Goal: Transaction & Acquisition: Purchase product/service

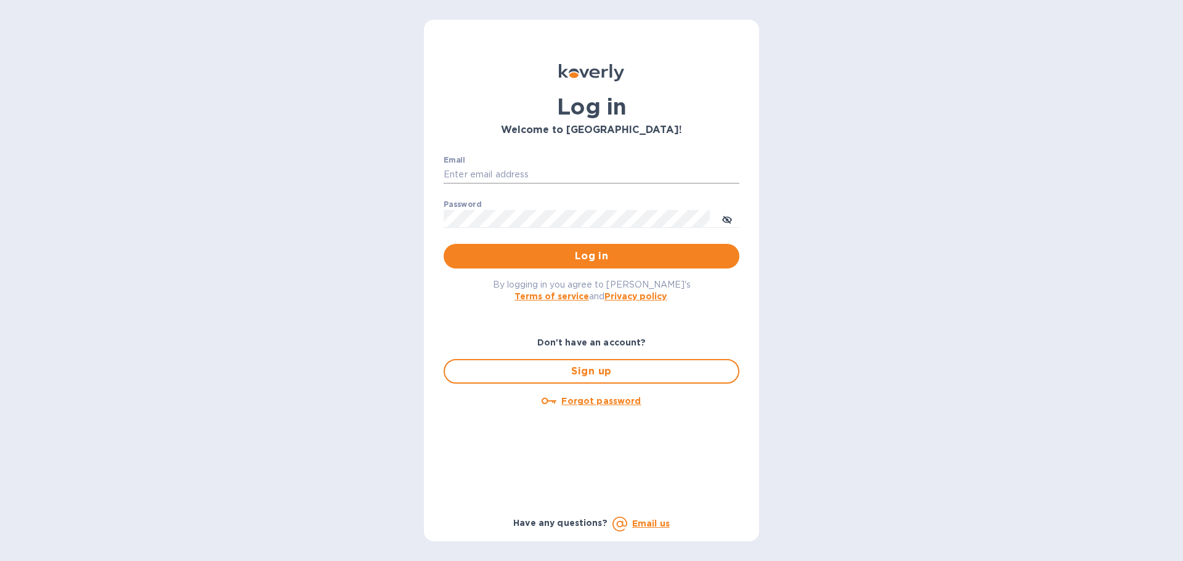
click at [559, 174] on input "Email" at bounding box center [592, 175] width 296 height 18
type input "cm@electronicsclubusa.com"
click at [444, 244] on button "Log in" at bounding box center [592, 256] width 296 height 25
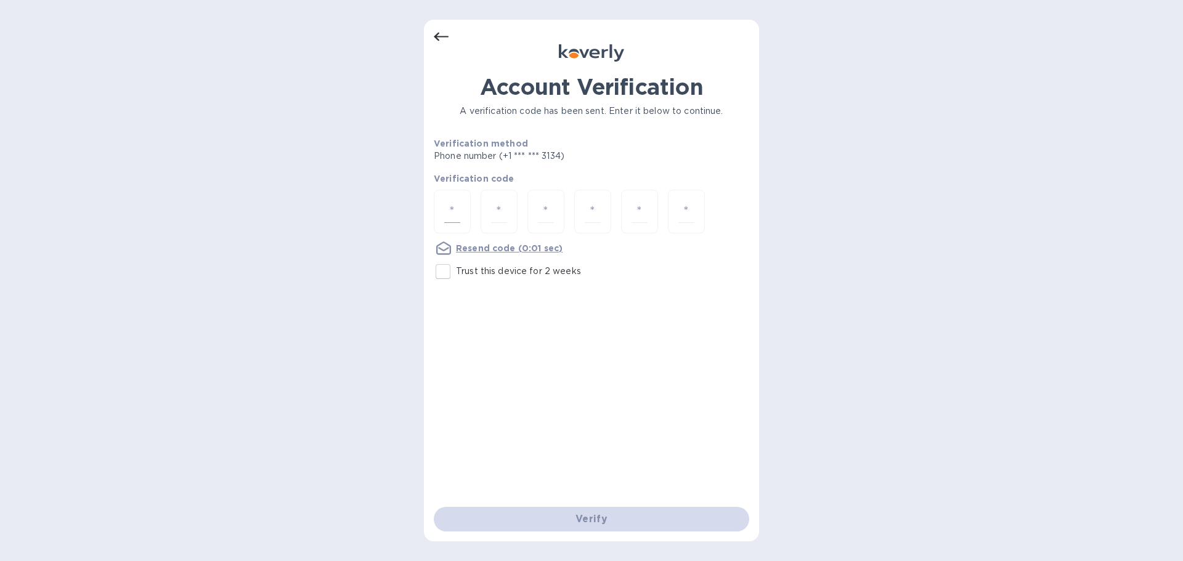
click at [455, 205] on input "number" at bounding box center [452, 211] width 16 height 23
type input "7"
type input "8"
click at [502, 214] on input "8" at bounding box center [499, 211] width 16 height 23
click at [465, 207] on div "9" at bounding box center [452, 212] width 37 height 44
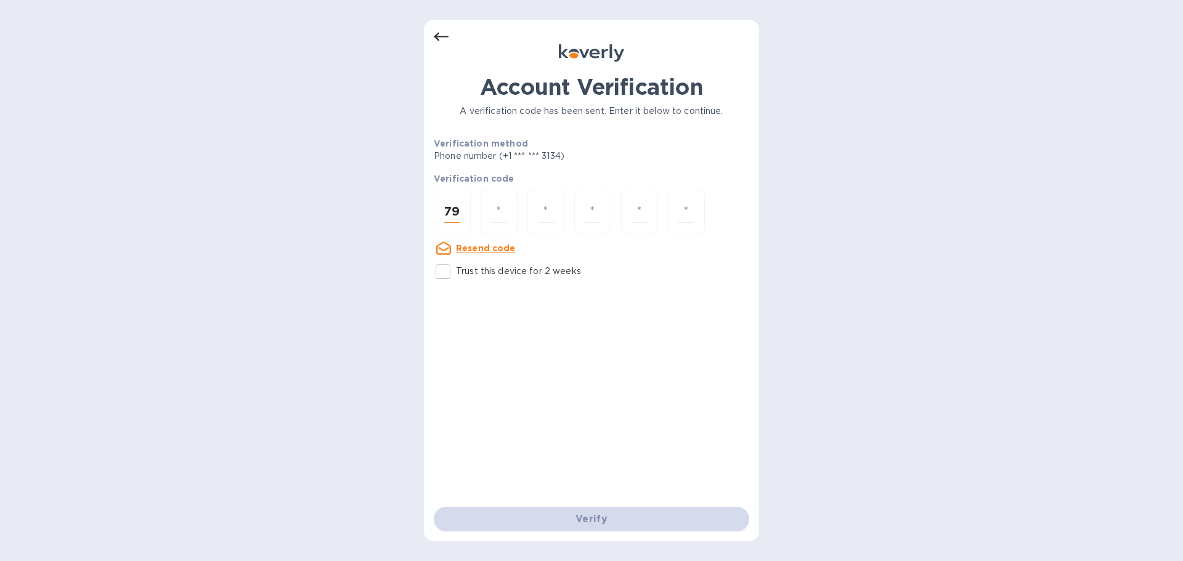
type input "9"
click at [465, 206] on div "9" at bounding box center [452, 212] width 37 height 44
type input "7"
type input "9"
type input "7"
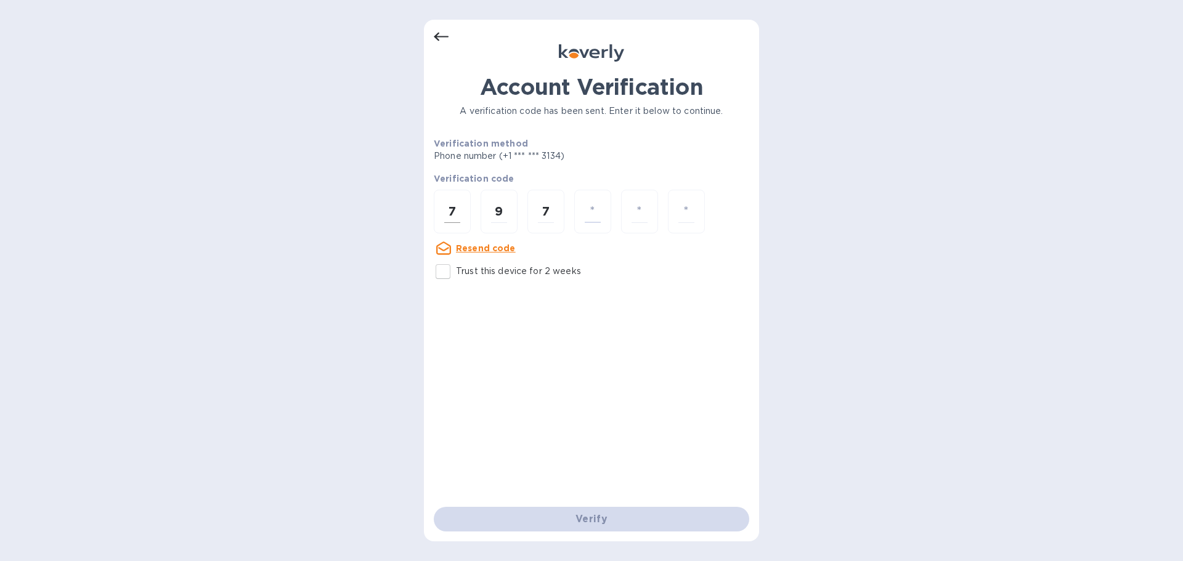
type input "8"
type input "0"
type input "1"
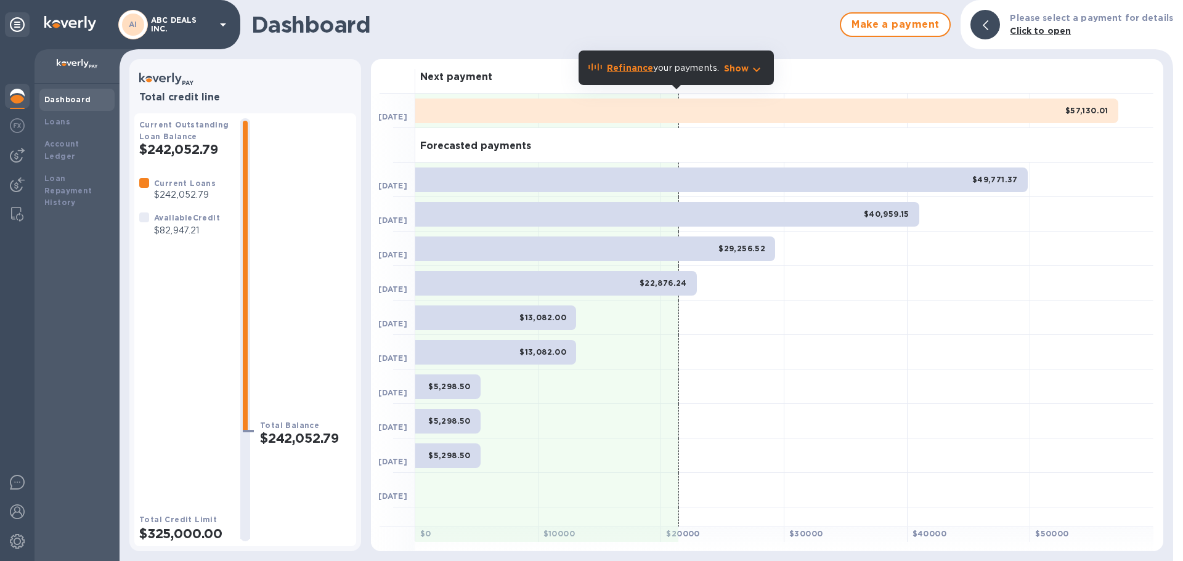
click at [191, 26] on p "ABC DEALS INC." at bounding box center [182, 24] width 62 height 17
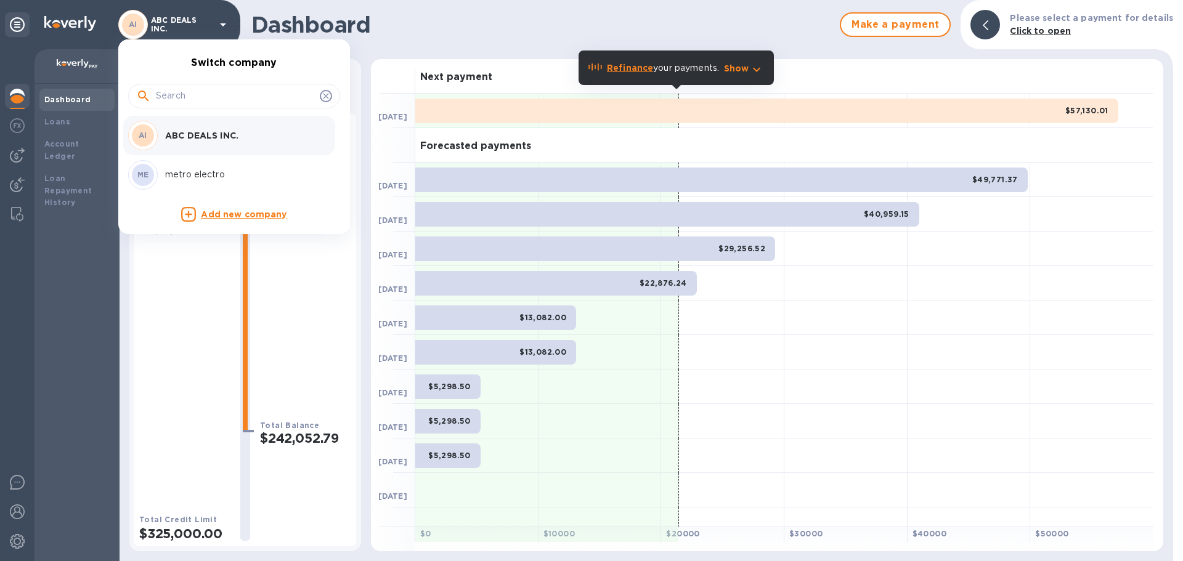
click at [48, 165] on div at bounding box center [591, 280] width 1183 height 561
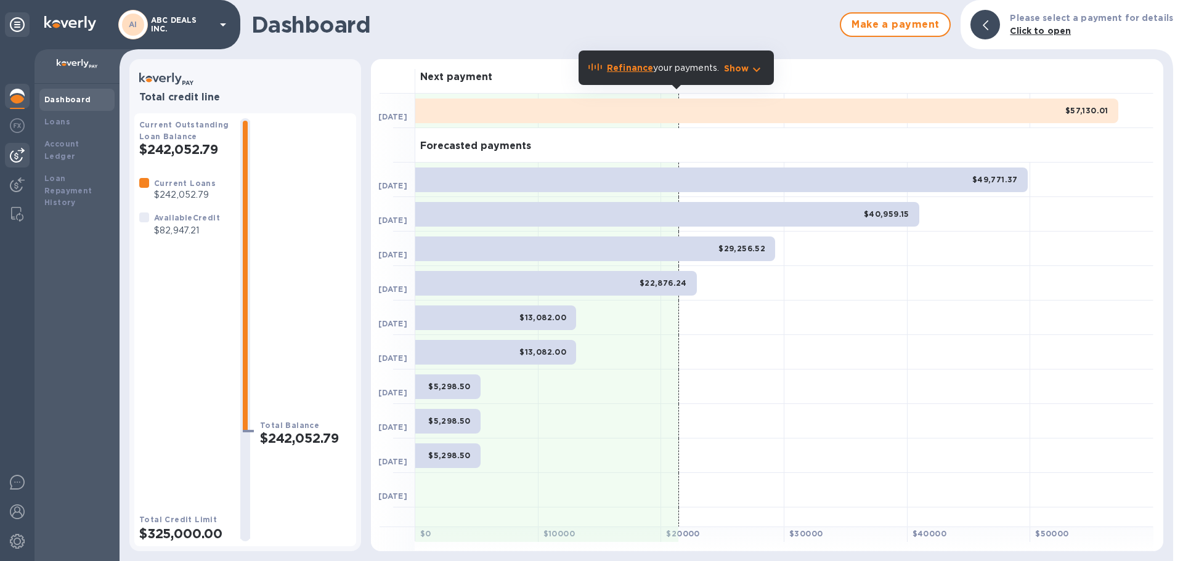
click at [20, 158] on img at bounding box center [17, 155] width 15 height 15
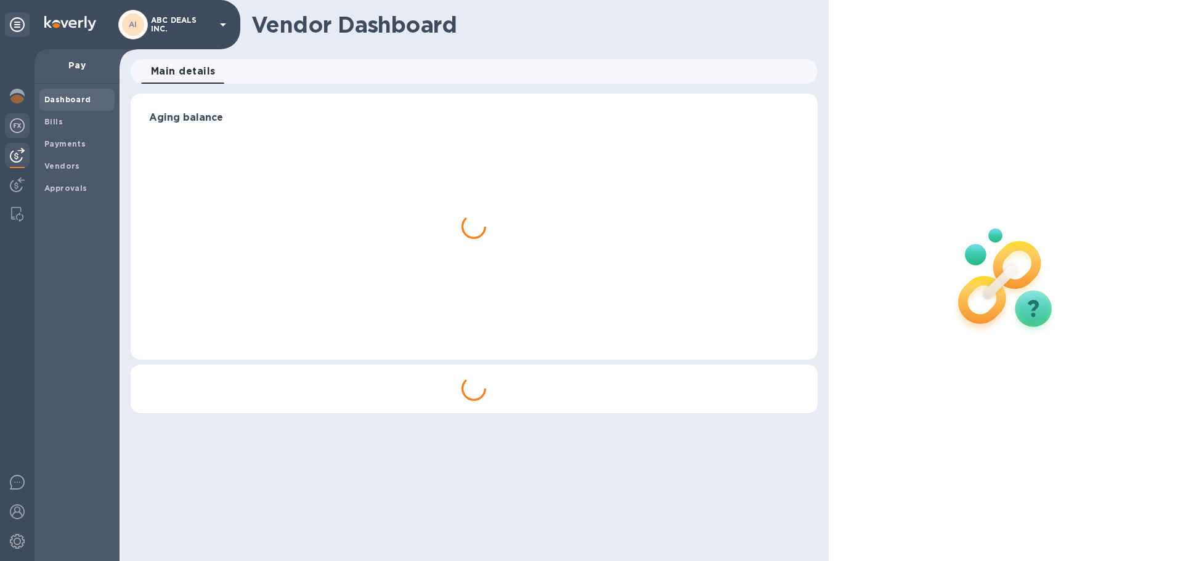
click at [15, 124] on img at bounding box center [17, 125] width 15 height 15
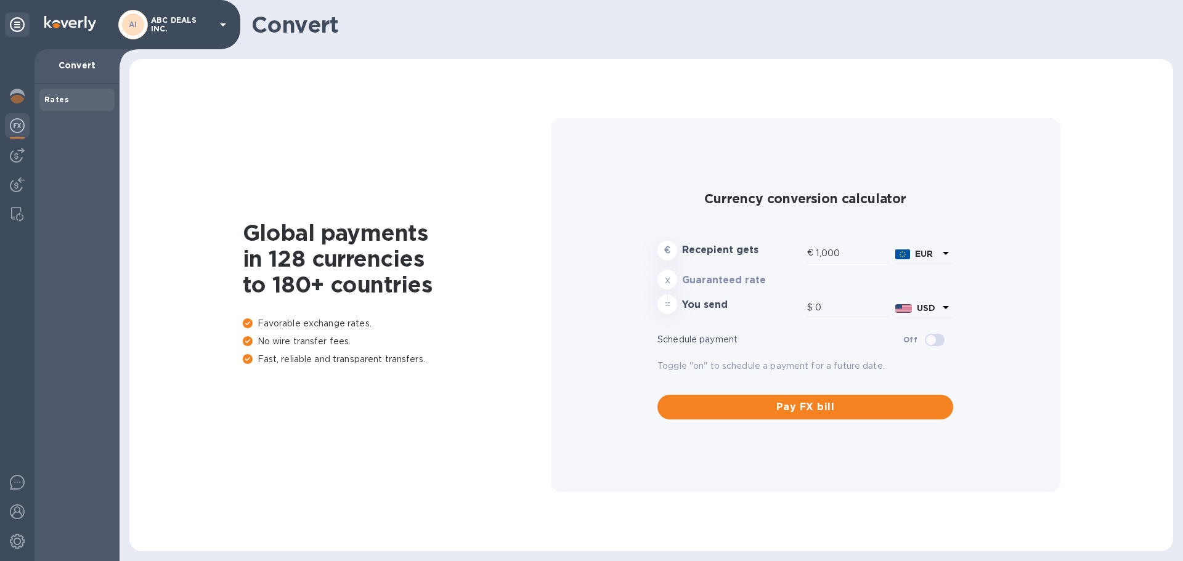
type input "1,174.46"
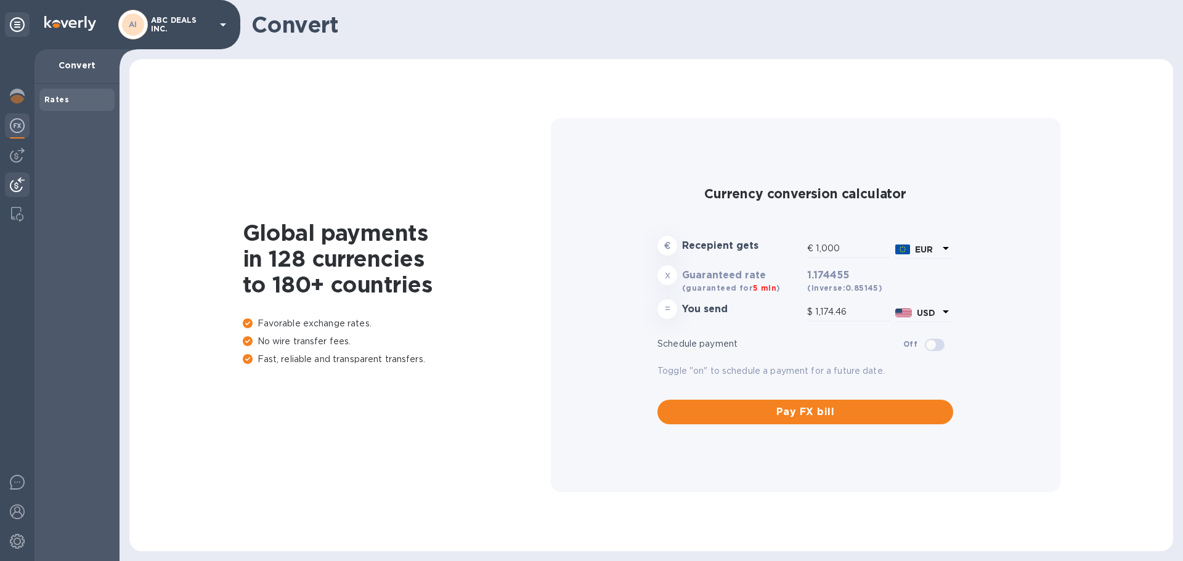
click at [10, 176] on div at bounding box center [17, 186] width 25 height 27
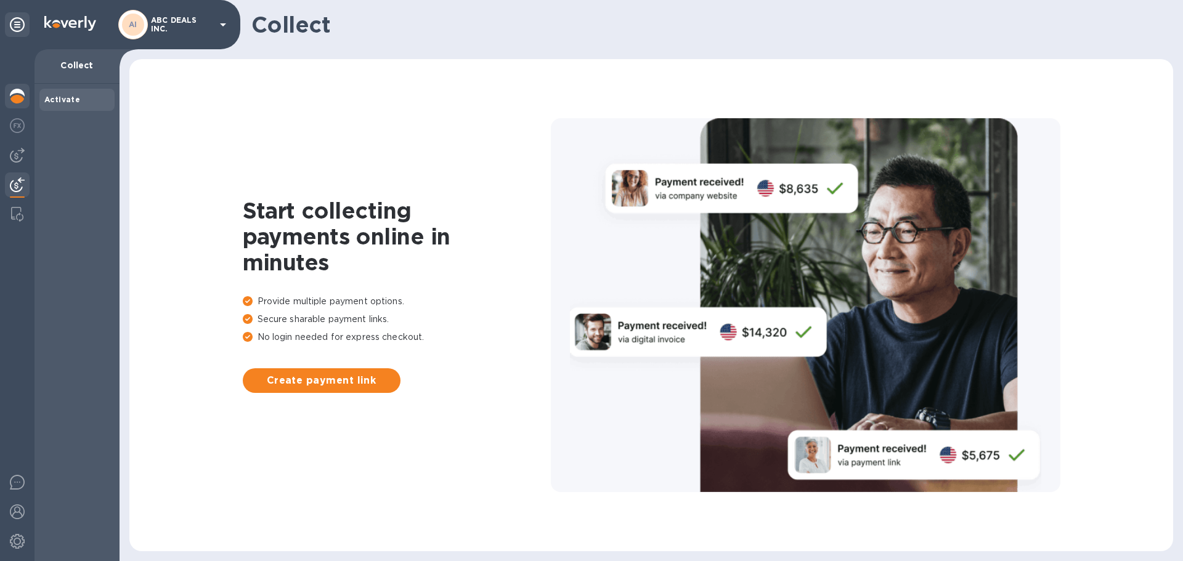
click at [13, 92] on img at bounding box center [17, 96] width 15 height 15
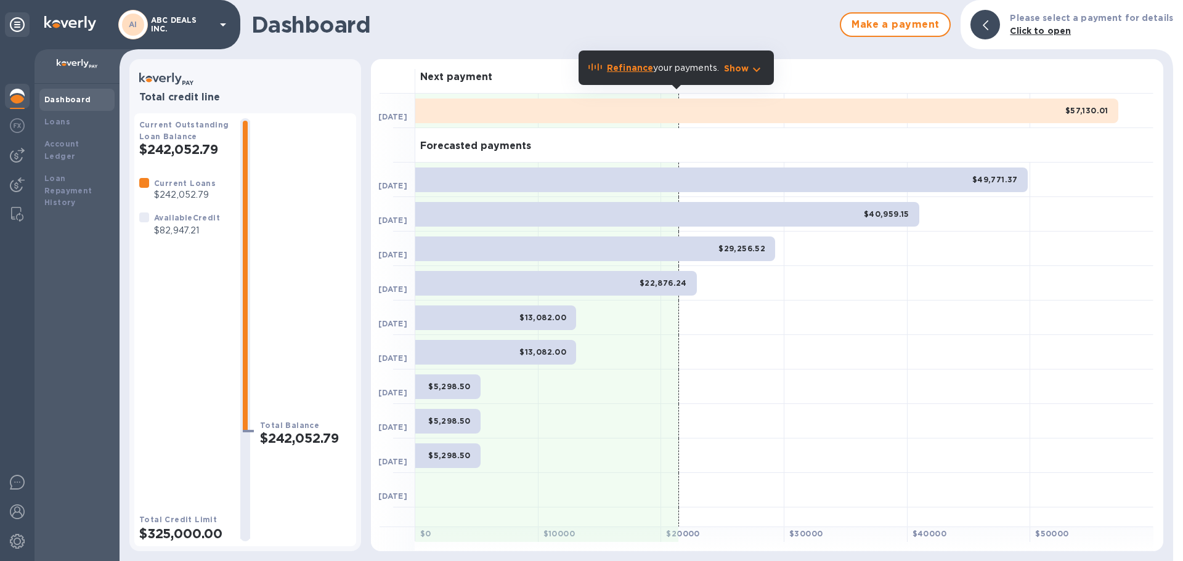
click at [75, 99] on b "Dashboard" at bounding box center [67, 99] width 47 height 9
click at [19, 122] on img at bounding box center [17, 125] width 15 height 15
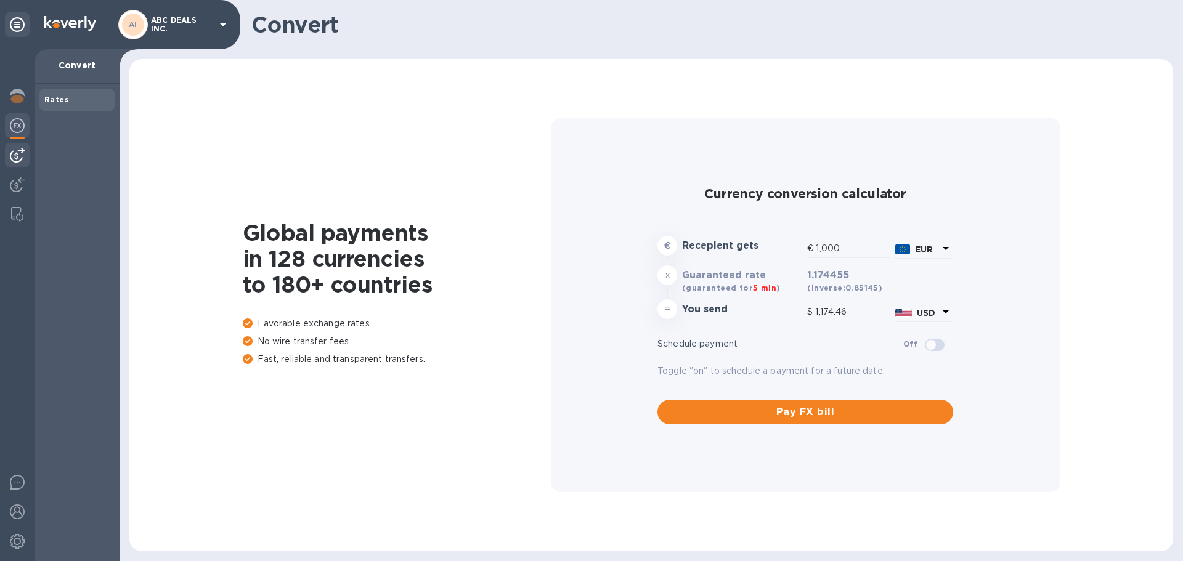
click at [5, 155] on div at bounding box center [17, 155] width 25 height 25
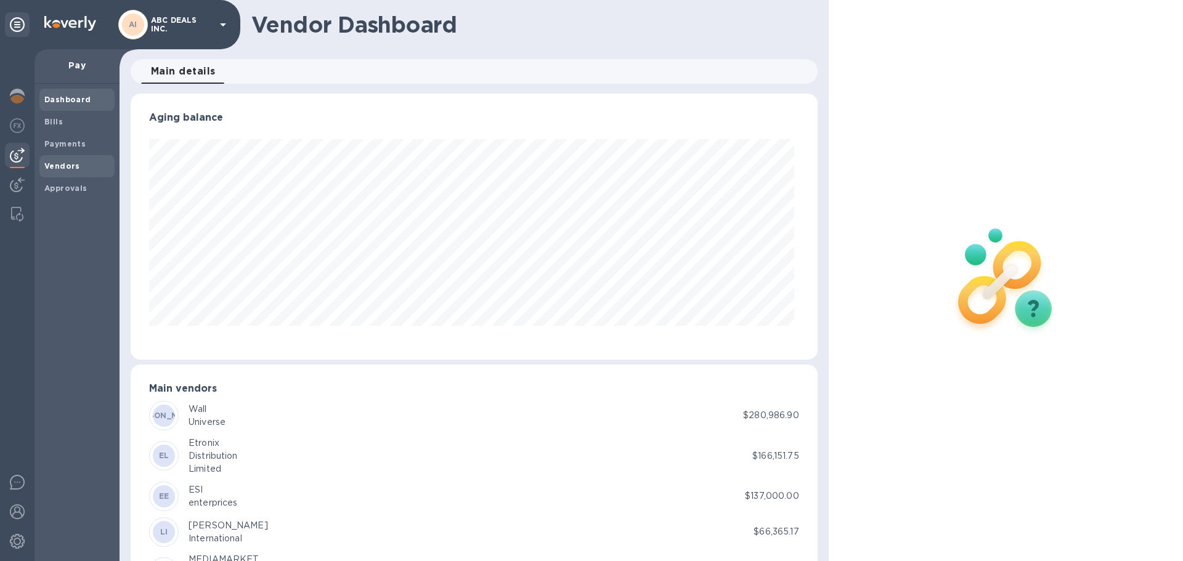
scroll to position [266, 681]
click at [10, 185] on img at bounding box center [17, 184] width 15 height 15
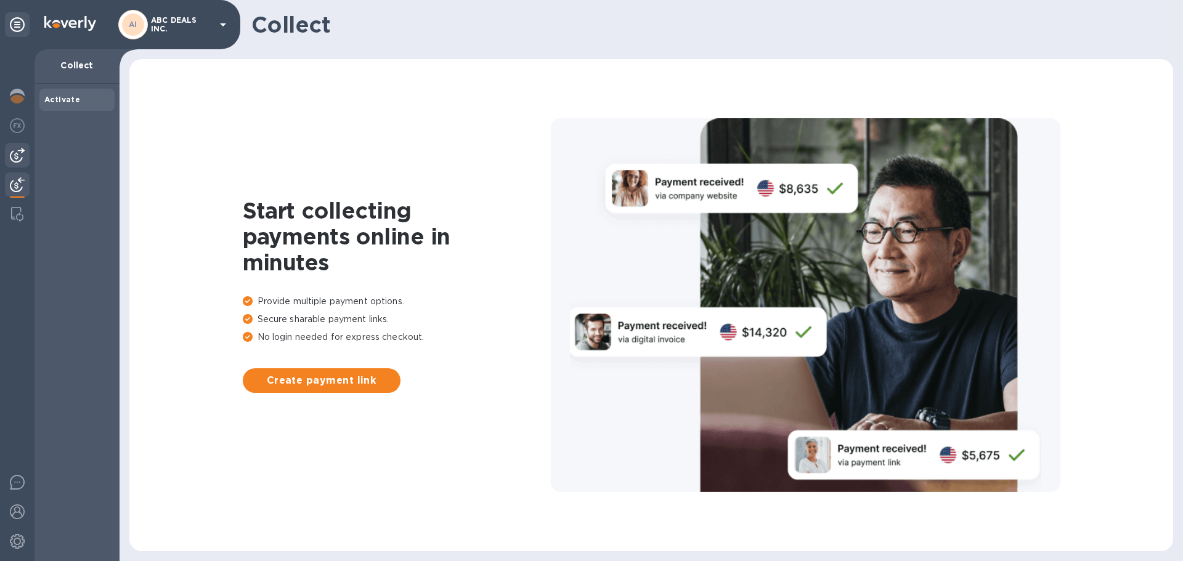
click at [13, 154] on img at bounding box center [17, 155] width 15 height 15
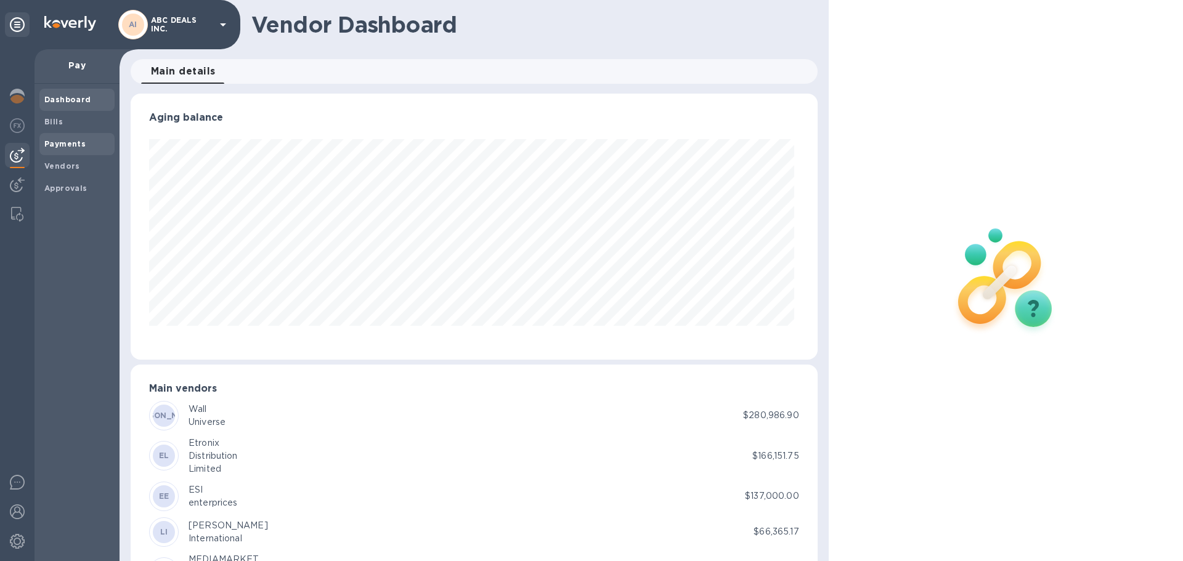
scroll to position [266, 681]
click at [66, 125] on span "Bills" at bounding box center [76, 122] width 65 height 12
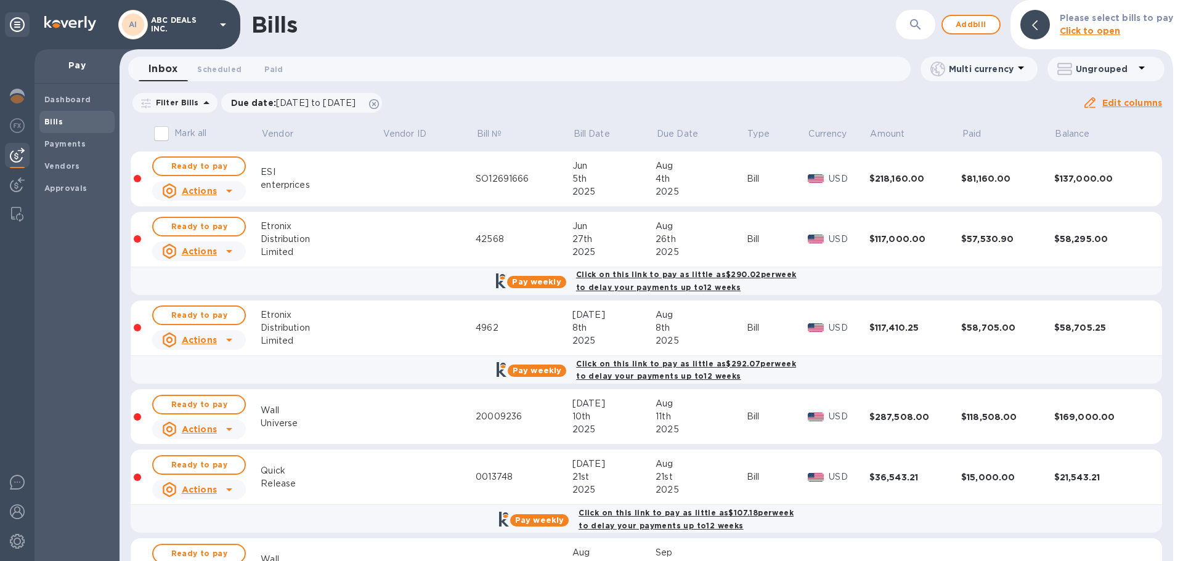
click at [656, 330] on div "8th" at bounding box center [701, 328] width 91 height 13
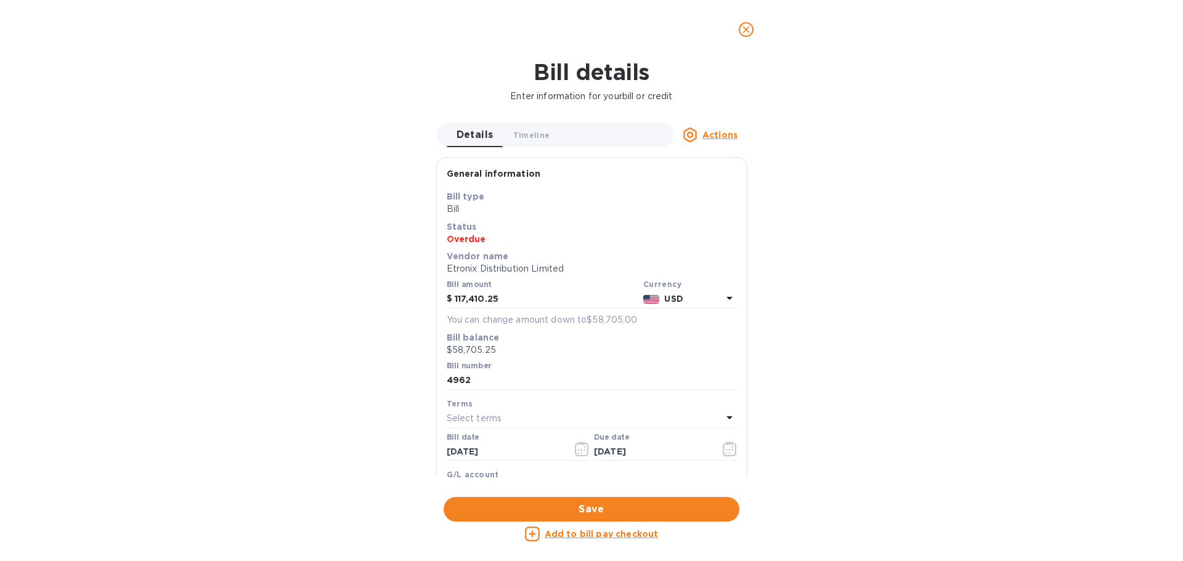
click at [742, 31] on icon "close" at bounding box center [746, 29] width 12 height 12
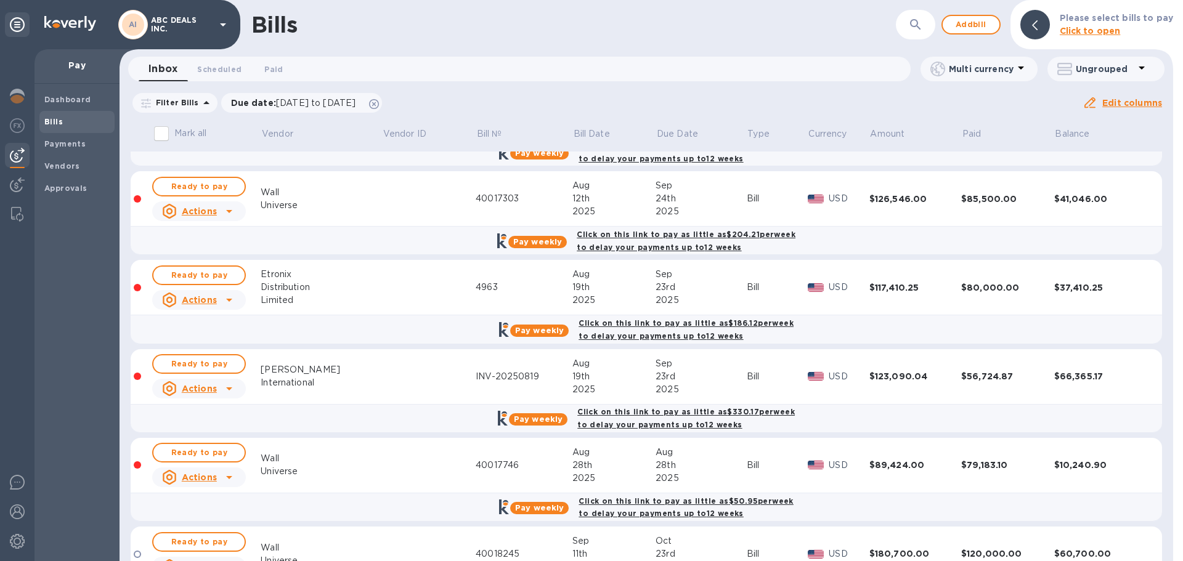
scroll to position [433, 0]
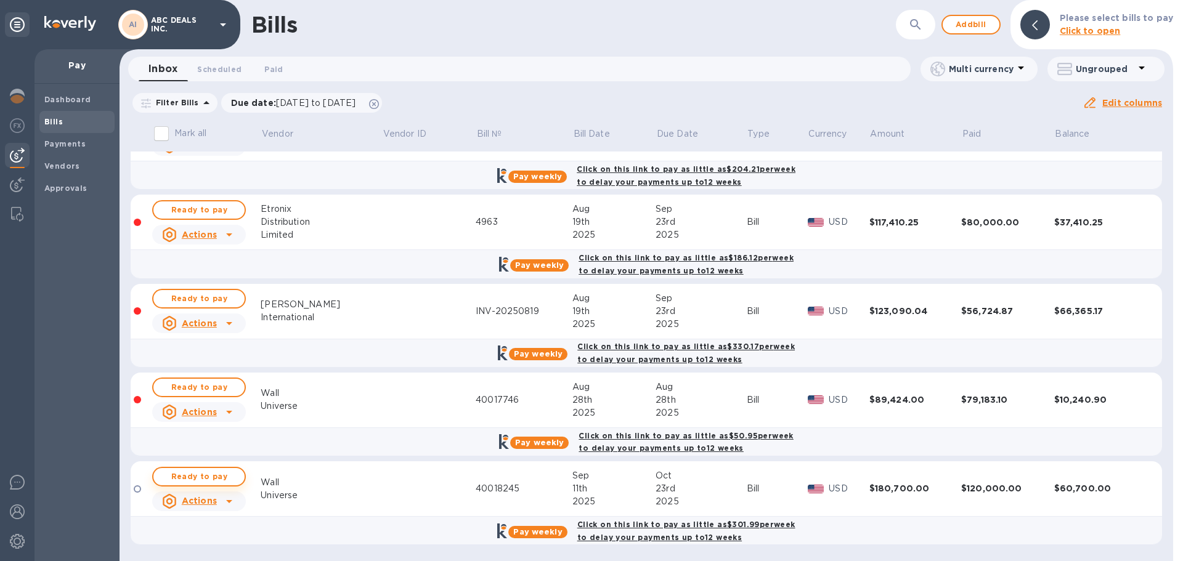
click at [221, 481] on span "Ready to pay" at bounding box center [198, 477] width 71 height 15
click at [904, 491] on div "$180,700.00" at bounding box center [915, 488] width 92 height 12
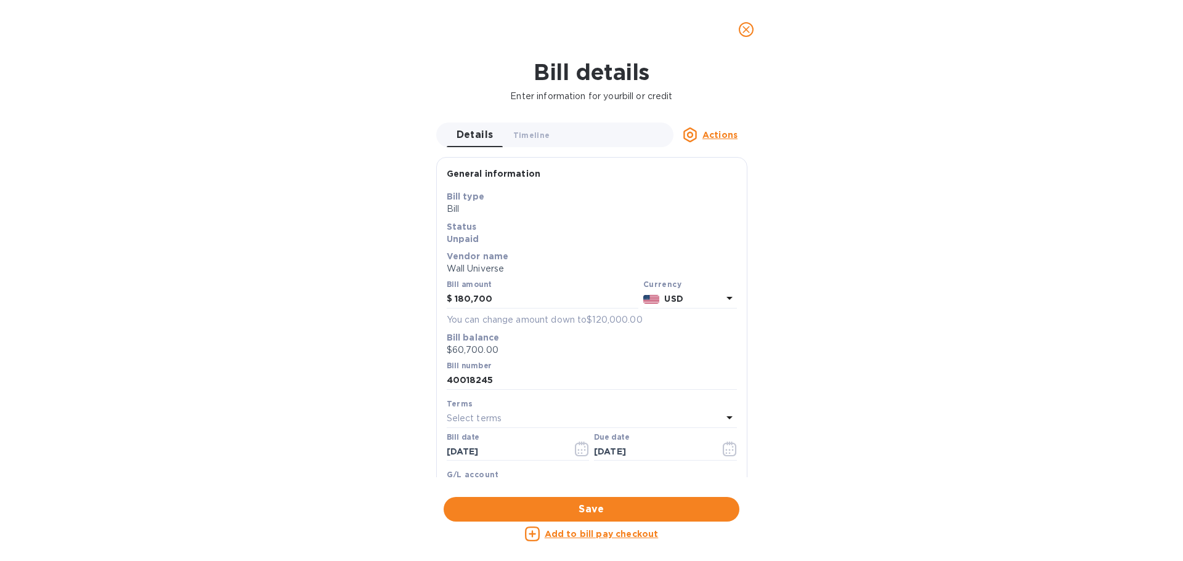
drag, startPoint x: 746, startPoint y: 33, endPoint x: 742, endPoint y: 59, distance: 25.5
click at [746, 33] on icon "close" at bounding box center [746, 29] width 12 height 12
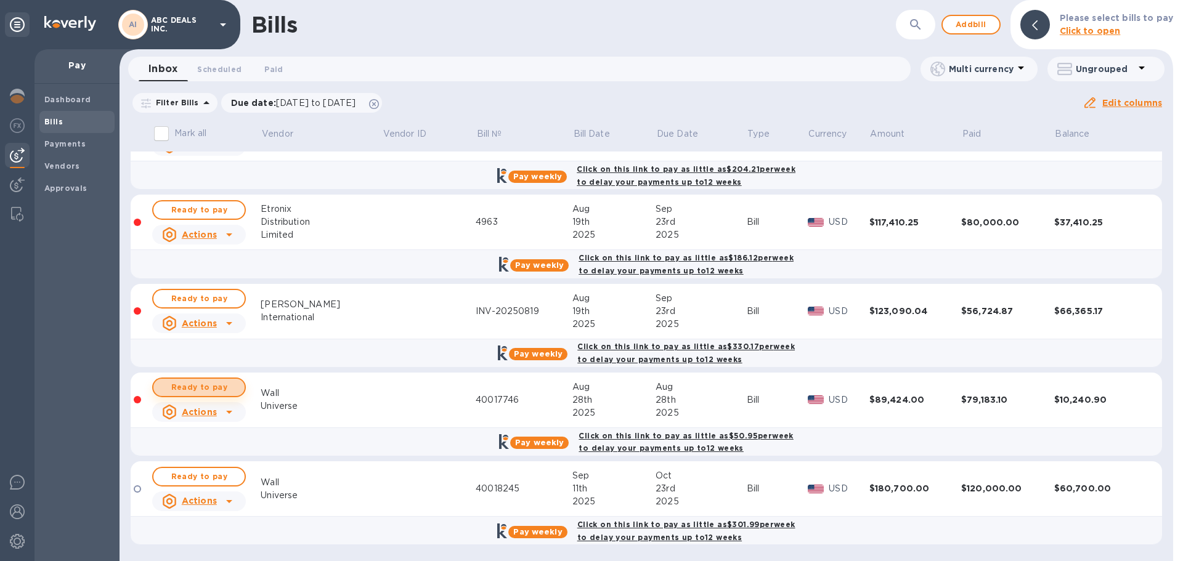
click at [192, 384] on span "Ready to pay" at bounding box center [198, 387] width 71 height 15
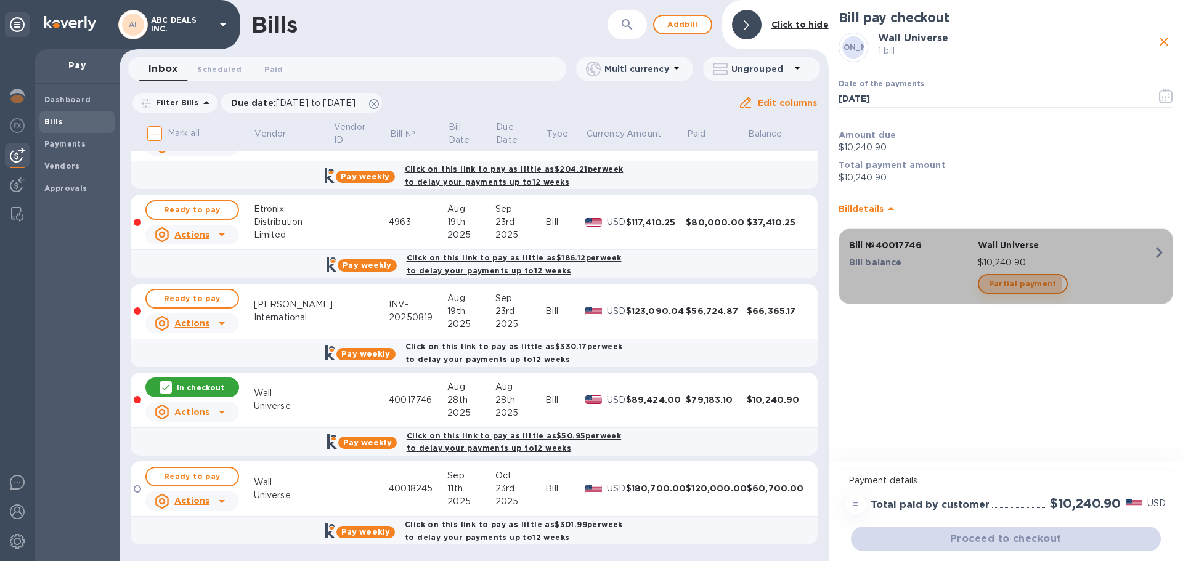
click at [1019, 284] on span "Partial payment" at bounding box center [1023, 284] width 68 height 15
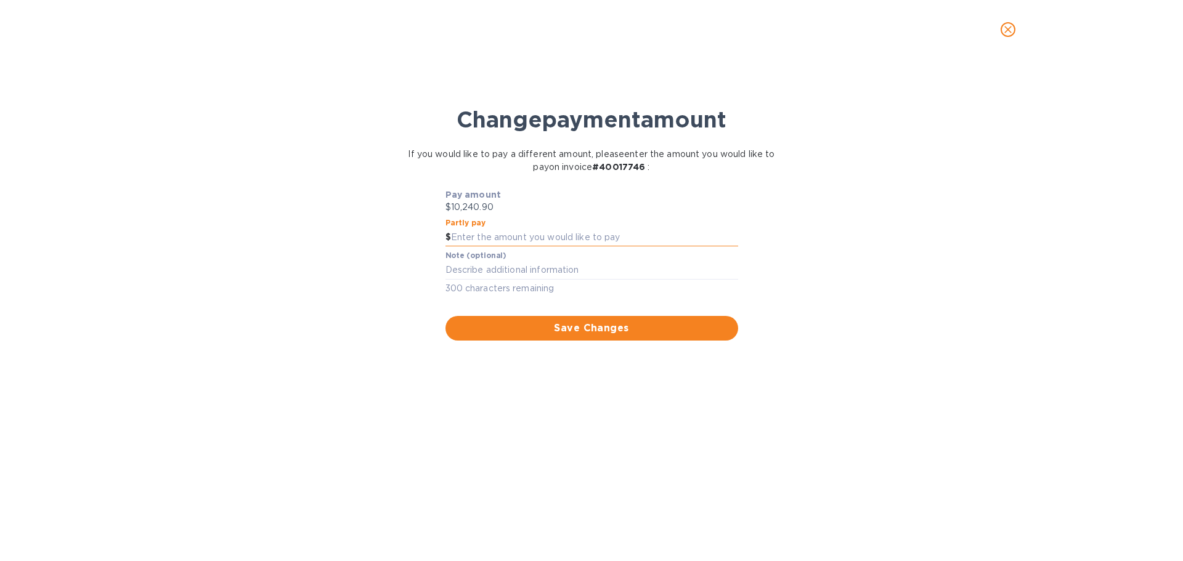
click at [581, 240] on input "text" at bounding box center [594, 238] width 287 height 18
click at [1010, 36] on span "close" at bounding box center [1008, 29] width 15 height 15
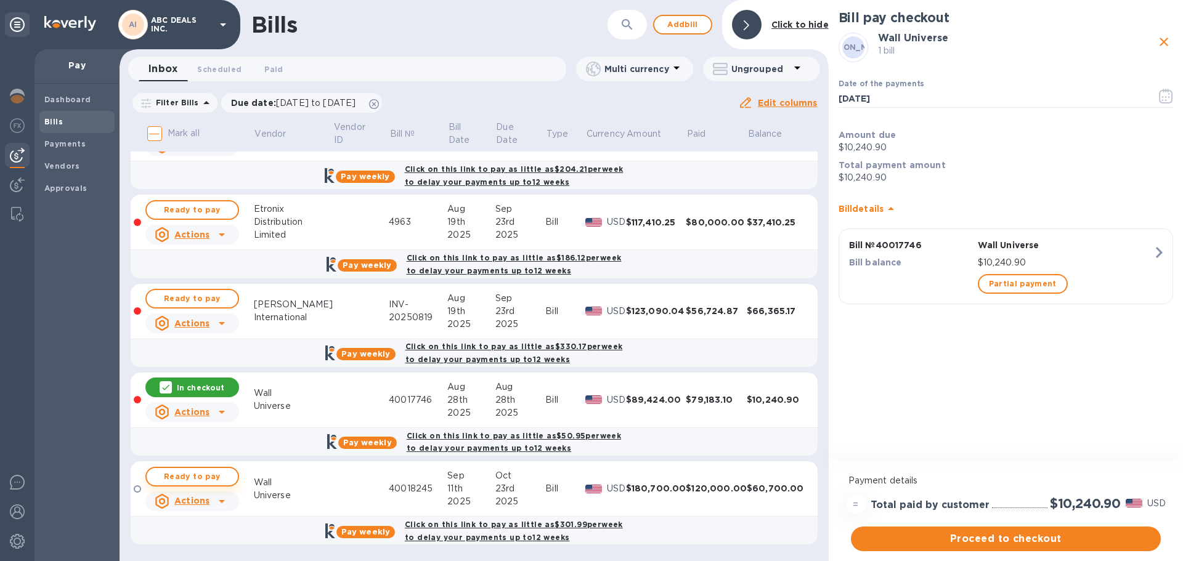
click at [204, 484] on span "Ready to pay" at bounding box center [192, 477] width 71 height 15
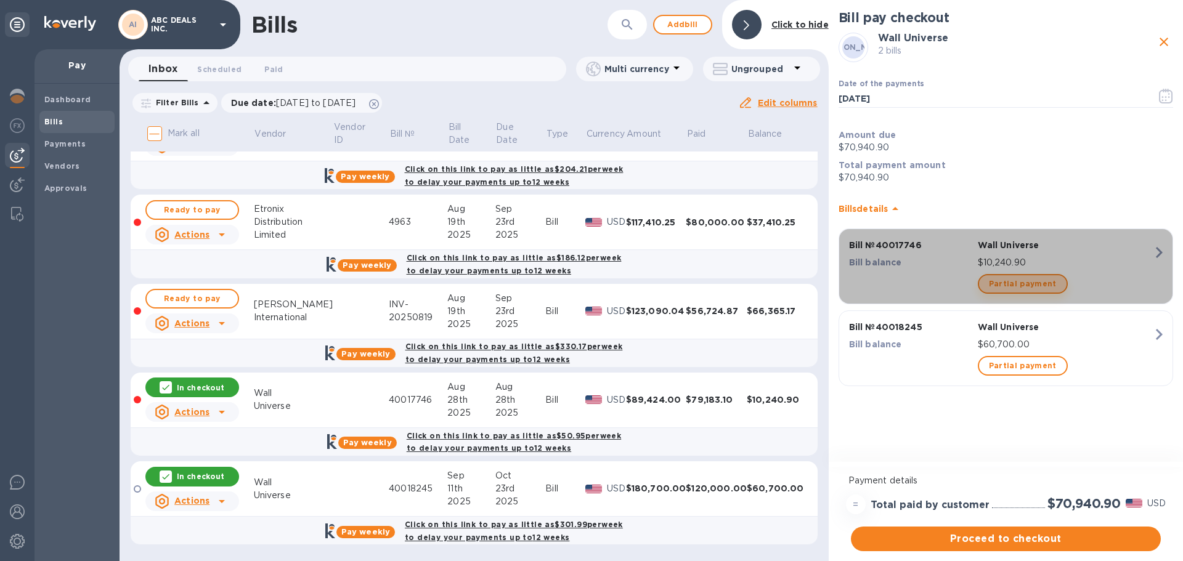
click at [1039, 284] on span "Partial payment" at bounding box center [1023, 284] width 68 height 15
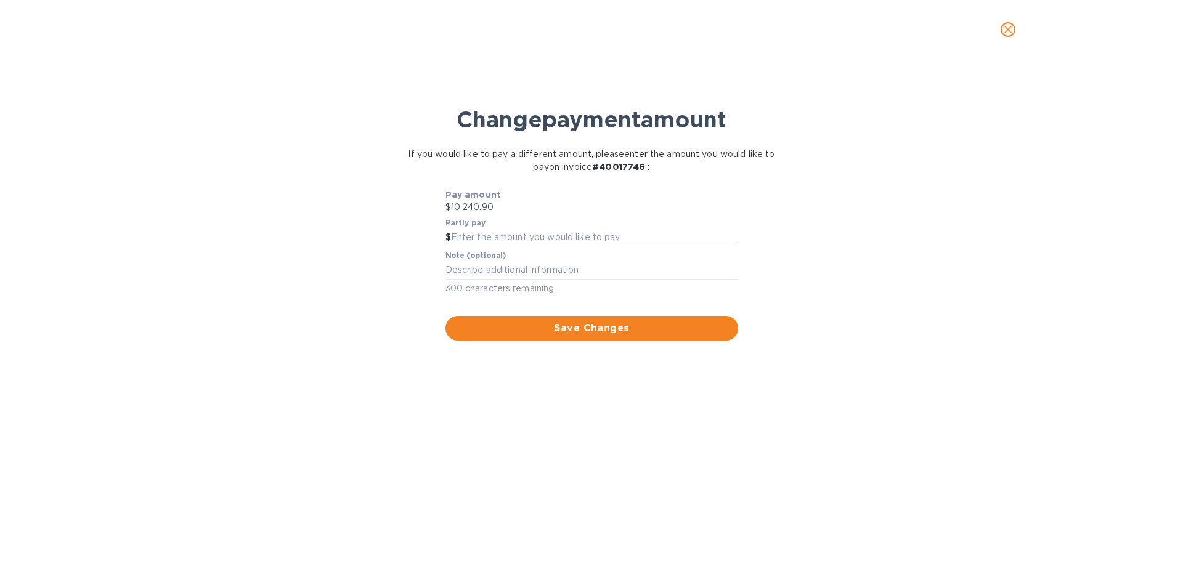
click at [569, 231] on input "text" at bounding box center [594, 238] width 287 height 18
type input "567.11"
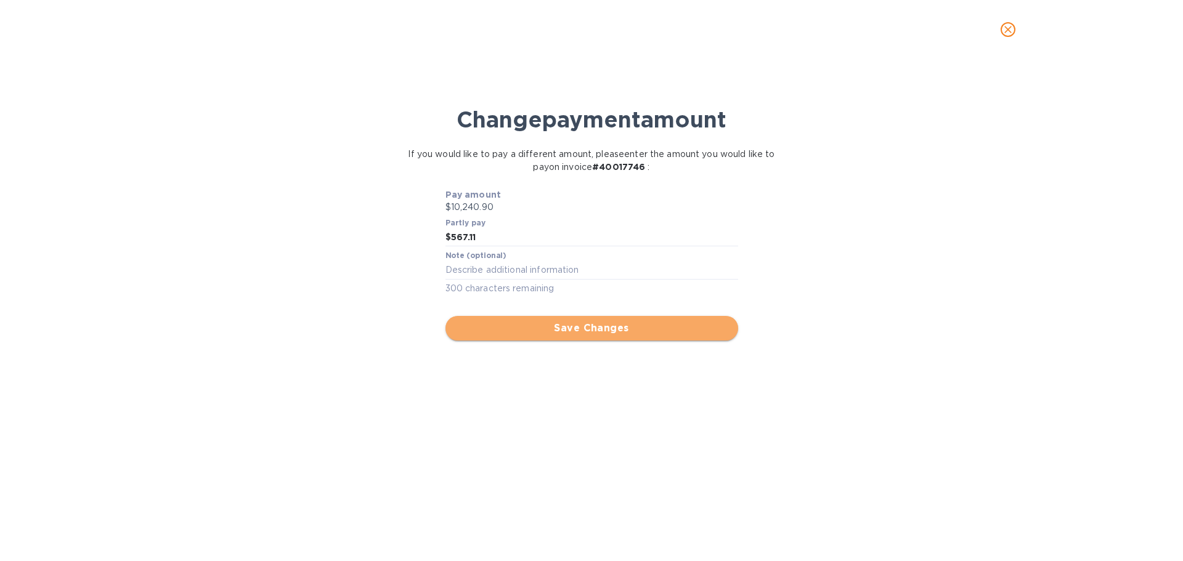
click at [615, 328] on span "Save Changes" at bounding box center [591, 328] width 273 height 15
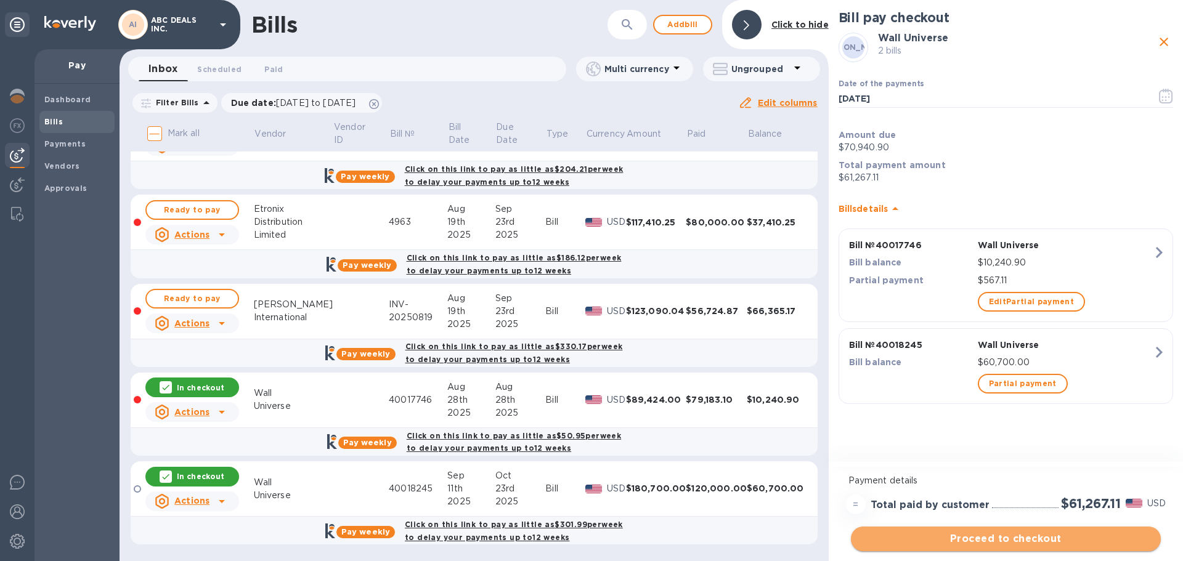
click at [1044, 539] on span "Proceed to checkout" at bounding box center [1006, 539] width 290 height 15
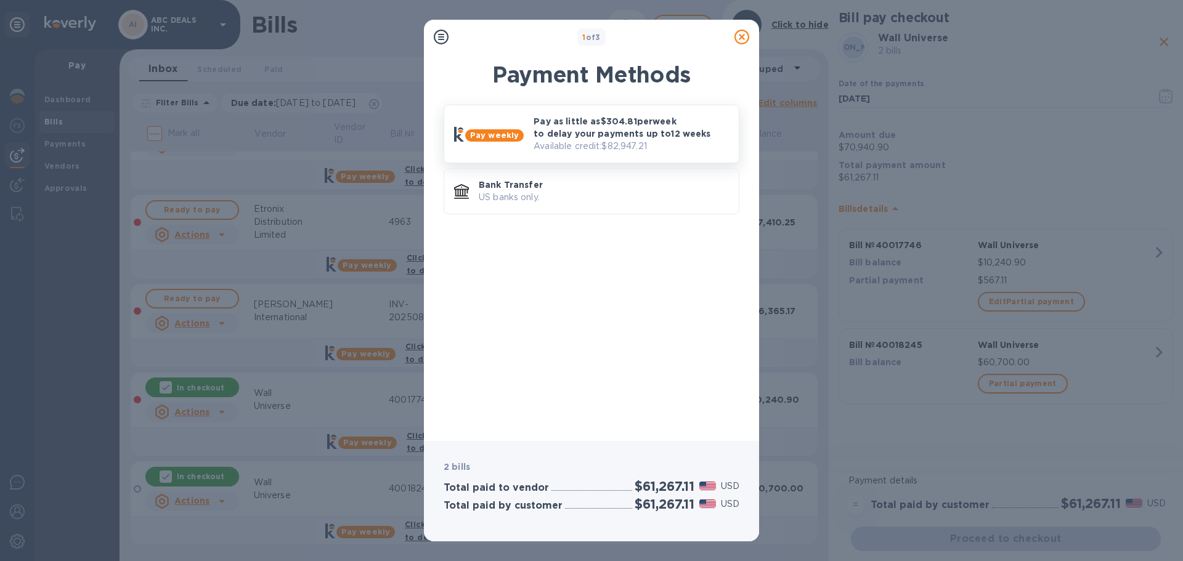
click at [601, 136] on p "Pay as little as $304.81 per week to delay your payments up to 12 weeks" at bounding box center [631, 127] width 195 height 25
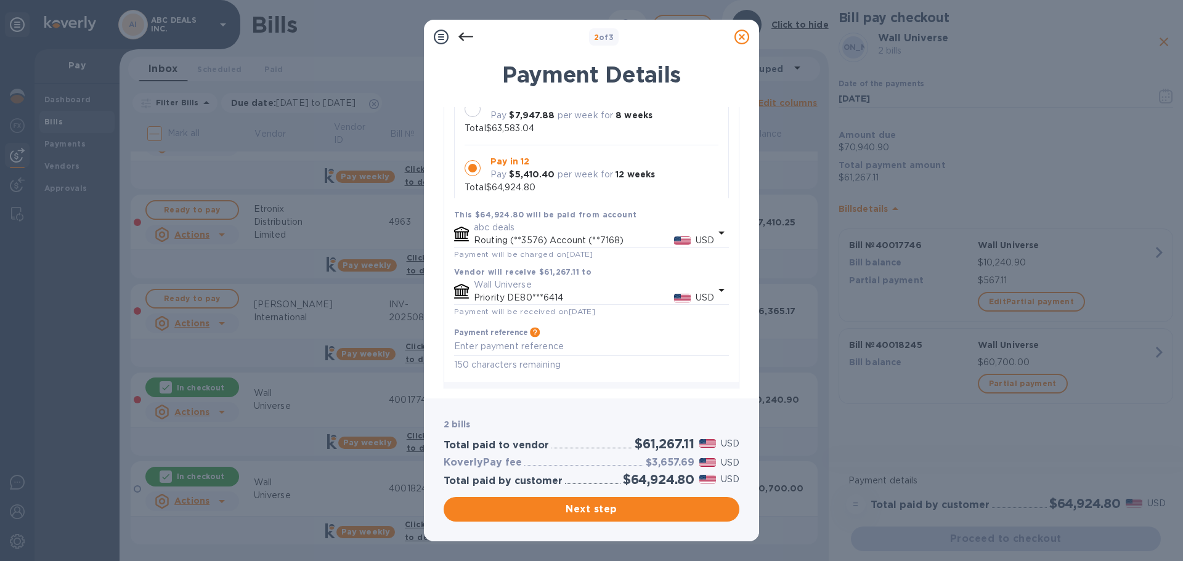
scroll to position [0, 0]
click at [571, 132] on div "Pay in 8 Pay $7,947.88 per week for 8 weeks Total $63,583.04" at bounding box center [592, 121] width 254 height 39
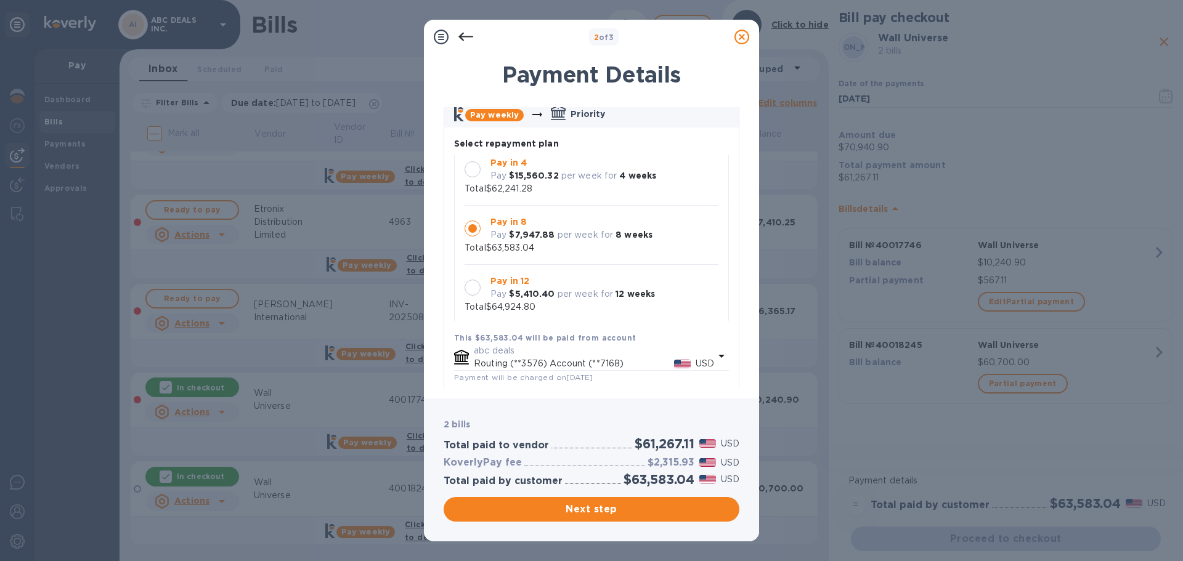
scroll to position [12, 0]
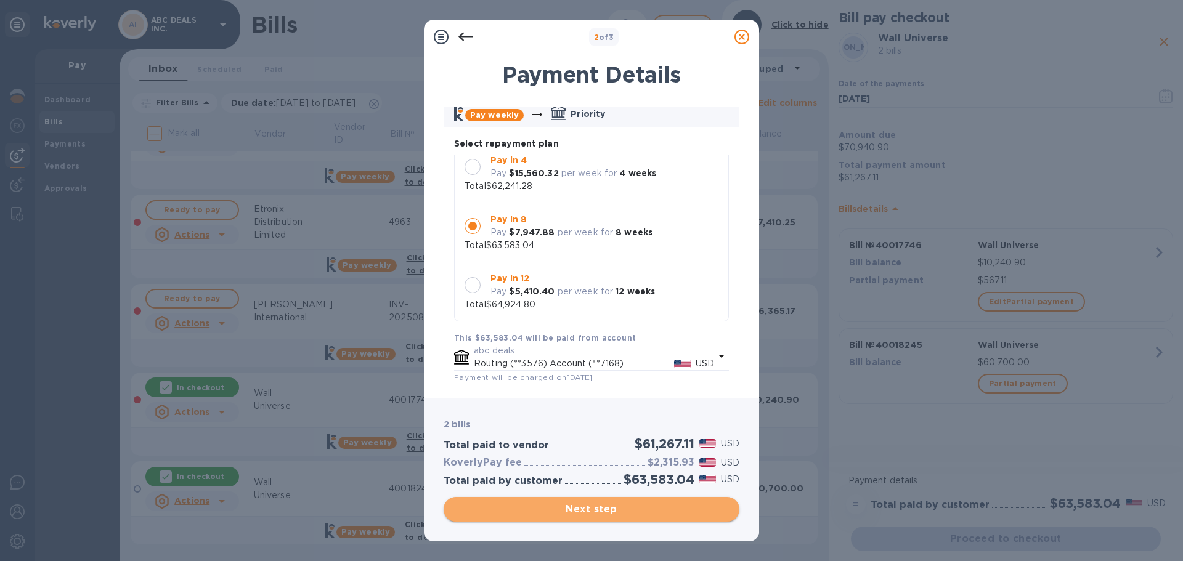
click at [600, 506] on span "Next step" at bounding box center [591, 509] width 276 height 15
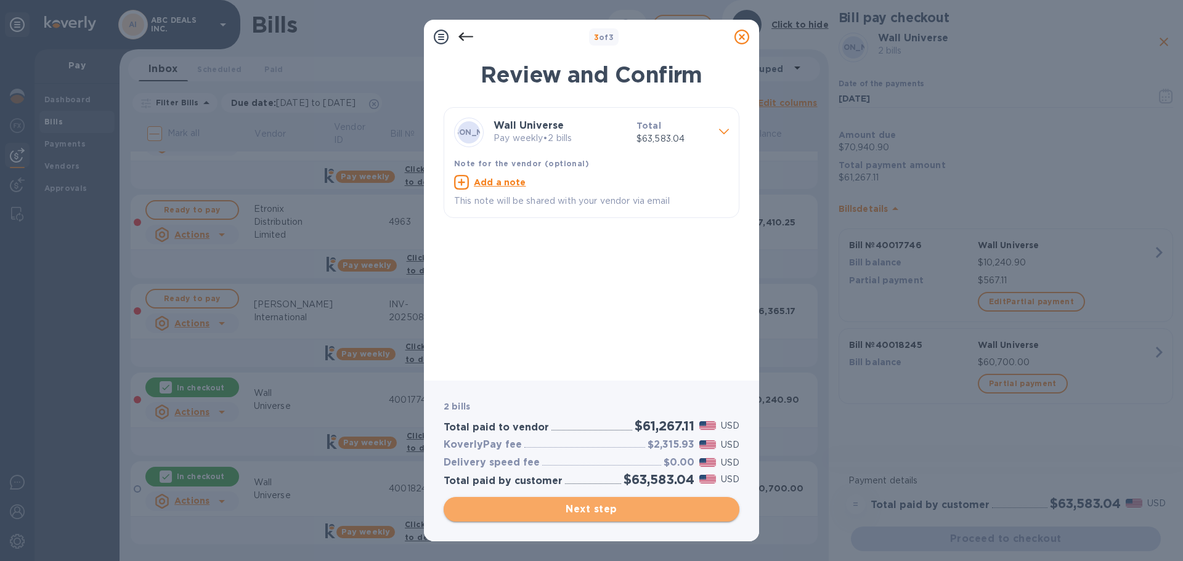
click at [594, 513] on span "Next step" at bounding box center [591, 509] width 276 height 15
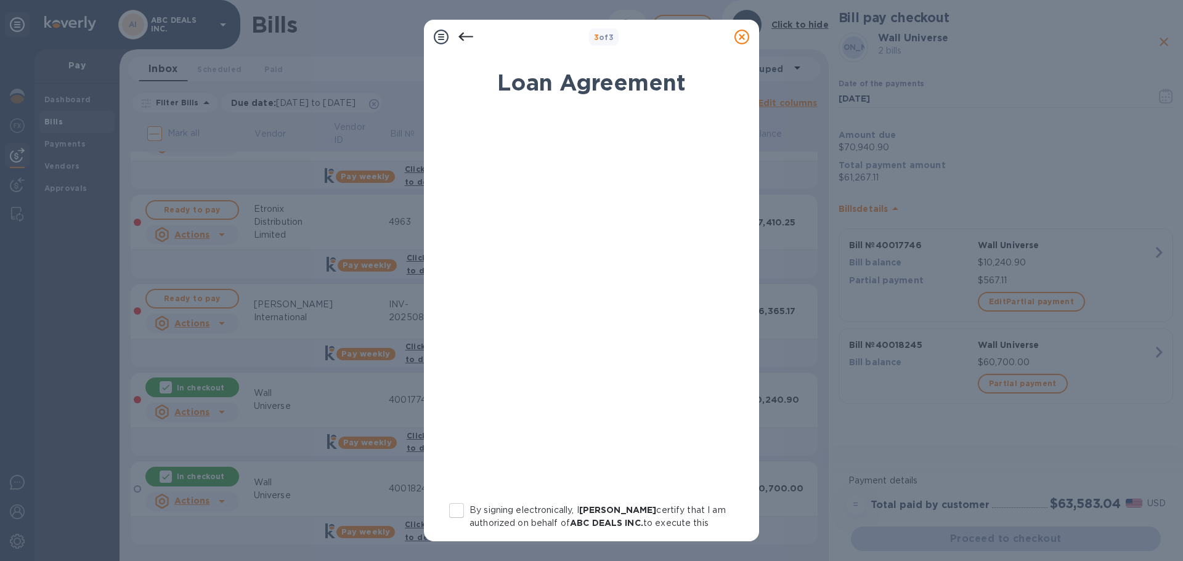
scroll to position [128, 0]
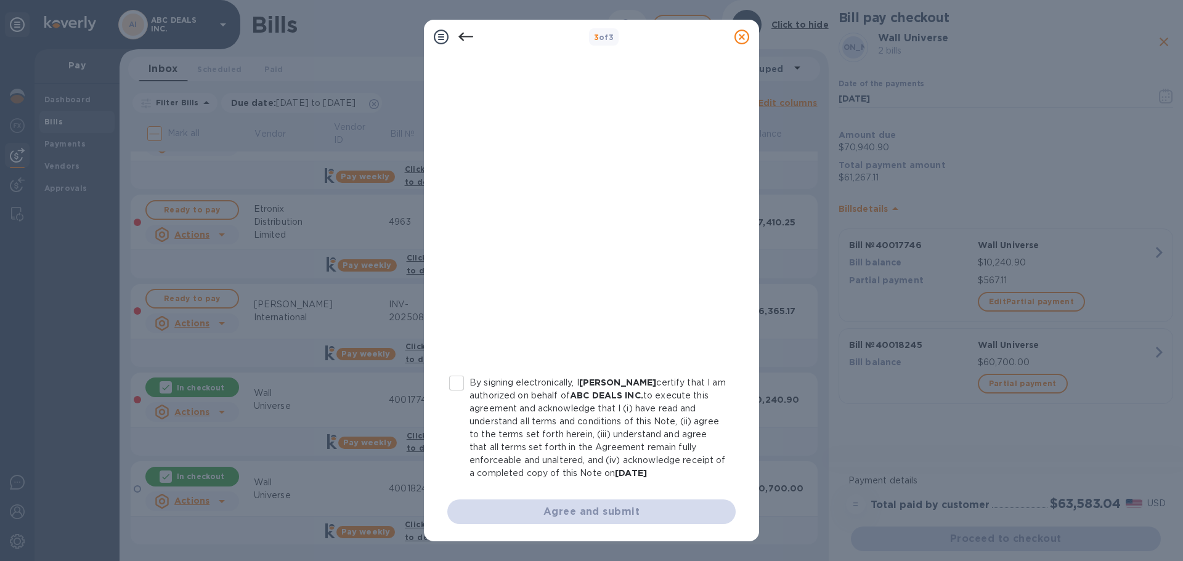
click at [451, 383] on input "By signing electronically, I [PERSON_NAME] certify that I am authorized on beha…" at bounding box center [457, 383] width 26 height 26
checkbox input "true"
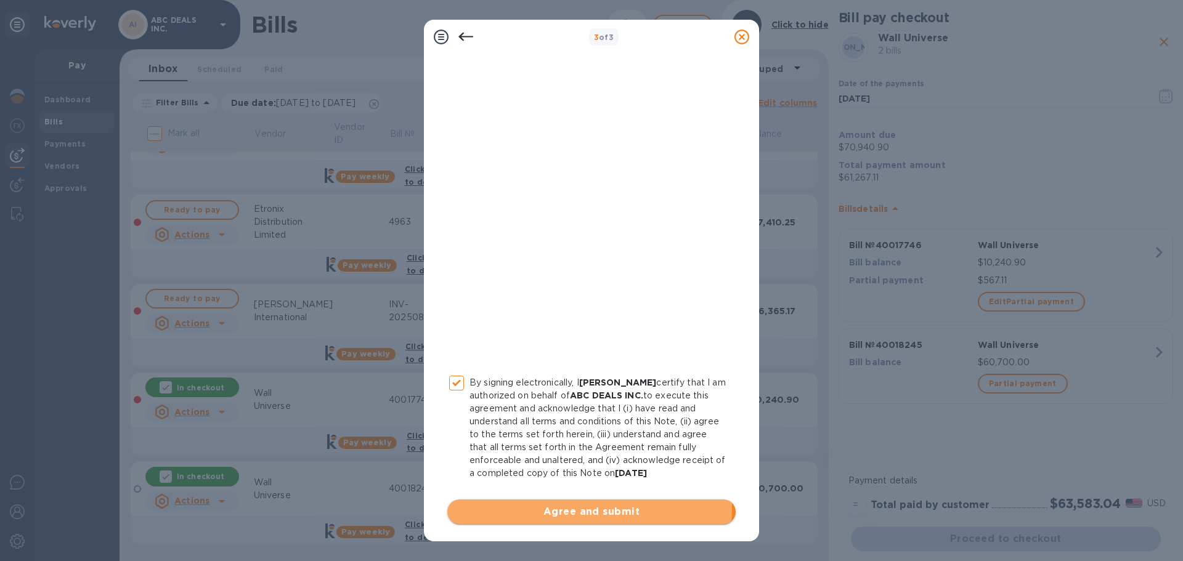
click at [517, 508] on span "Agree and submit" at bounding box center [591, 512] width 269 height 15
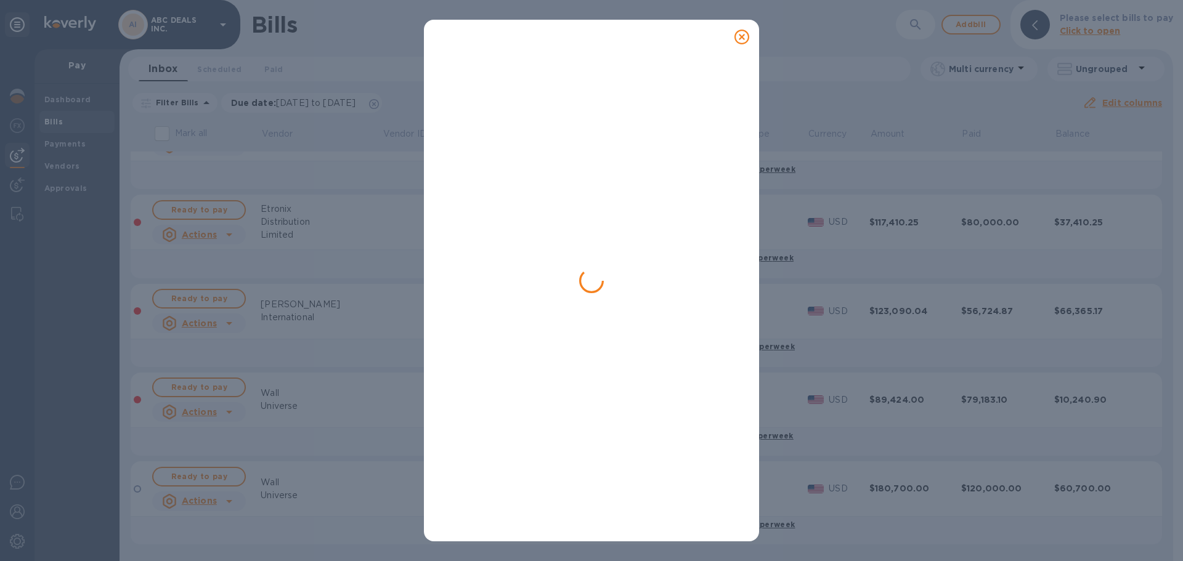
click at [712, 171] on div at bounding box center [592, 297] width 296 height 470
click at [59, 189] on div at bounding box center [591, 280] width 1183 height 561
click at [741, 40] on icon at bounding box center [741, 37] width 15 height 15
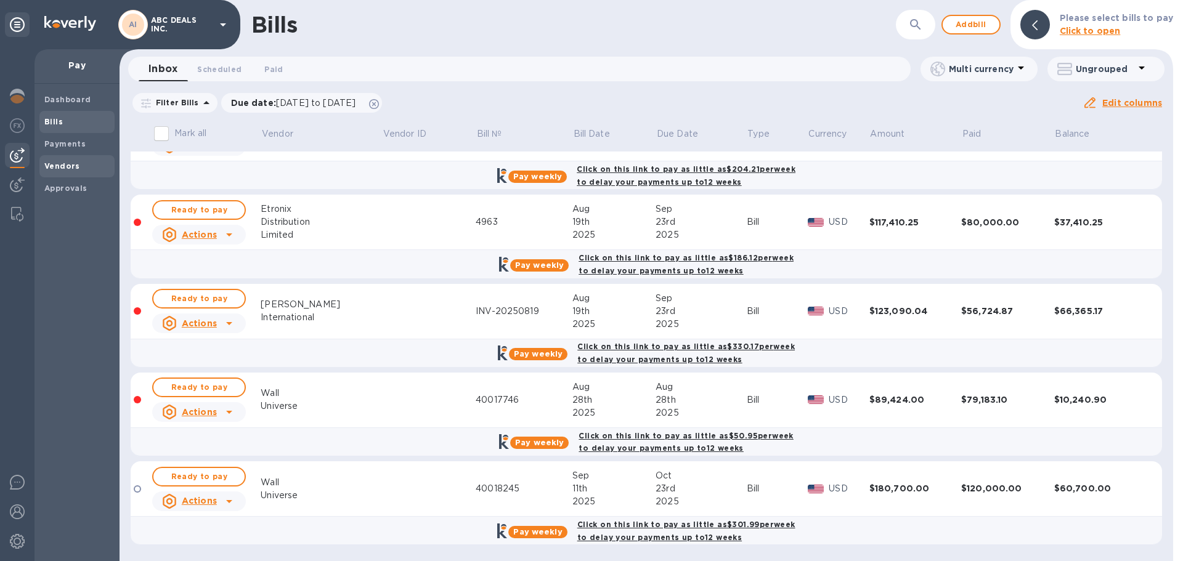
click at [71, 165] on b "Vendors" at bounding box center [62, 165] width 36 height 9
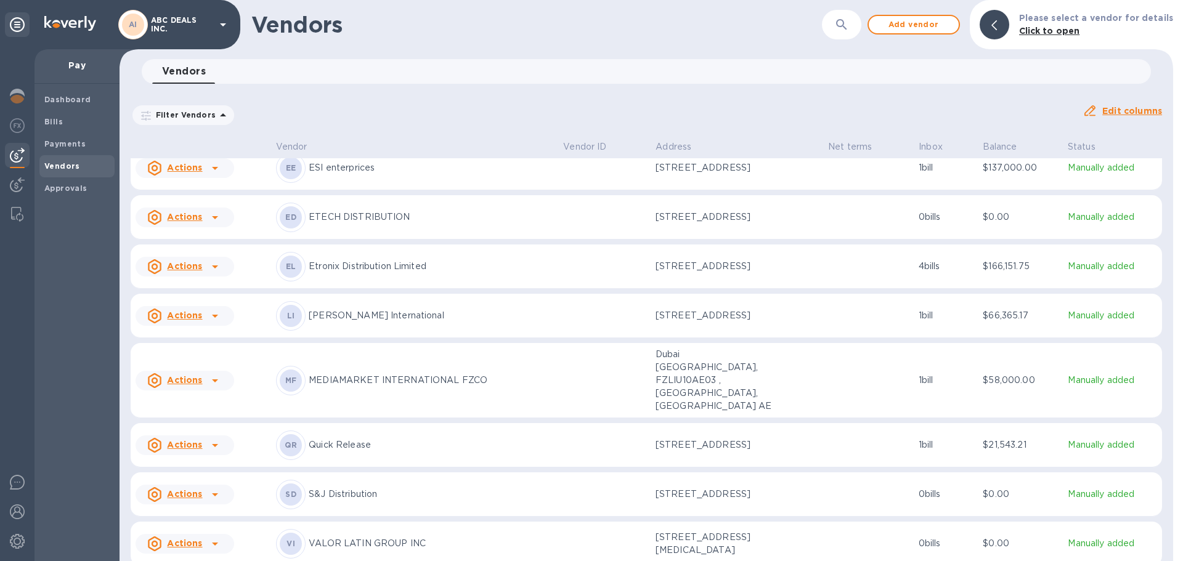
scroll to position [118, 0]
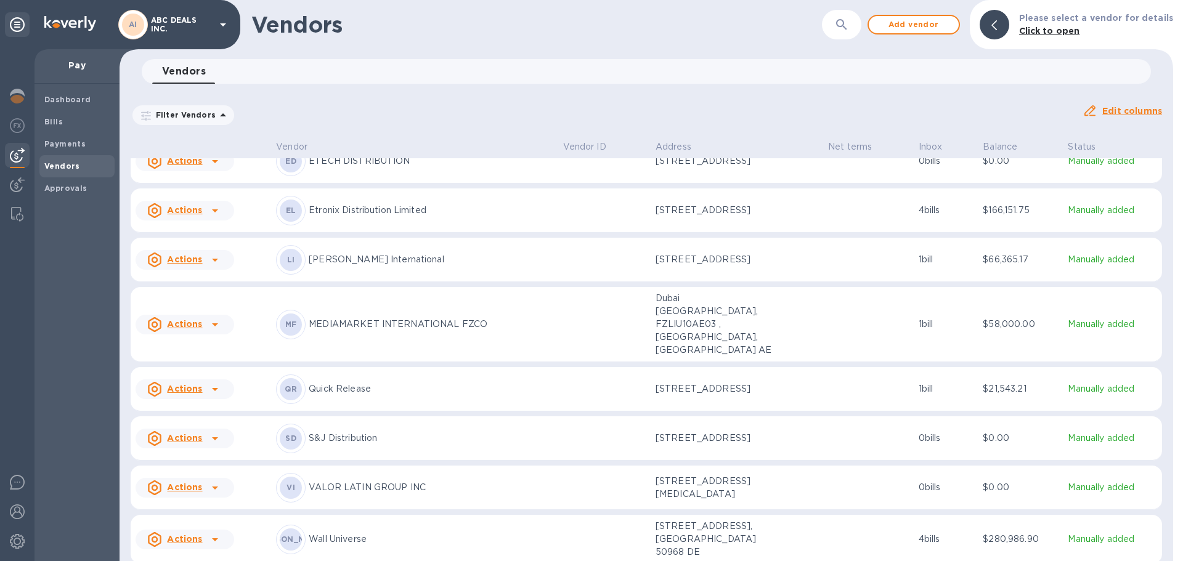
click at [408, 536] on p "Wall Universe" at bounding box center [431, 539] width 244 height 13
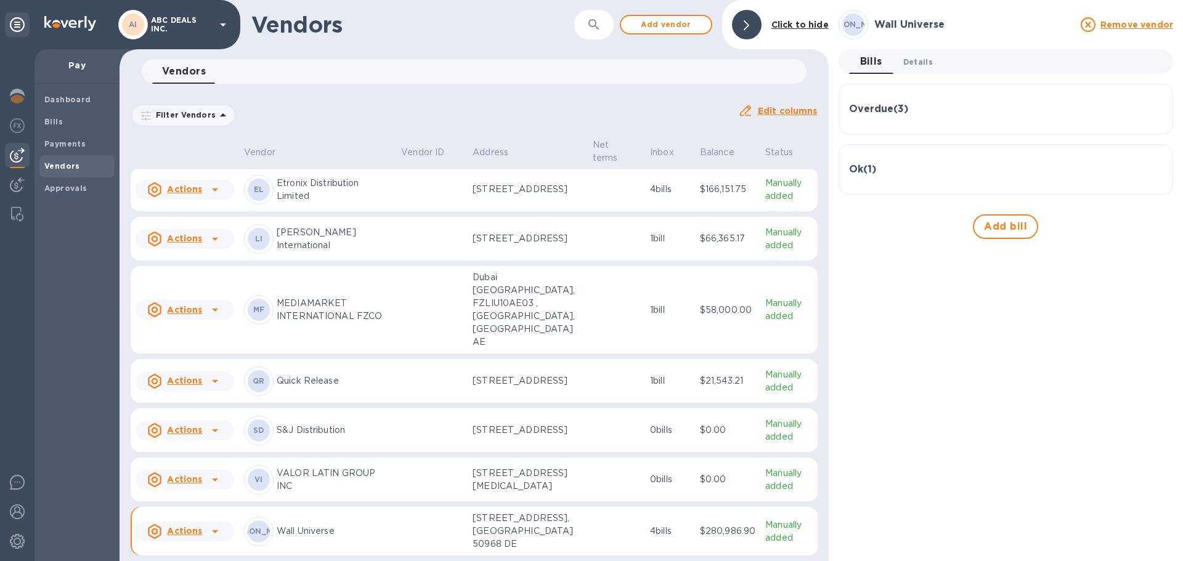
click at [914, 56] on span "Details 0" at bounding box center [918, 61] width 30 height 13
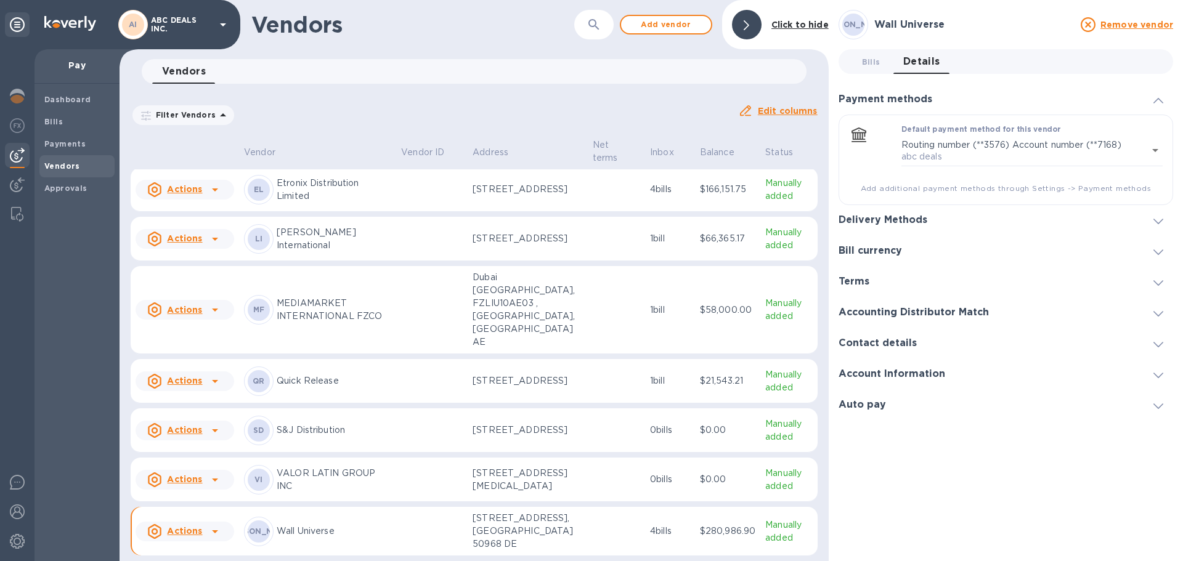
click at [930, 223] on div "Delivery Methods" at bounding box center [888, 220] width 99 height 12
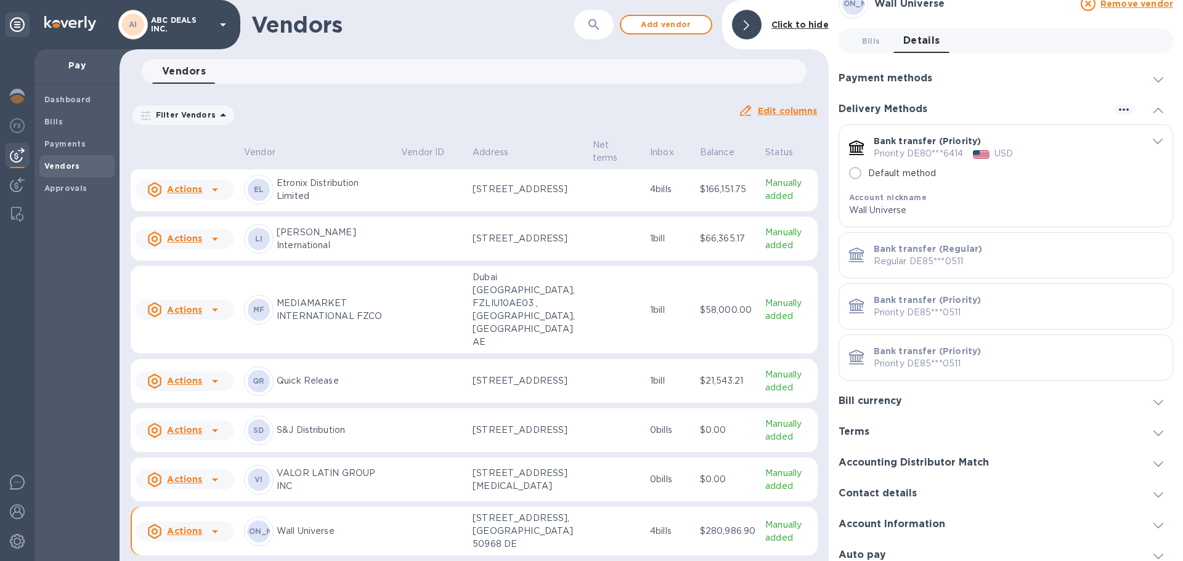
scroll to position [30, 0]
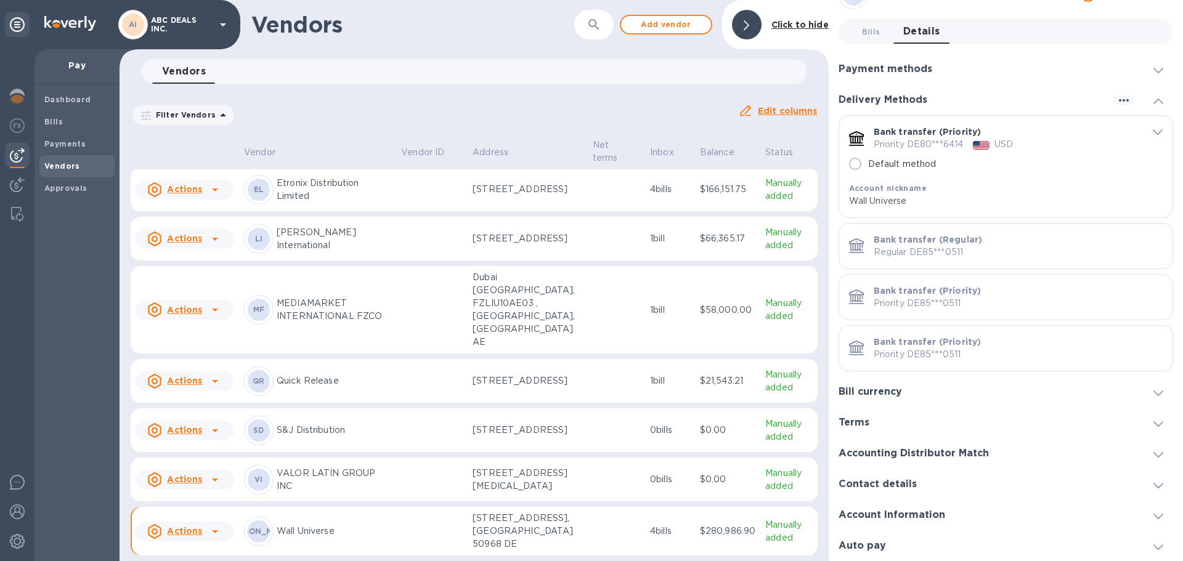
click at [895, 489] on h3 "Contact details" at bounding box center [878, 485] width 78 height 12
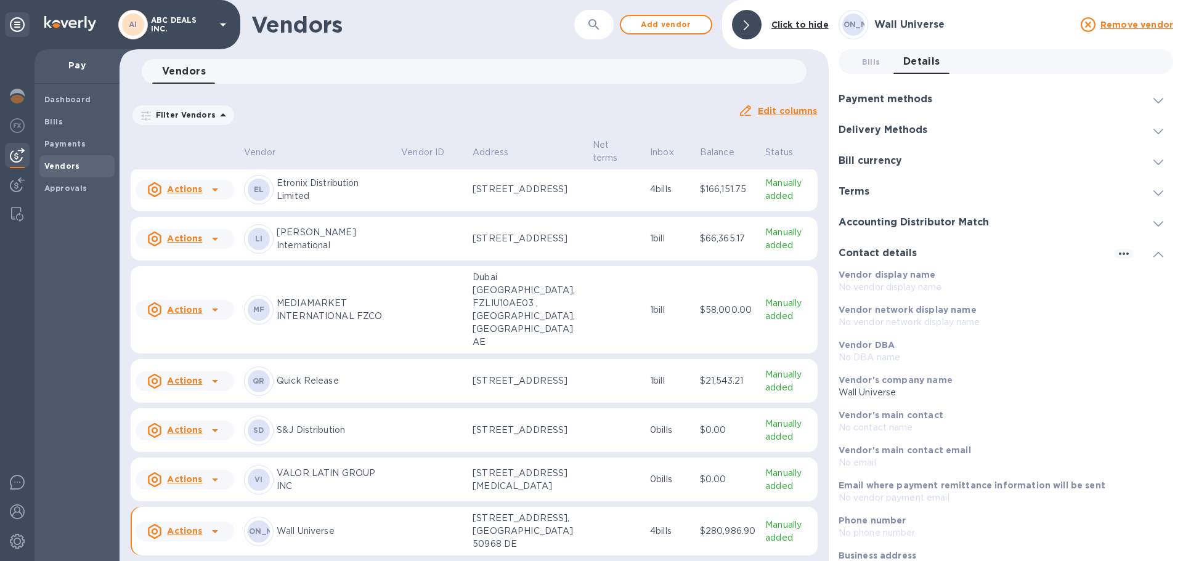
click at [916, 129] on h3 "Delivery Methods" at bounding box center [883, 130] width 89 height 12
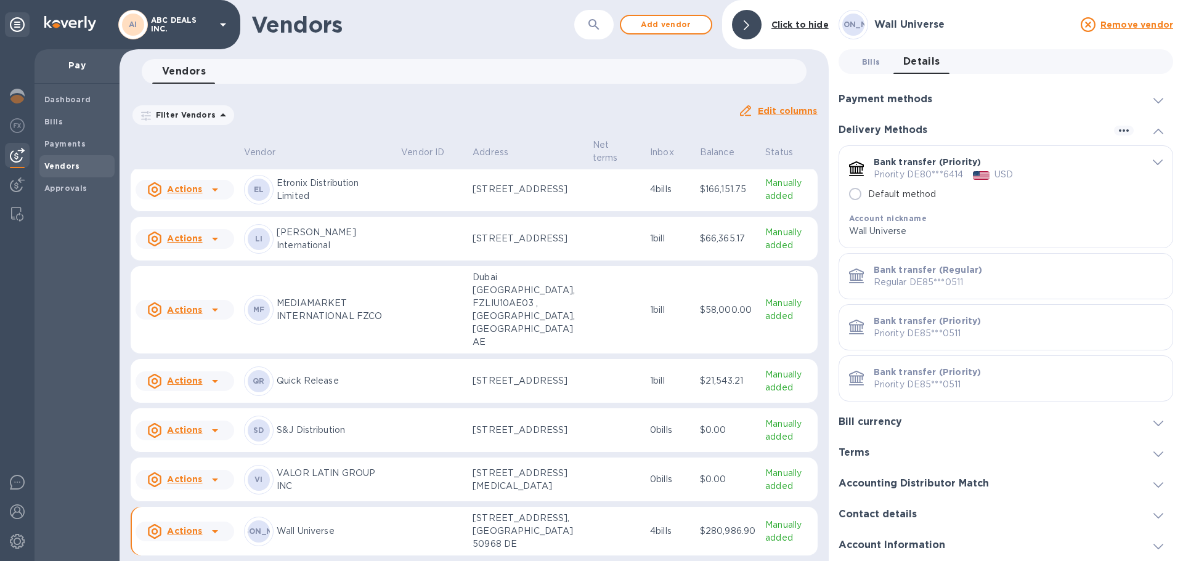
click at [877, 67] on span "Bills 0" at bounding box center [871, 61] width 18 height 13
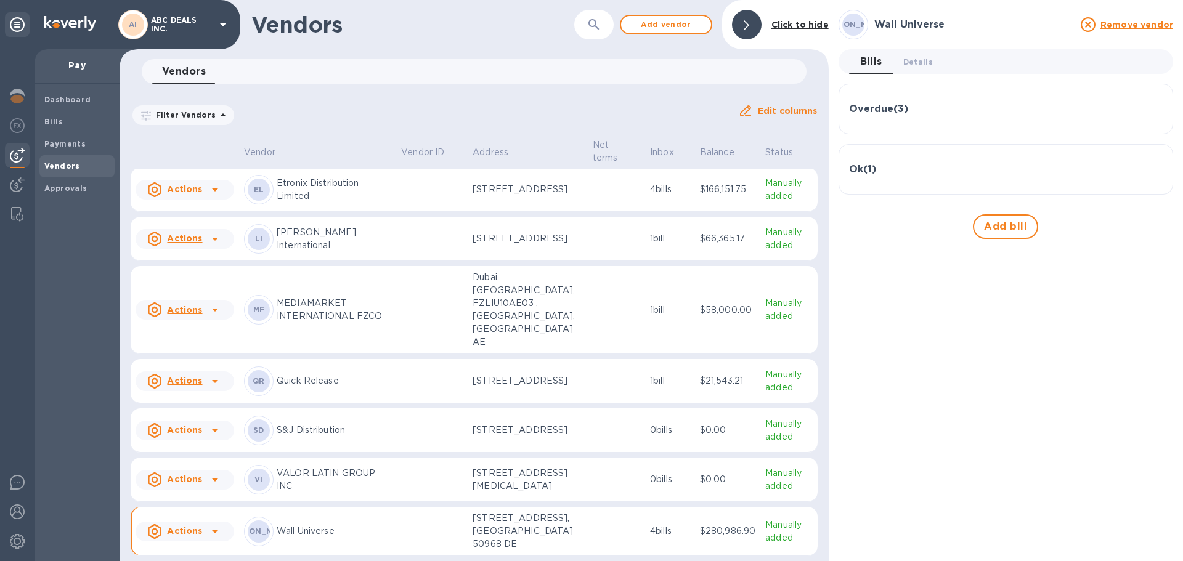
click at [901, 171] on div "Ok ( 1 )" at bounding box center [1006, 170] width 314 height 12
click at [924, 147] on div "Overdue ( 3 ) Bill № 20009236 Bill Date Jul 10th 2025 Amount $287,508.00 Balanc…" at bounding box center [1006, 210] width 335 height 253
click at [918, 119] on div "Overdue ( 3 )" at bounding box center [1006, 109] width 314 height 30
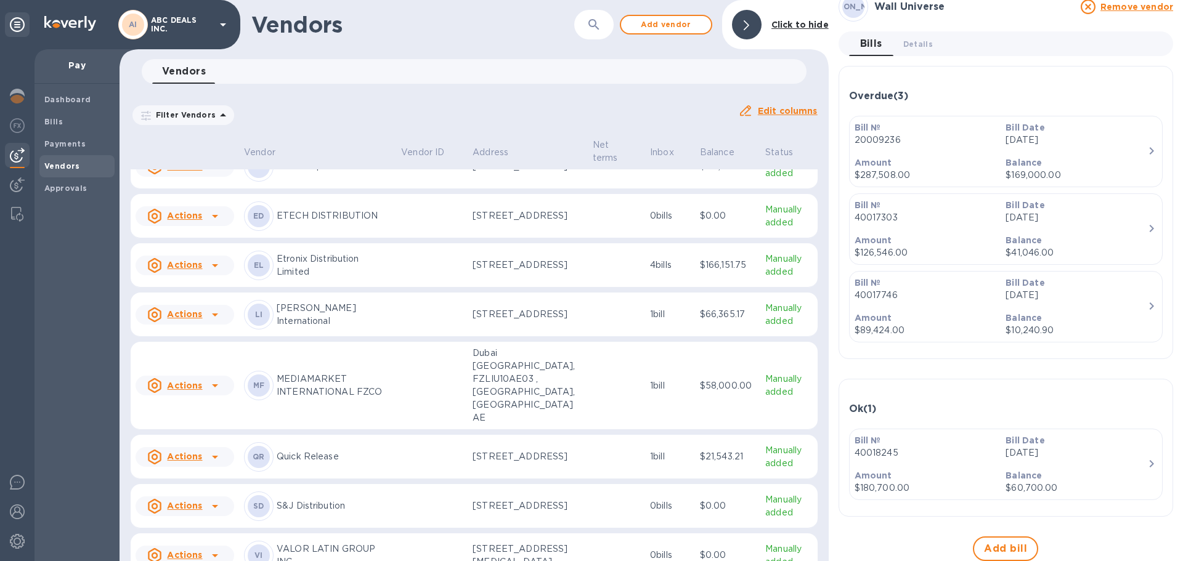
scroll to position [197, 0]
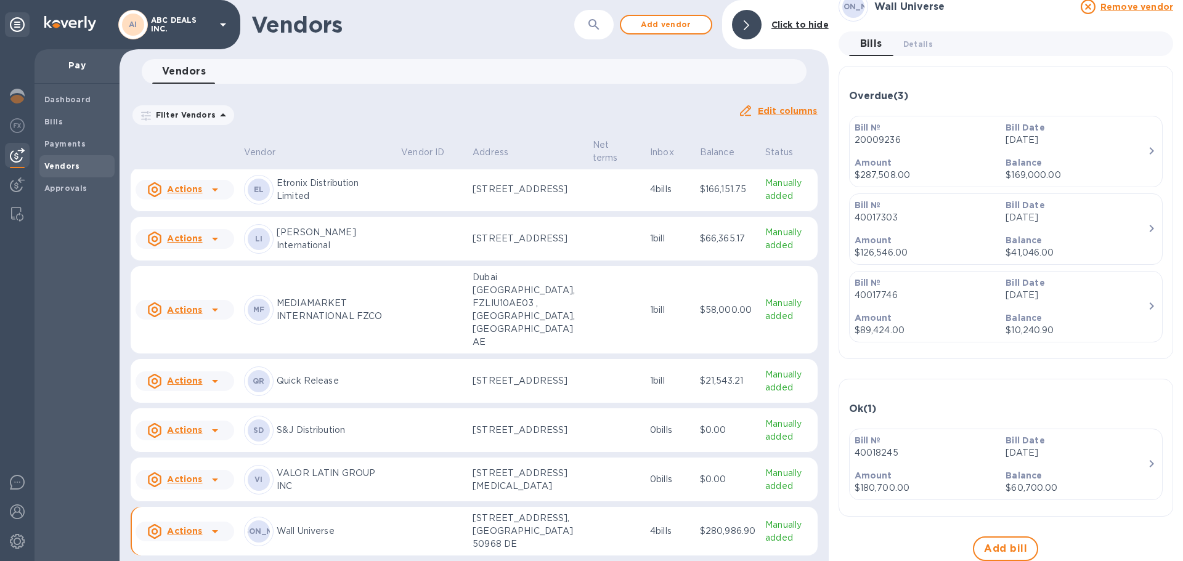
click at [211, 535] on icon at bounding box center [215, 531] width 15 height 15
click at [593, 534] on div at bounding box center [591, 280] width 1183 height 561
click at [523, 539] on p "[STREET_ADDRESS], [GEOGRAPHIC_DATA] 50968 DE" at bounding box center [528, 531] width 110 height 39
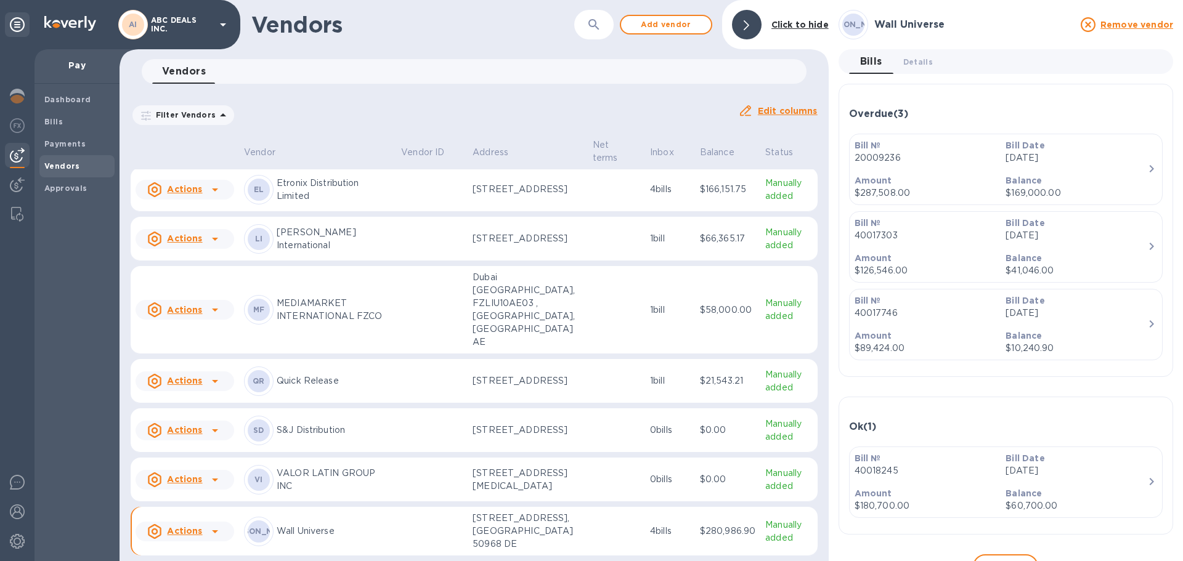
click at [905, 26] on h3 "Wall Universe" at bounding box center [973, 25] width 199 height 12
click at [929, 59] on span "Details 0" at bounding box center [918, 61] width 30 height 13
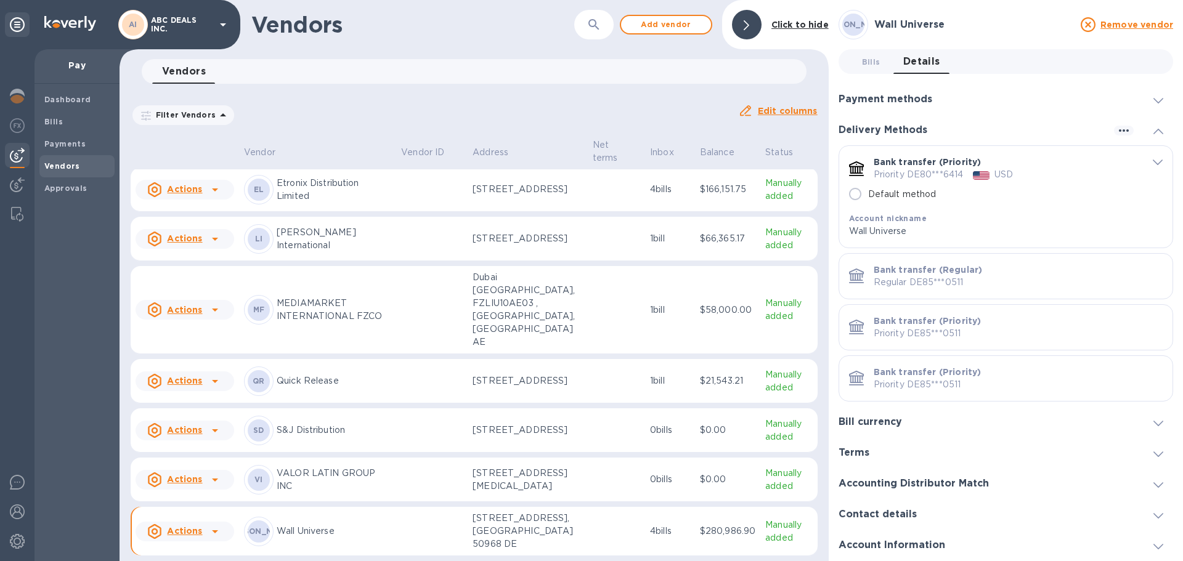
click at [963, 98] on div "Payment methods" at bounding box center [1006, 99] width 335 height 31
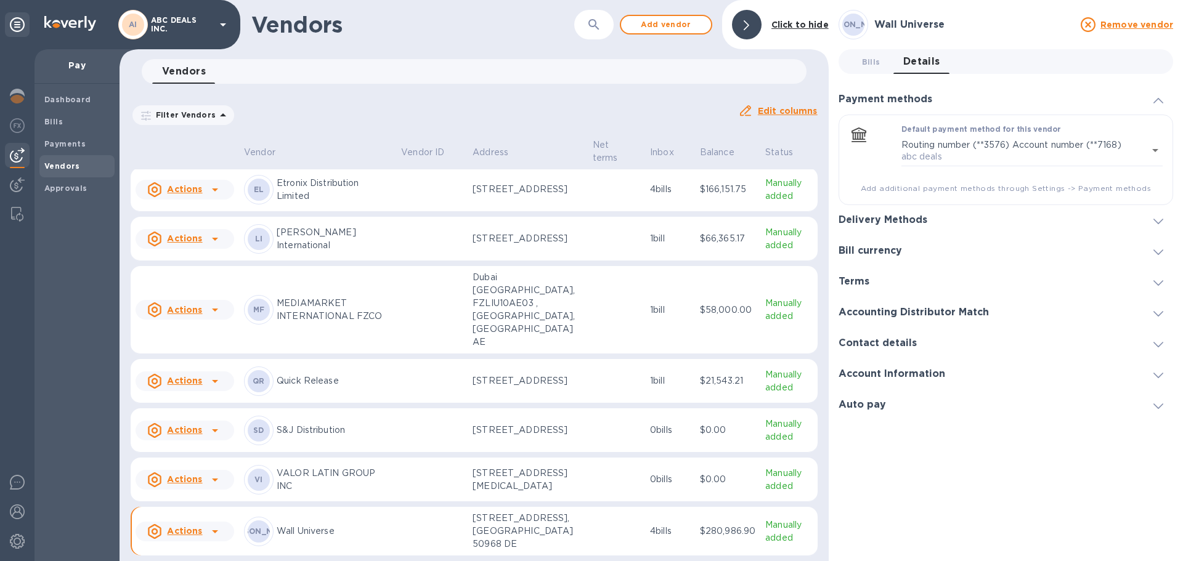
click at [938, 109] on div "Payment methods" at bounding box center [1006, 99] width 335 height 31
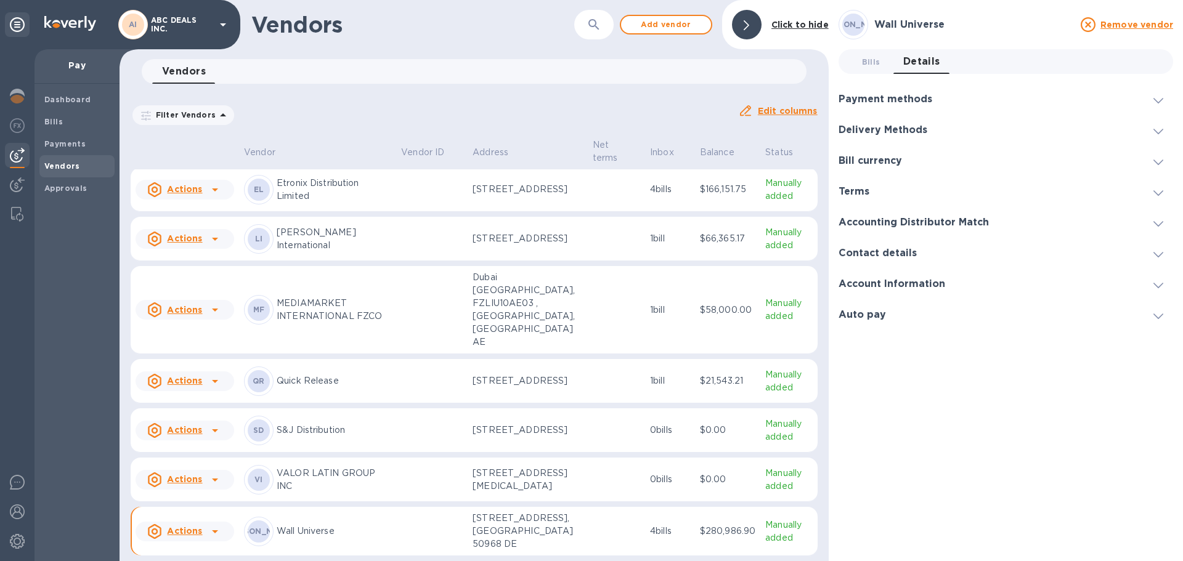
click at [916, 282] on h3 "Account Information" at bounding box center [892, 284] width 107 height 12
click at [908, 251] on h3 "Contact details" at bounding box center [878, 254] width 78 height 12
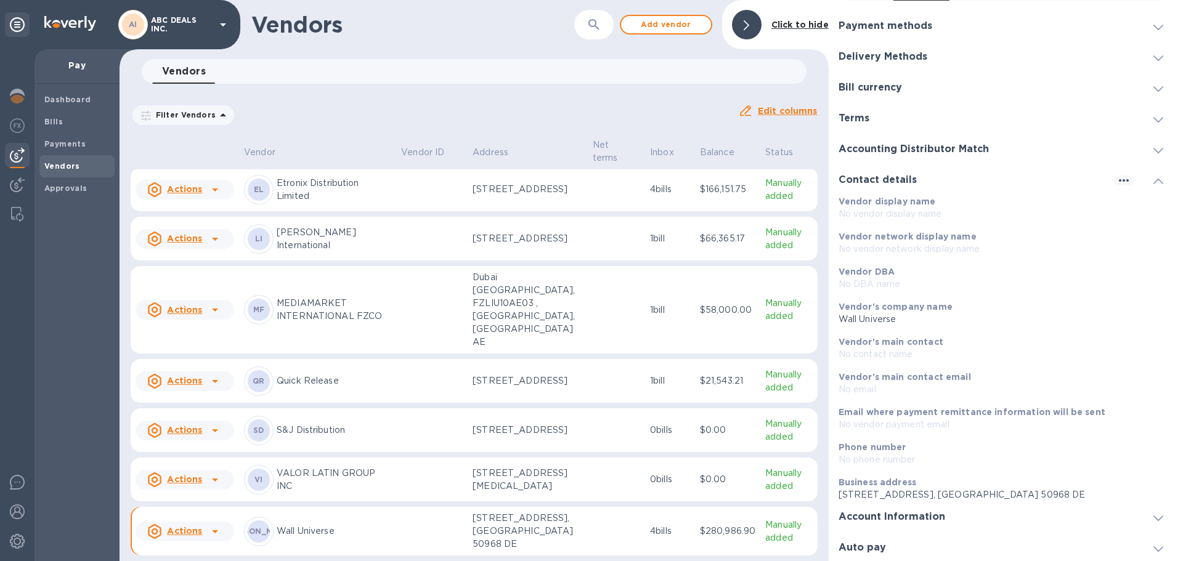
scroll to position [75, 0]
click at [880, 516] on h3 "Account Information" at bounding box center [892, 516] width 107 height 12
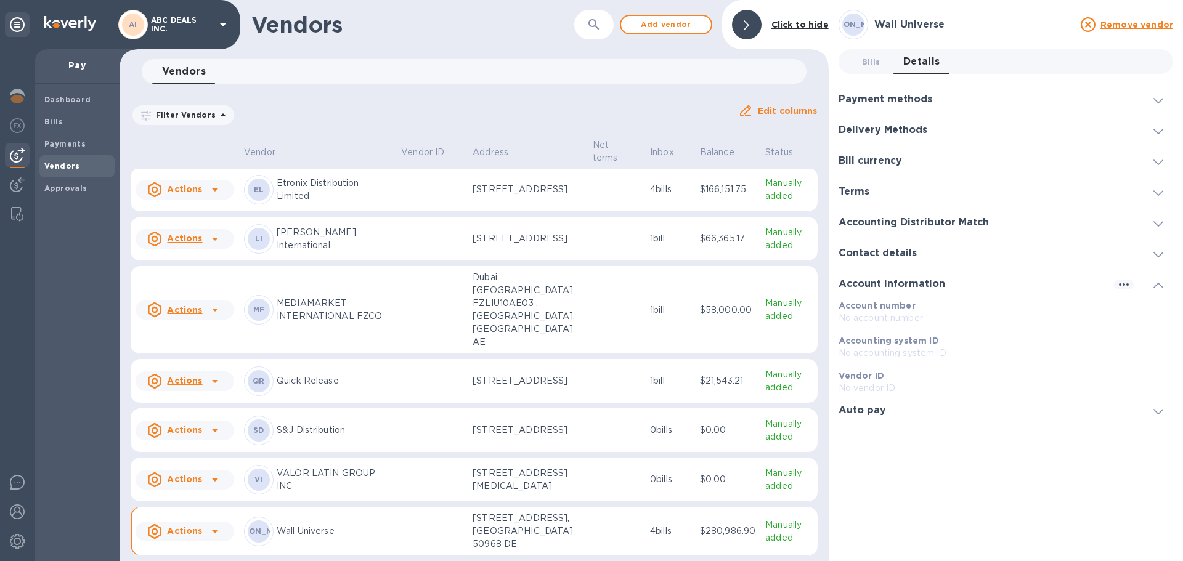
click at [902, 99] on h3 "Payment methods" at bounding box center [886, 100] width 94 height 12
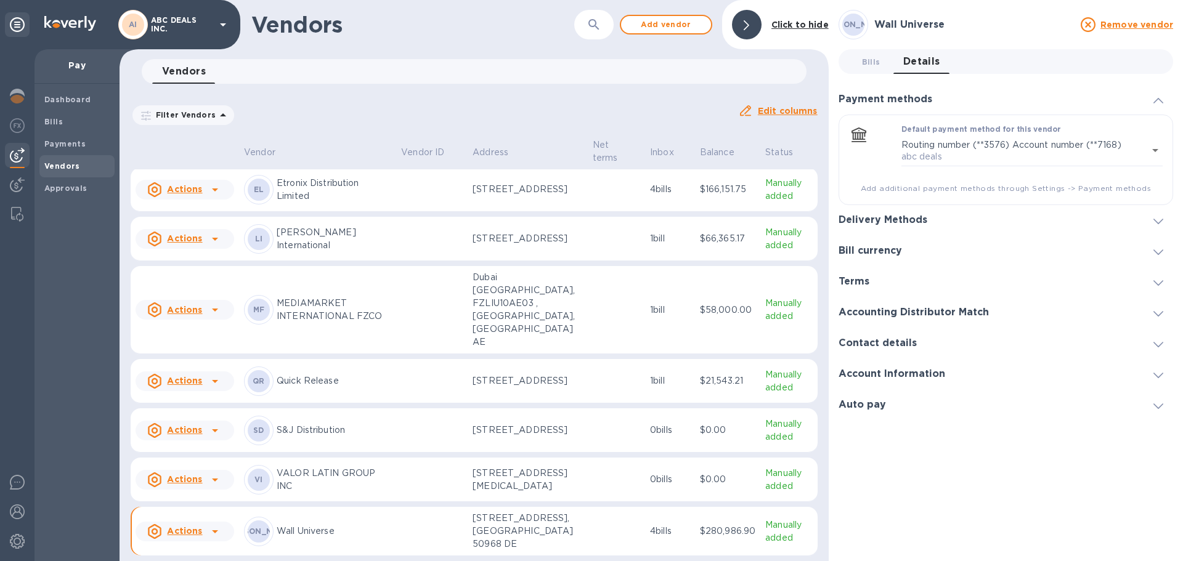
click at [919, 214] on div "Delivery Methods" at bounding box center [1006, 220] width 335 height 31
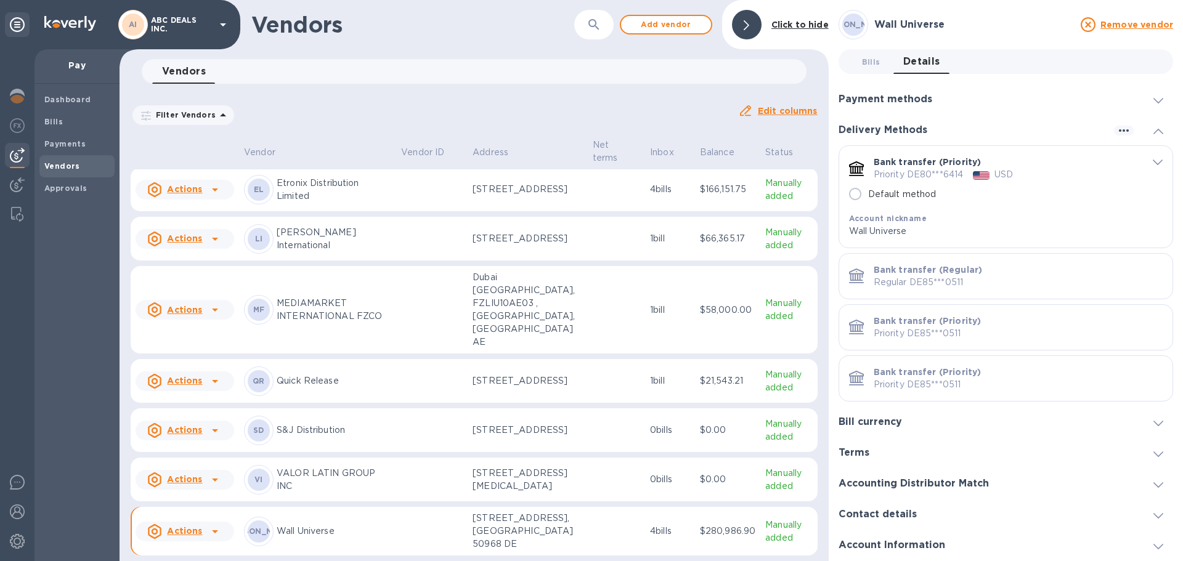
click at [878, 107] on div "Payment methods" at bounding box center [1006, 99] width 335 height 31
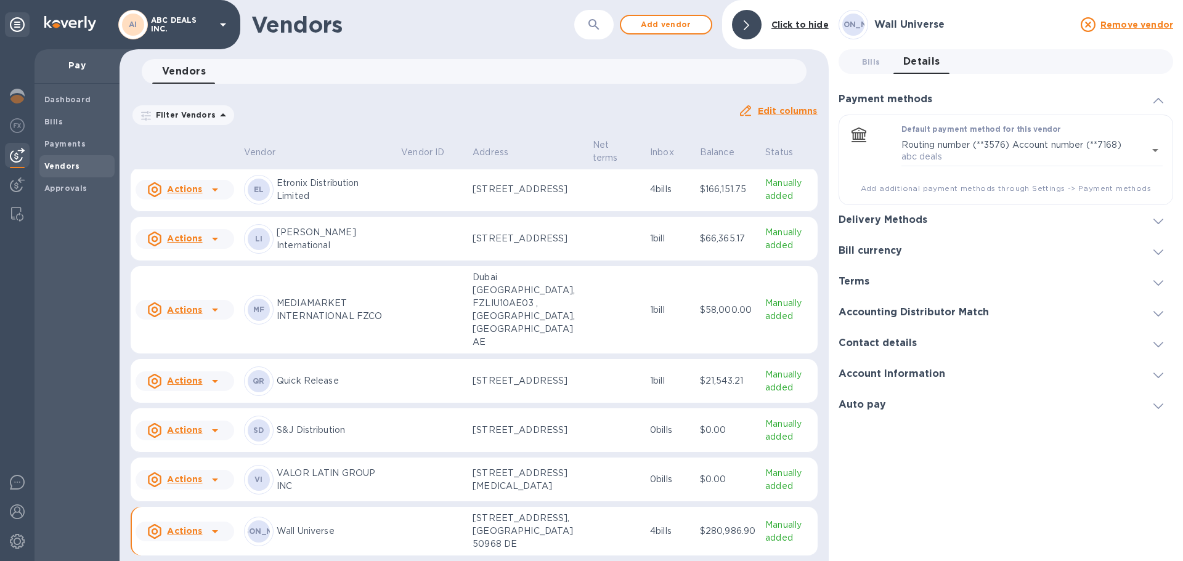
click at [878, 107] on div "Payment methods" at bounding box center [1006, 99] width 335 height 31
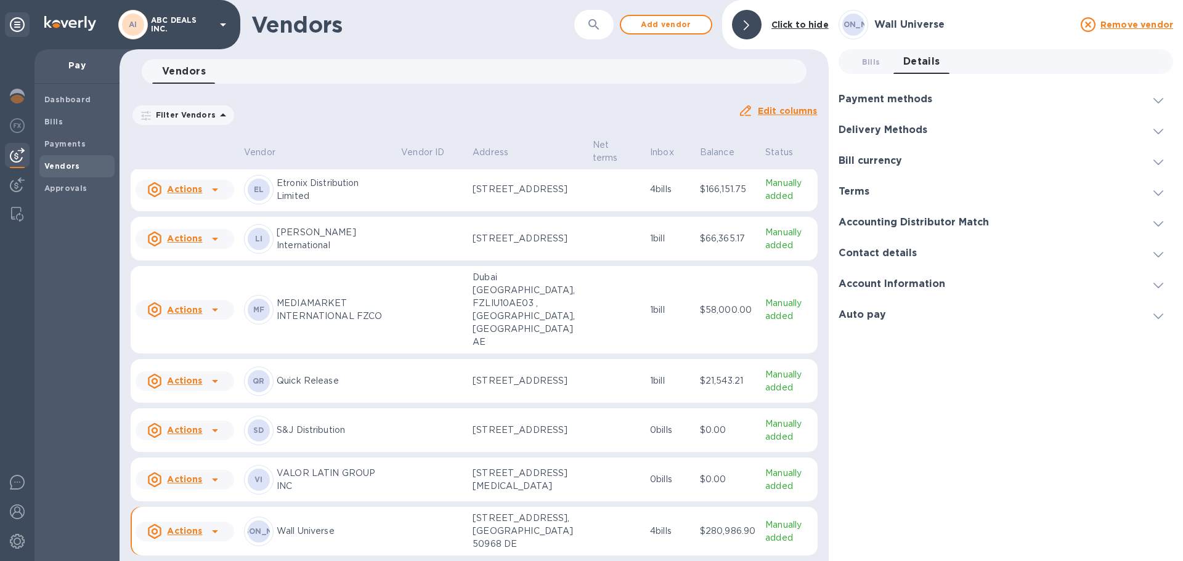
click at [879, 163] on h3 "Bill currency" at bounding box center [870, 161] width 63 height 12
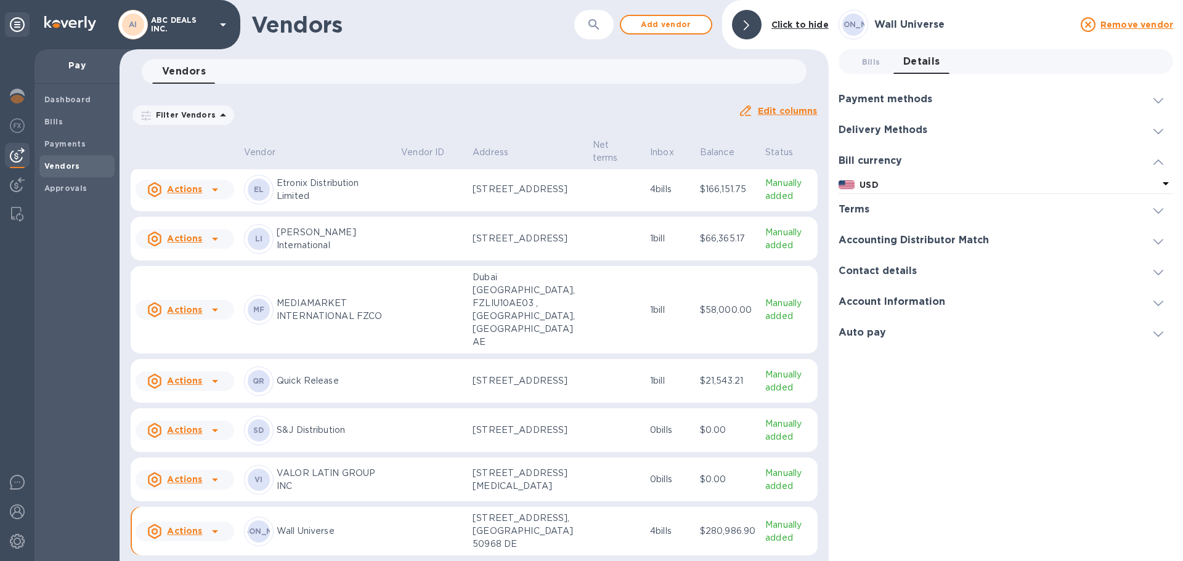
click at [882, 163] on h3 "Bill currency" at bounding box center [870, 161] width 63 height 12
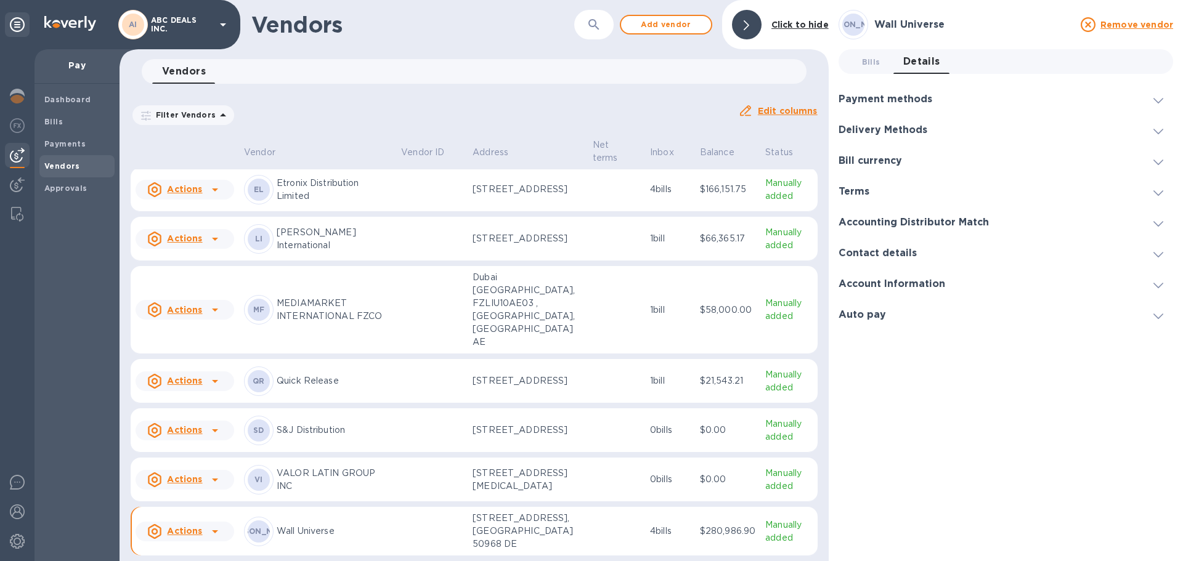
click at [882, 163] on h3 "Bill currency" at bounding box center [870, 161] width 63 height 12
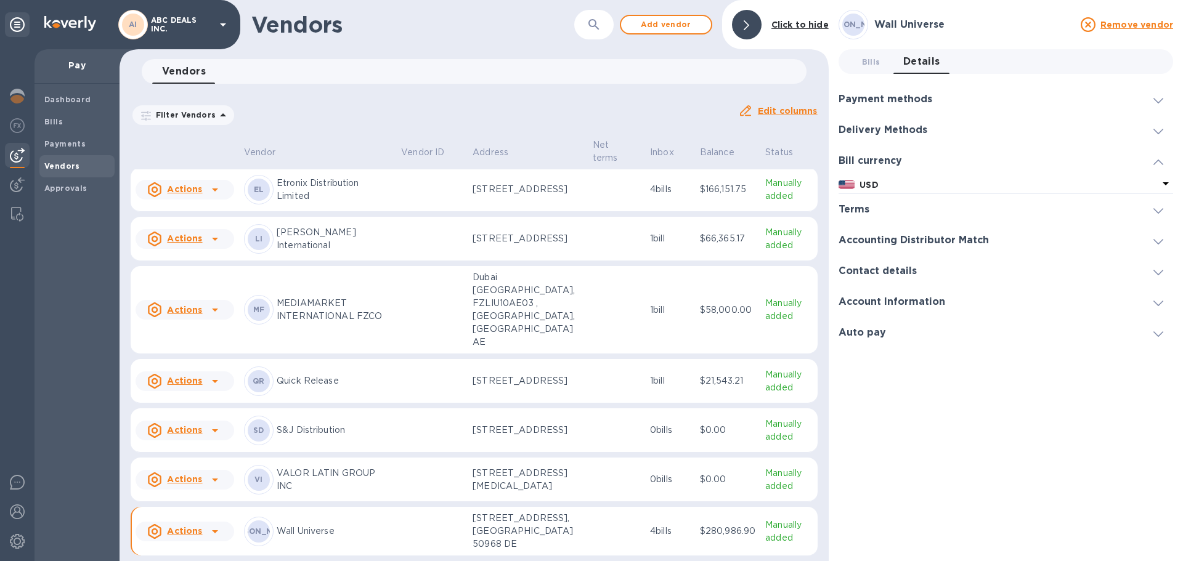
click at [896, 102] on h3 "Payment methods" at bounding box center [886, 100] width 94 height 12
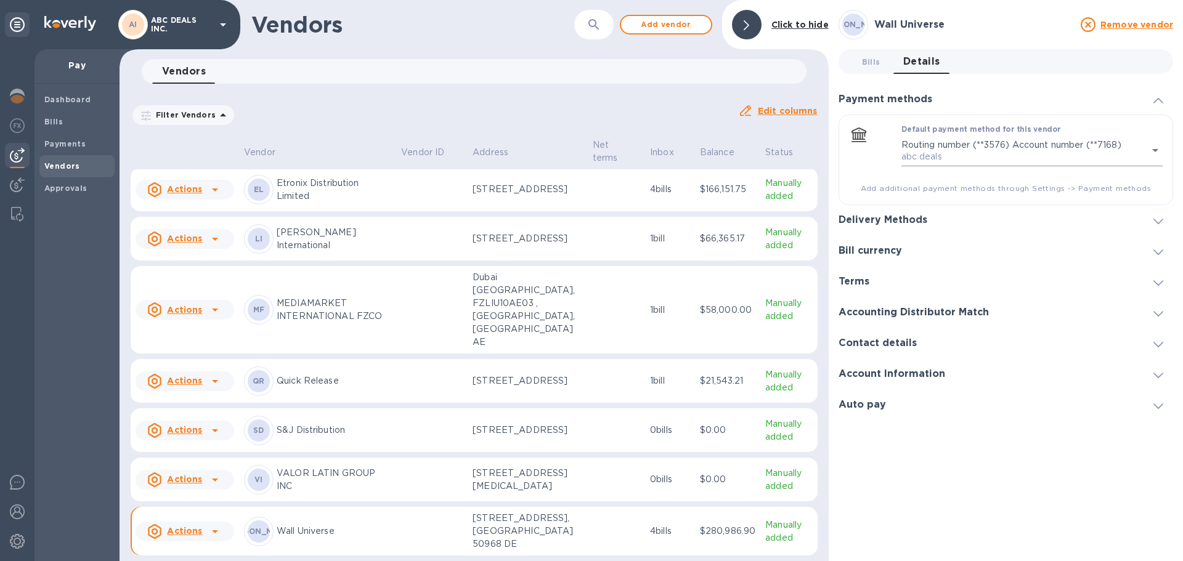
click at [933, 145] on body "AI ABC DEALS INC. Pay Dashboard Bills Payments Vendors Approvals Vendors ​ Add …" at bounding box center [591, 280] width 1183 height 561
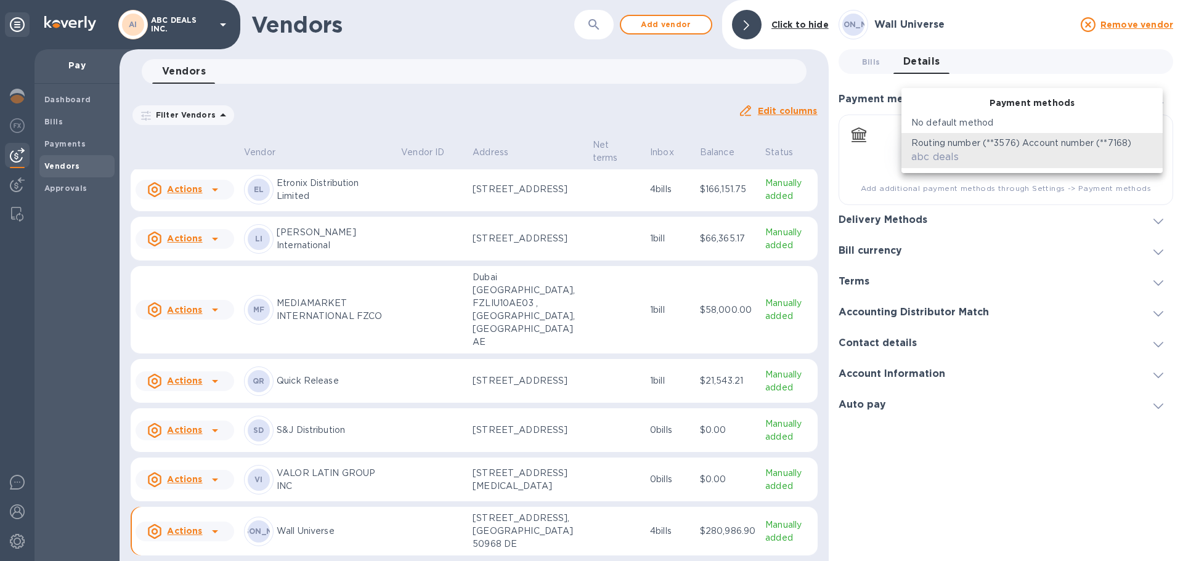
click at [953, 207] on div at bounding box center [591, 280] width 1183 height 561
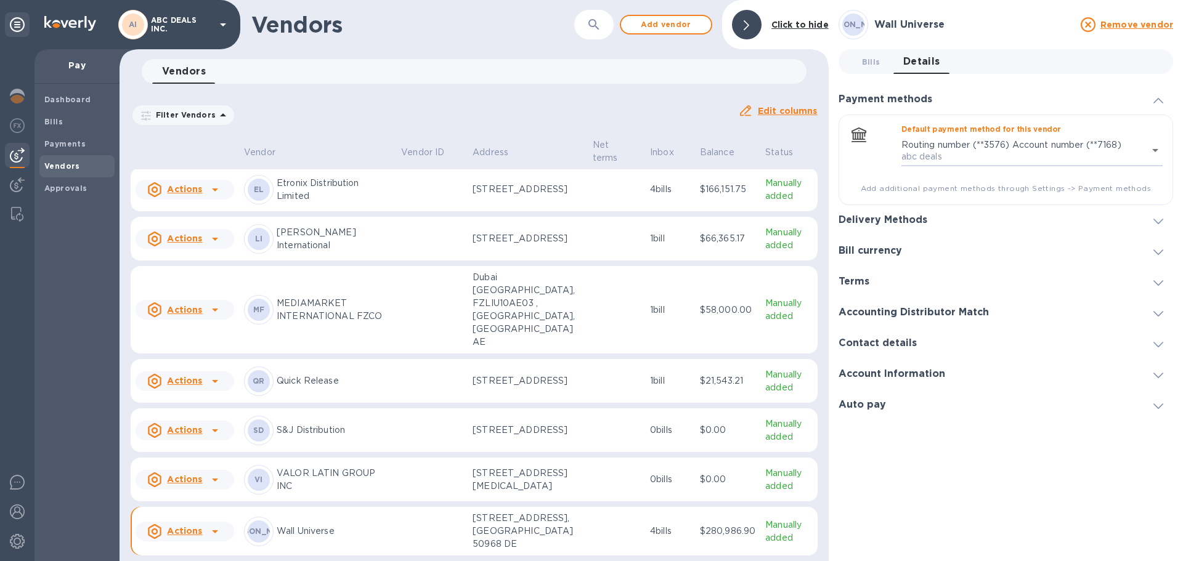
click at [929, 311] on h3 "Accounting Distributor Match" at bounding box center [914, 313] width 150 height 12
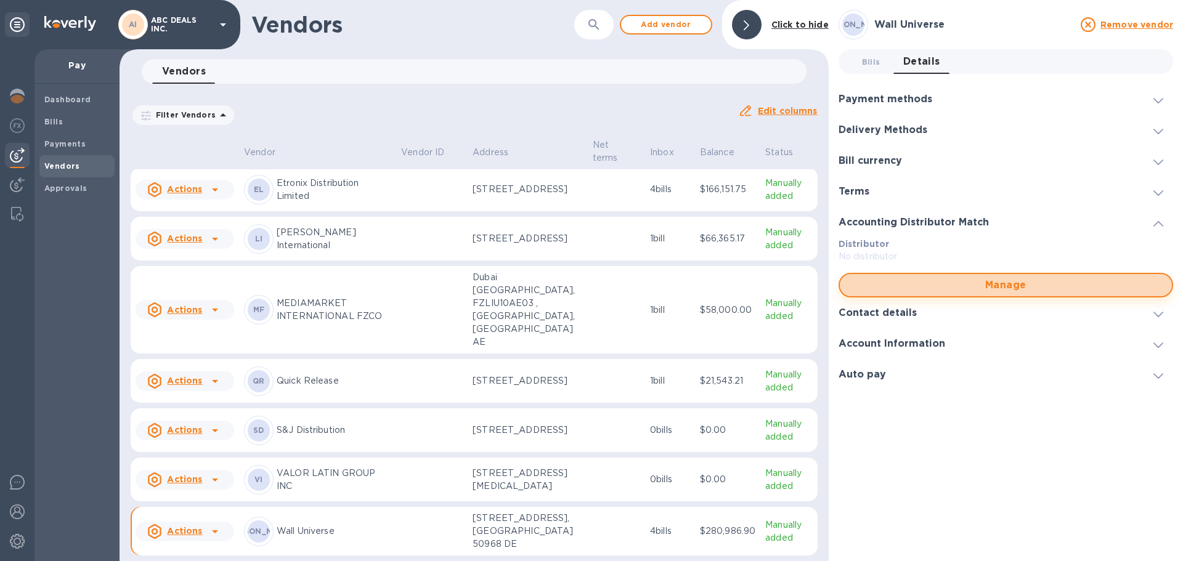
click at [960, 283] on span "Manage" at bounding box center [1006, 285] width 312 height 15
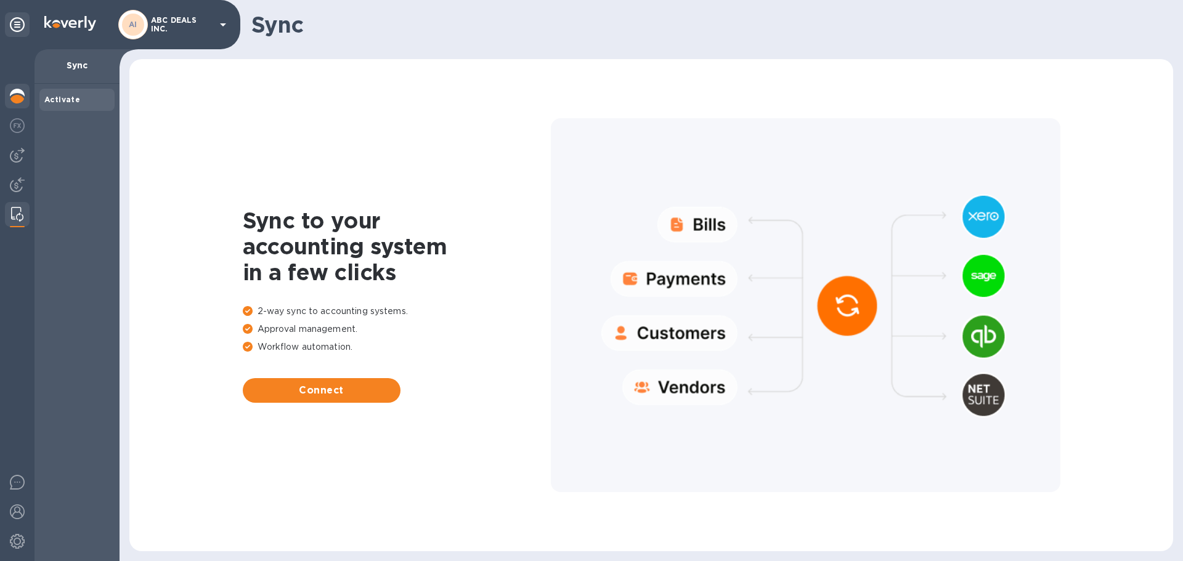
click at [15, 96] on img at bounding box center [17, 96] width 15 height 15
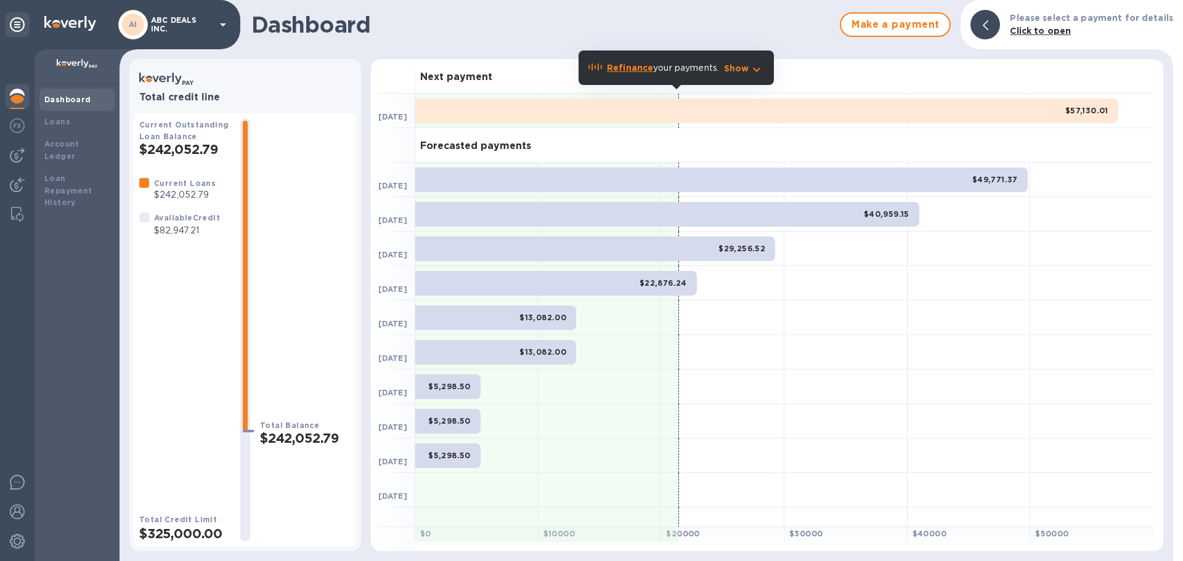
click at [90, 66] on img at bounding box center [77, 64] width 41 height 10
click at [169, 227] on p "$82,947.21" at bounding box center [187, 230] width 66 height 13
click at [20, 125] on img at bounding box center [17, 125] width 15 height 15
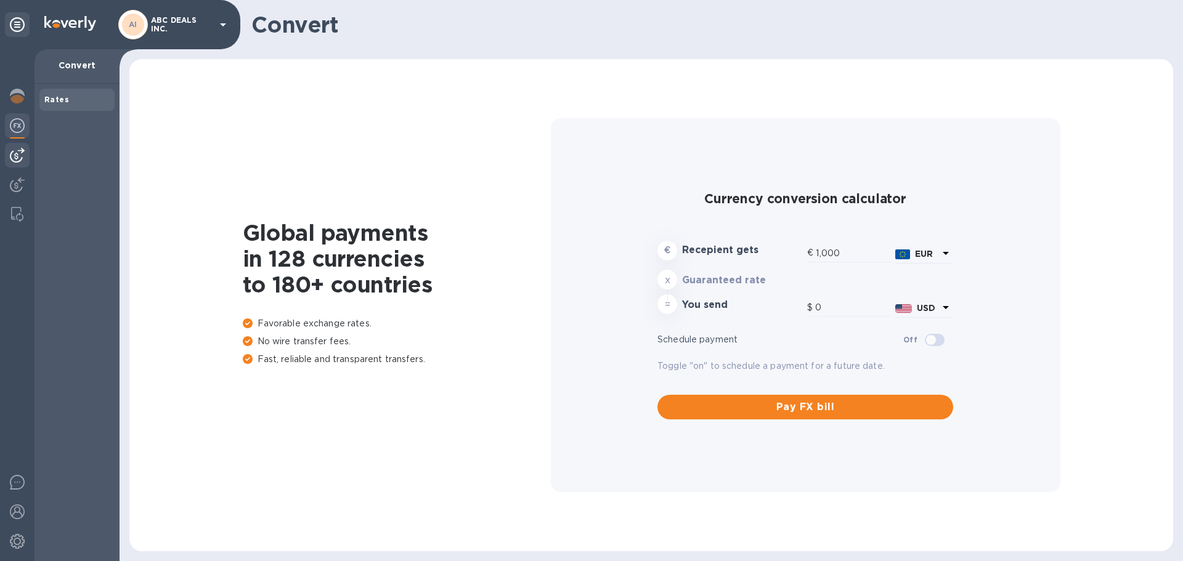
type input "1,174.35"
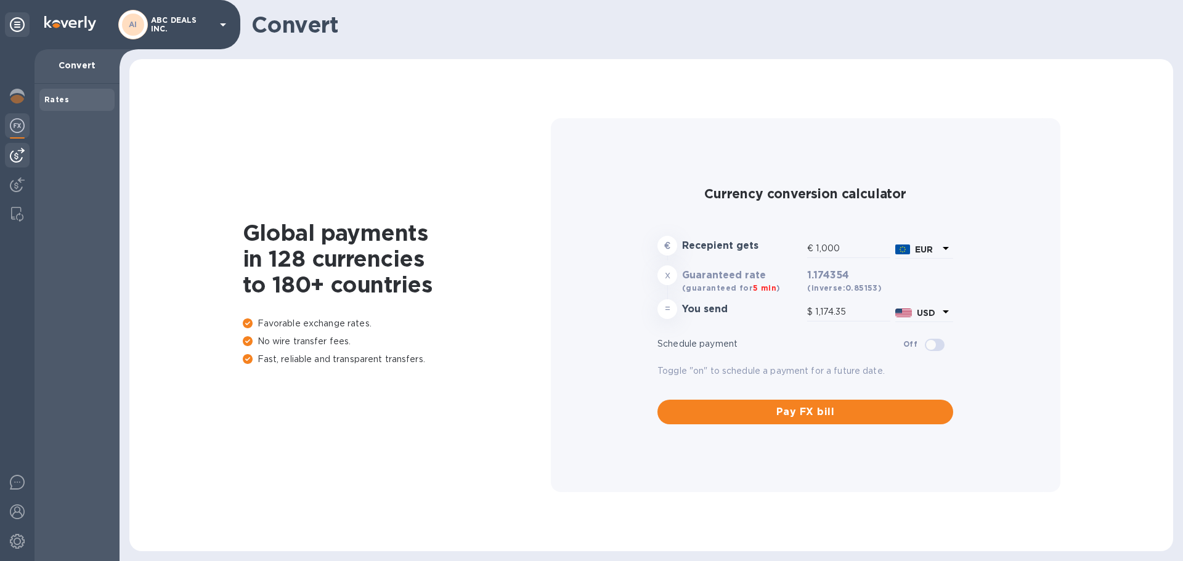
click at [20, 155] on img at bounding box center [17, 155] width 15 height 15
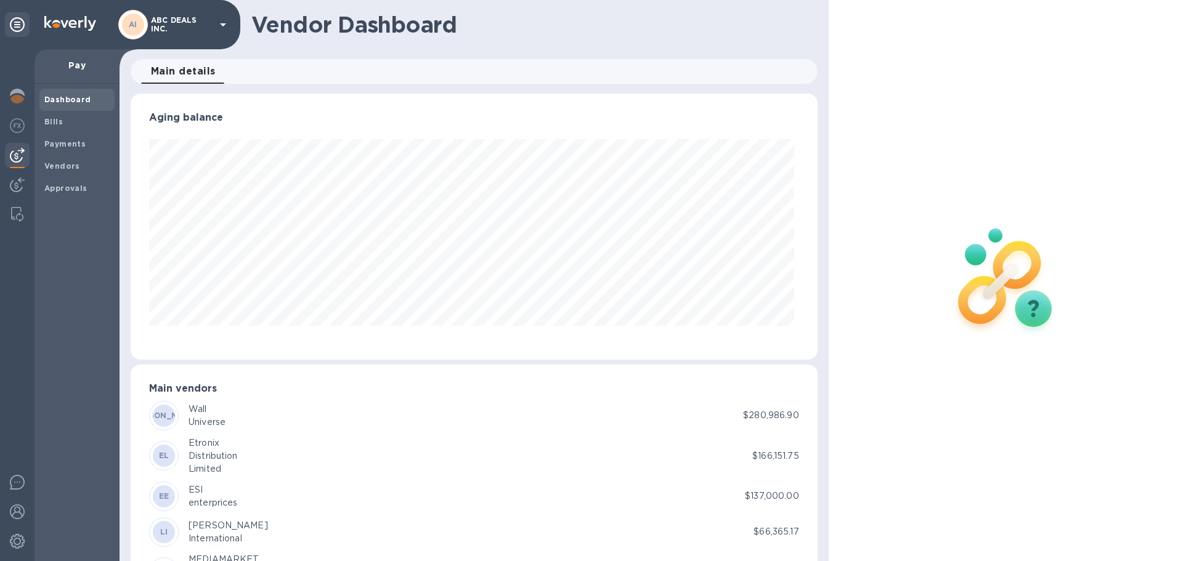
scroll to position [266, 681]
click at [15, 184] on img at bounding box center [17, 184] width 15 height 15
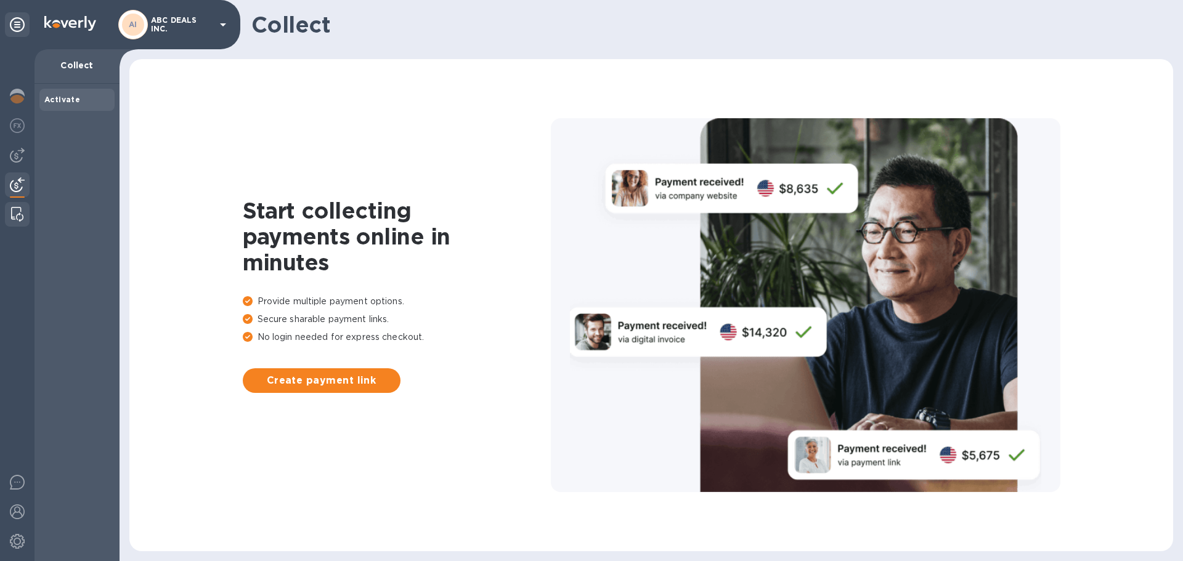
click at [14, 213] on img at bounding box center [17, 214] width 12 height 15
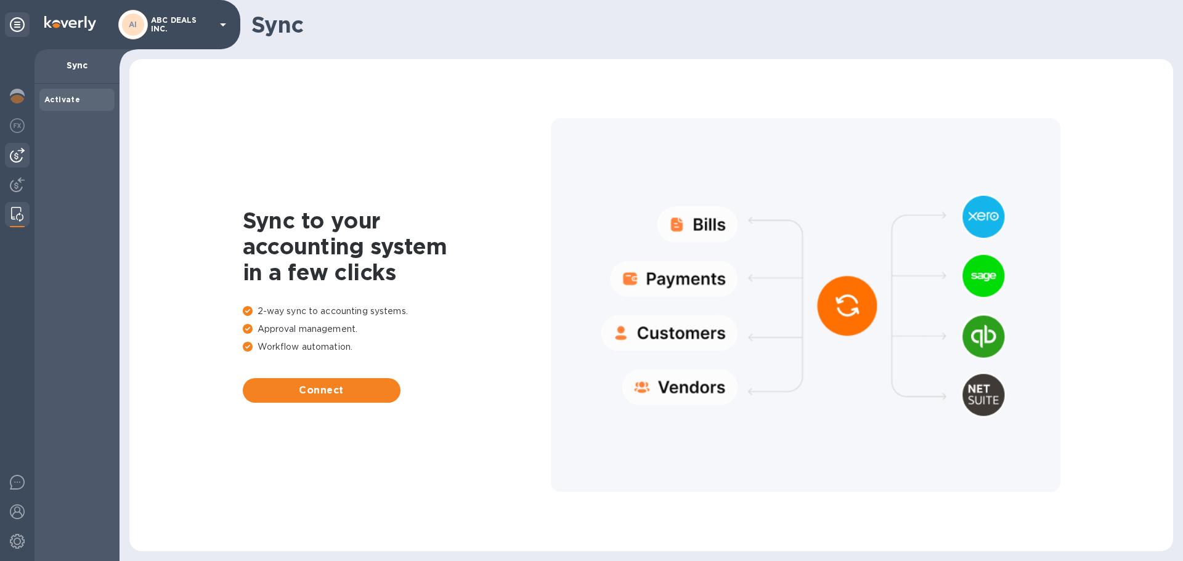
click at [20, 156] on img at bounding box center [17, 155] width 15 height 15
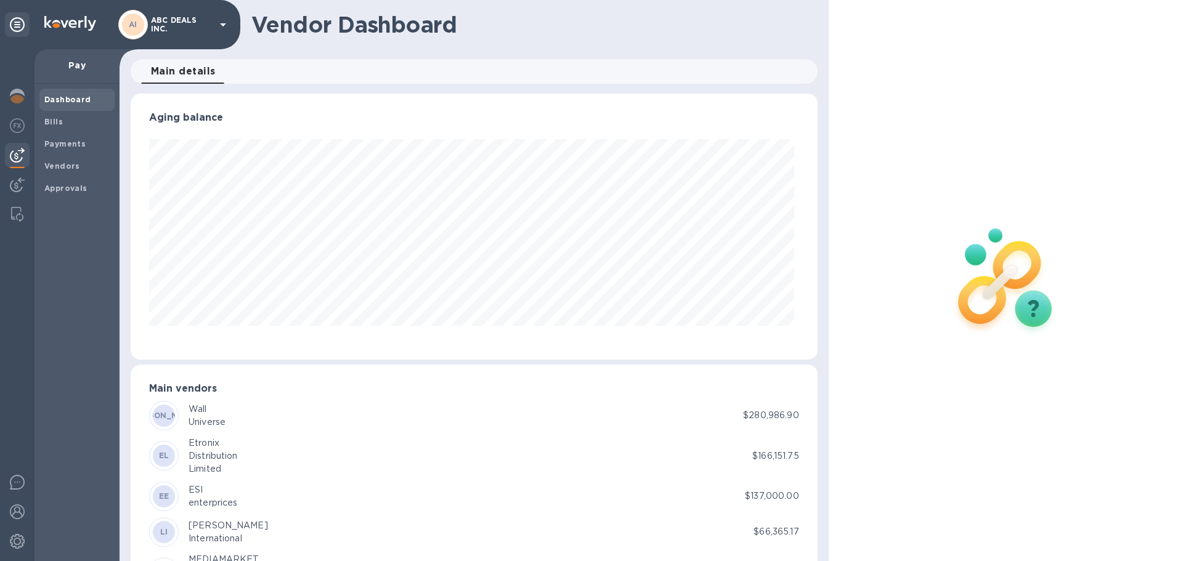
scroll to position [266, 681]
click at [62, 159] on div "Vendors" at bounding box center [76, 166] width 75 height 22
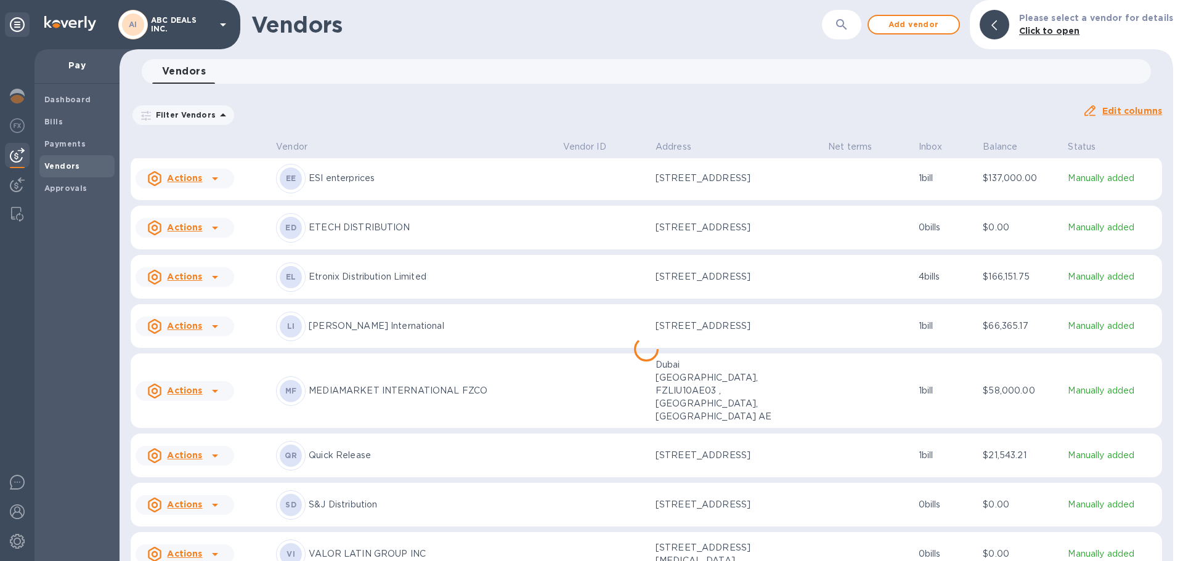
scroll to position [118, 0]
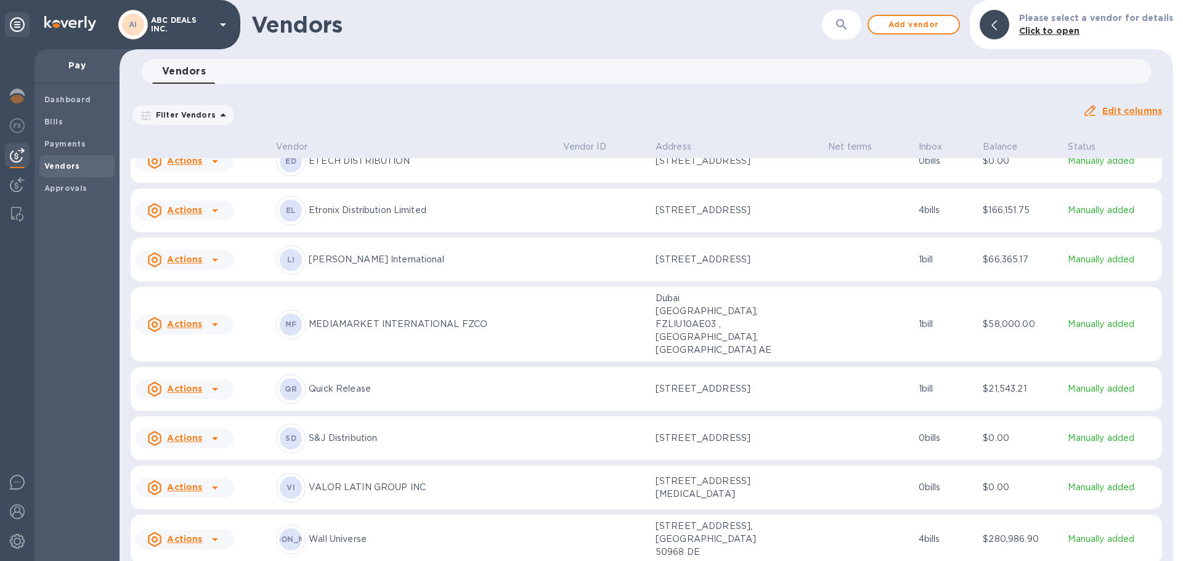
click at [369, 538] on p "Wall Universe" at bounding box center [431, 539] width 244 height 13
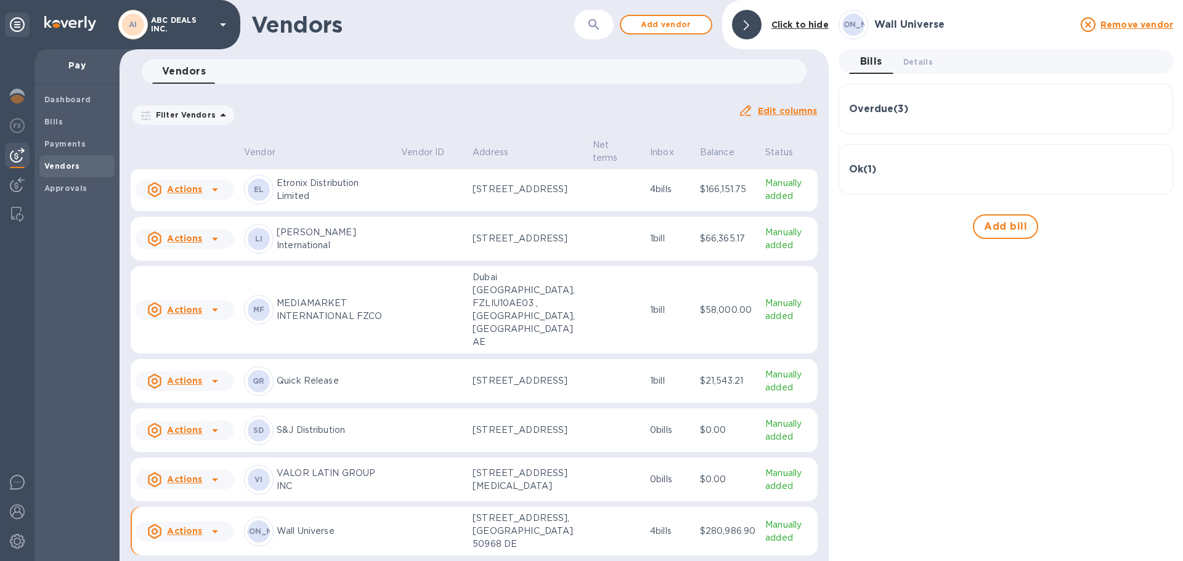
scroll to position [197, 0]
click at [902, 109] on h3 "Overdue ( 3 )" at bounding box center [878, 110] width 59 height 12
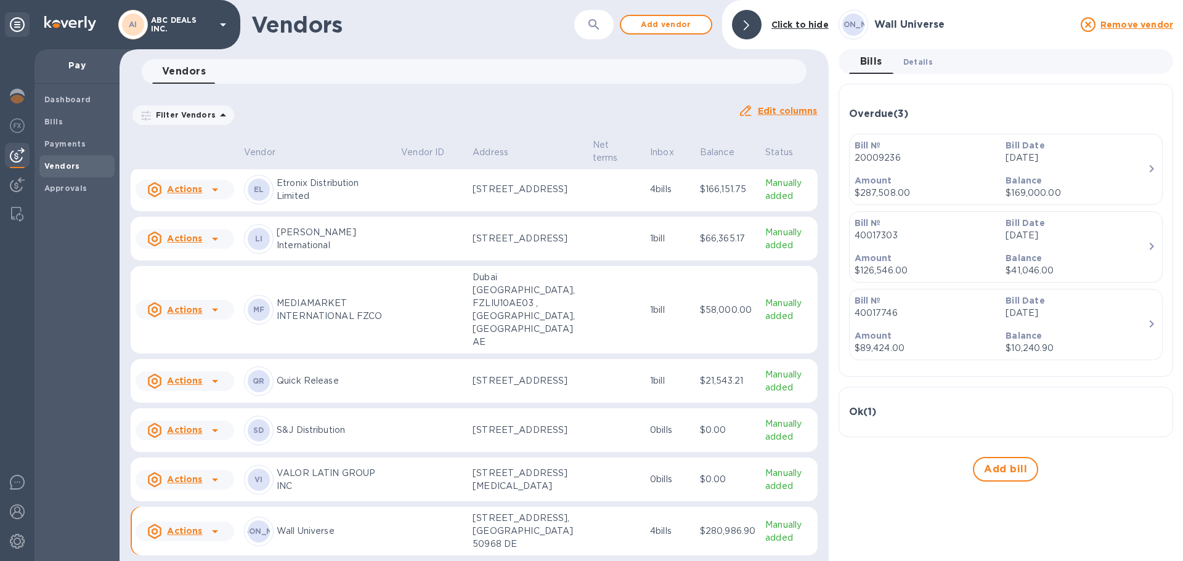
click at [907, 63] on span "Details 0" at bounding box center [918, 61] width 30 height 13
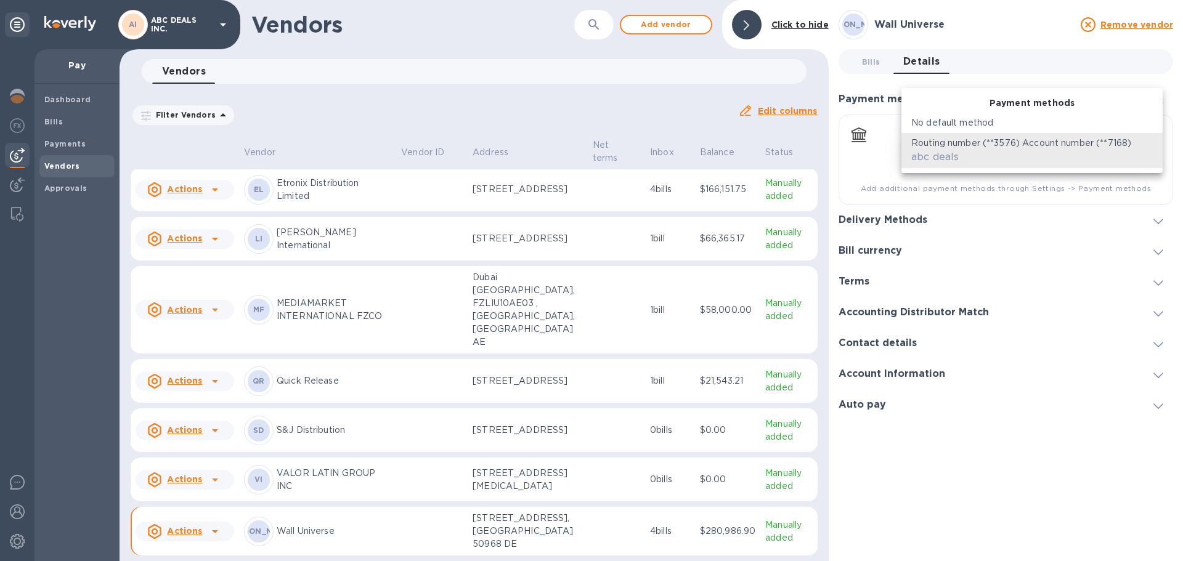
click at [1066, 147] on body "AI ABC DEALS INC. Pay Dashboard Bills Payments Vendors Approvals Vendors ​ Add …" at bounding box center [591, 280] width 1183 height 561
click at [1066, 147] on p "Routing number (**3576) Account number (**7168)" at bounding box center [1021, 143] width 220 height 13
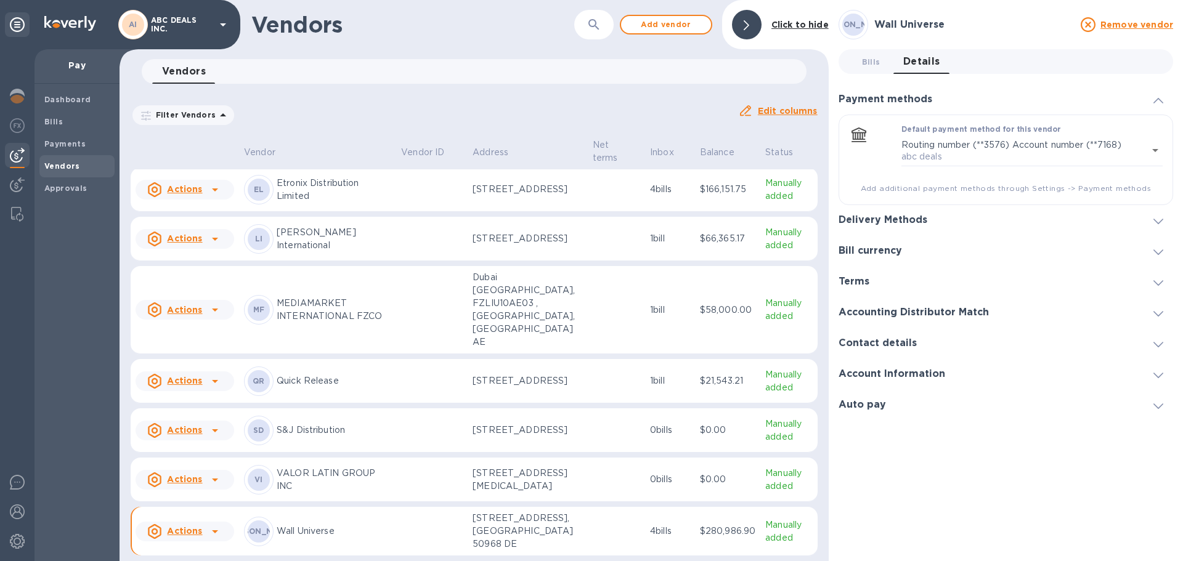
click at [1068, 191] on span "Add additional payment methods through Settings -> Payment methods" at bounding box center [1006, 188] width 314 height 12
click at [1025, 192] on span "Add additional payment methods through Settings -> Payment methods" at bounding box center [1006, 188] width 314 height 12
click at [1036, 192] on span "Add additional payment methods through Settings -> Payment methods" at bounding box center [1006, 188] width 314 height 12
click at [1045, 185] on span "Add additional payment methods through Settings -> Payment methods" at bounding box center [1006, 188] width 314 height 12
click at [1091, 187] on span "Add additional payment methods through Settings -> Payment methods" at bounding box center [1006, 188] width 314 height 12
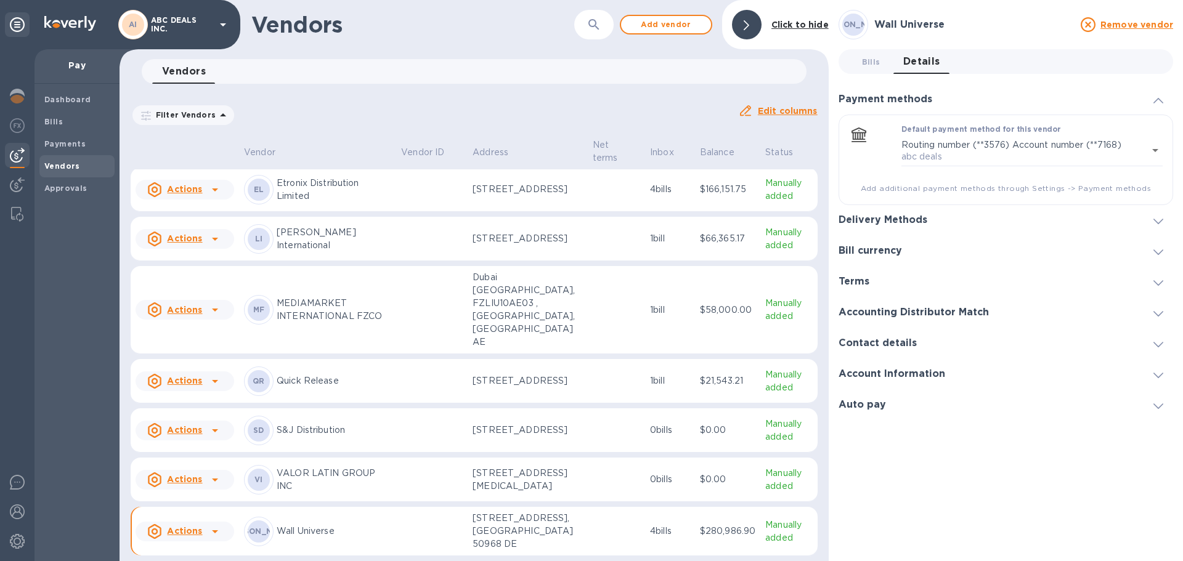
drag, startPoint x: 68, startPoint y: 193, endPoint x: 121, endPoint y: 85, distance: 121.0
click at [121, 85] on div "AI ABC DEALS INC. Pay Dashboard Bills Payments Vendors Approvals Vendors ​ Add …" at bounding box center [591, 280] width 1183 height 561
click at [67, 96] on b "Dashboard" at bounding box center [67, 99] width 47 height 9
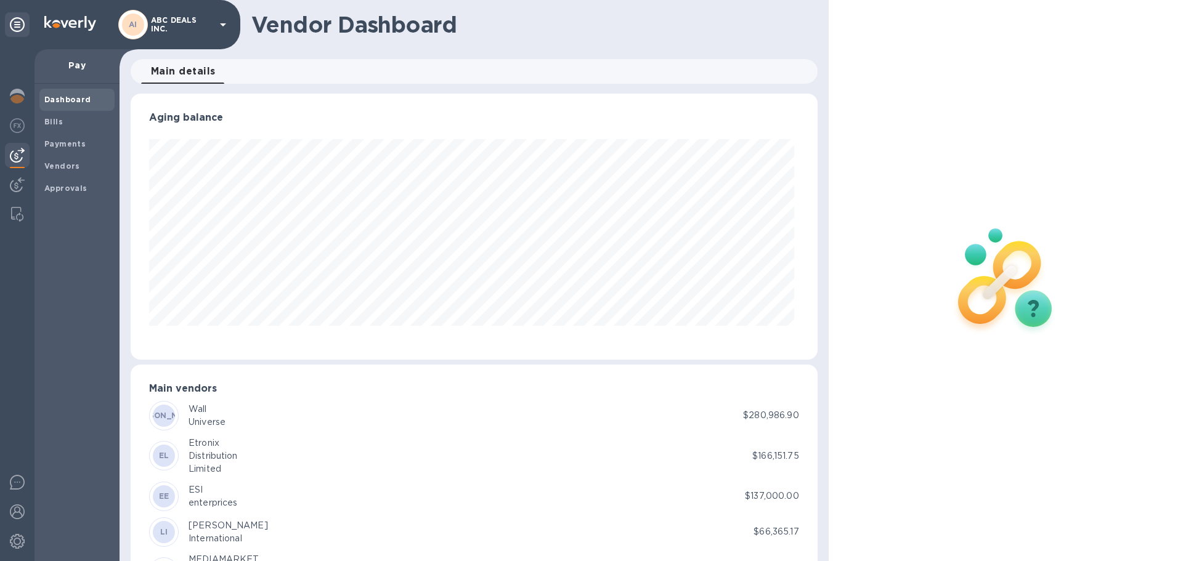
scroll to position [104, 0]
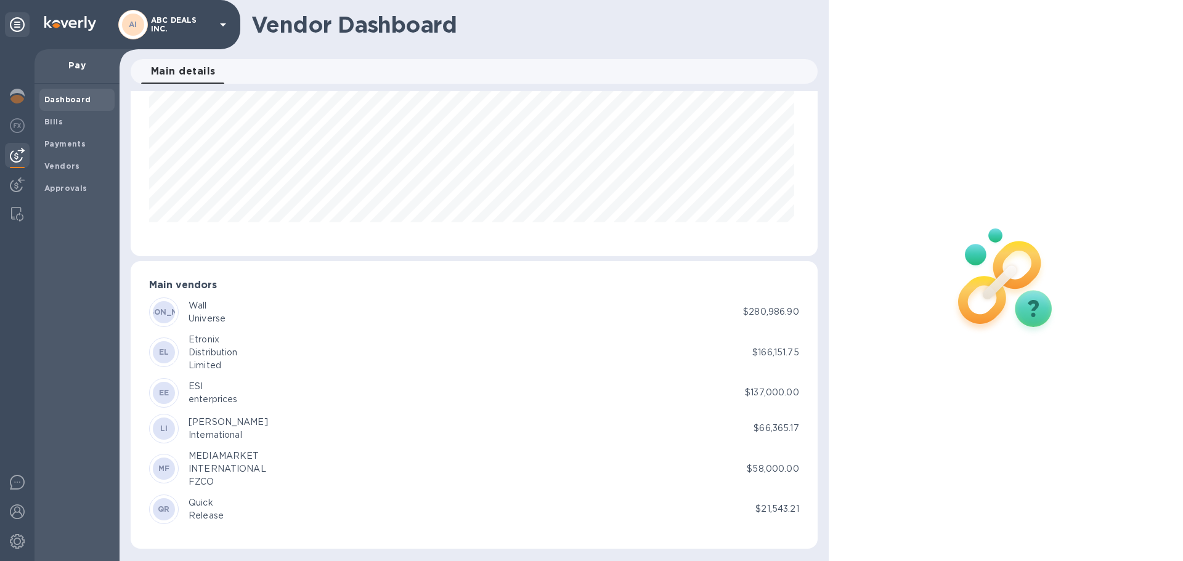
click at [762, 330] on div "WU Wall Universe $280,986.90 EL Etronix Distribution Limited $166,151.75 EE ESI…" at bounding box center [474, 411] width 650 height 227
click at [691, 316] on div "WU Wall Universe" at bounding box center [446, 313] width 594 height 30
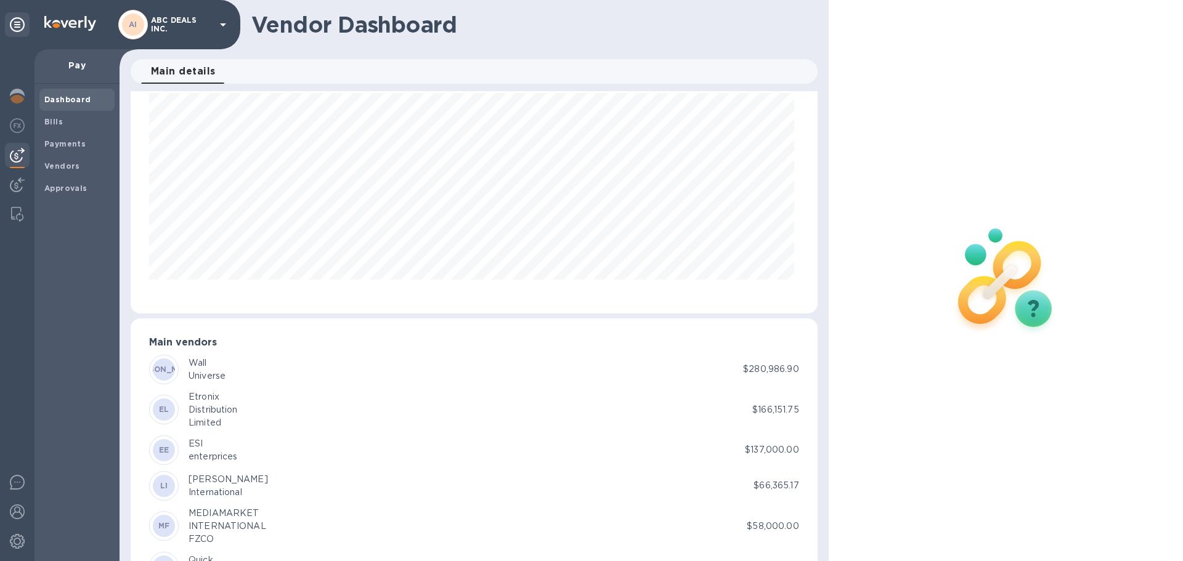
scroll to position [0, 0]
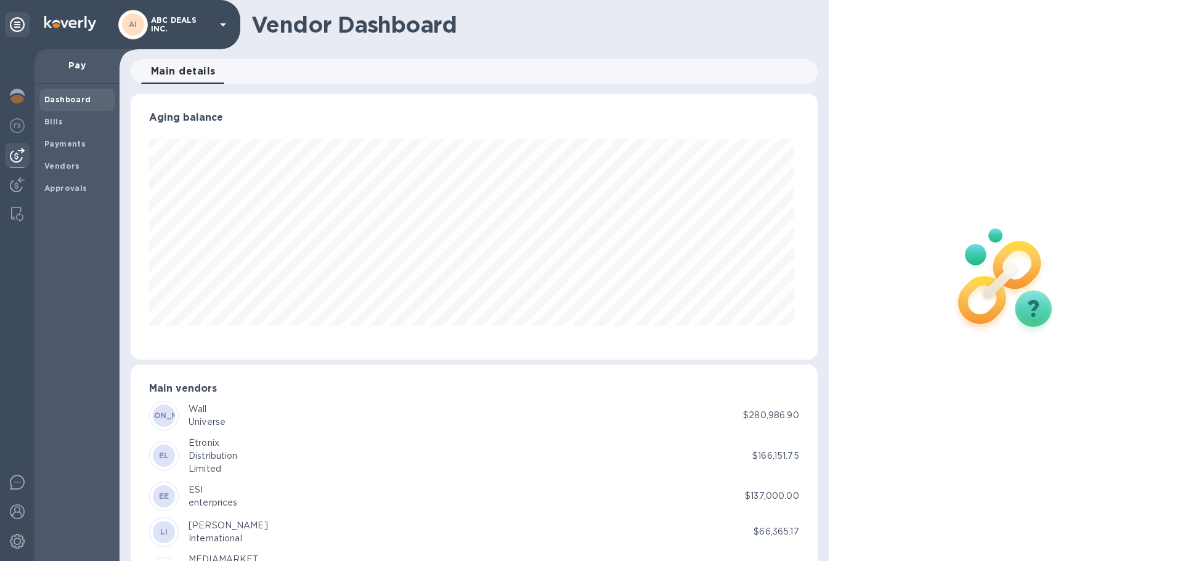
click at [225, 34] on div "AI ABC DEALS INC." at bounding box center [174, 25] width 112 height 30
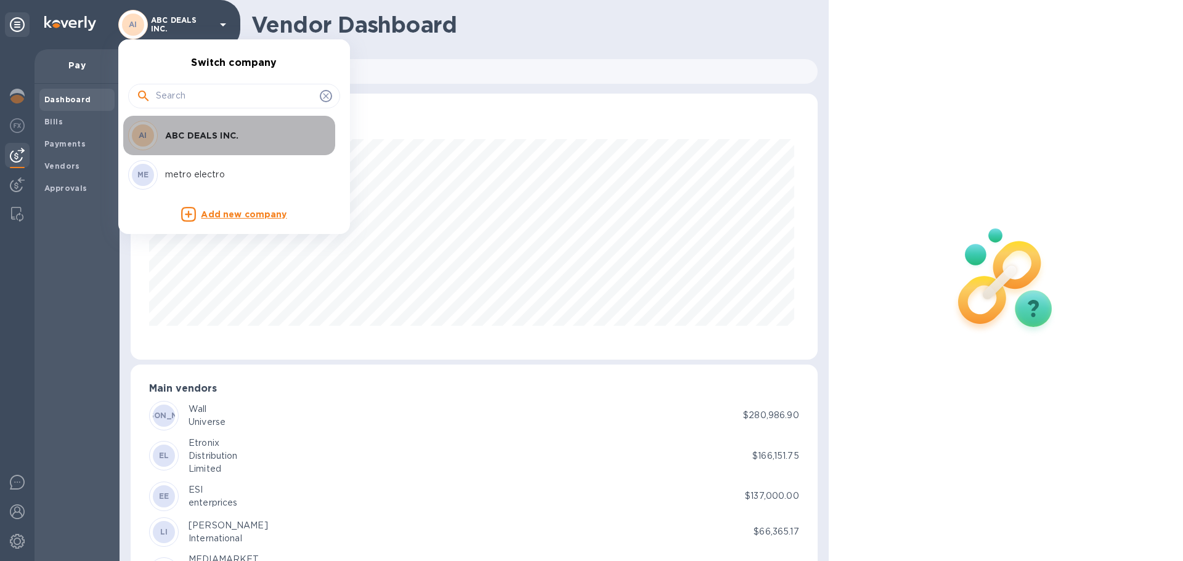
click at [187, 140] on p "ABC DEALS INC." at bounding box center [242, 135] width 155 height 12
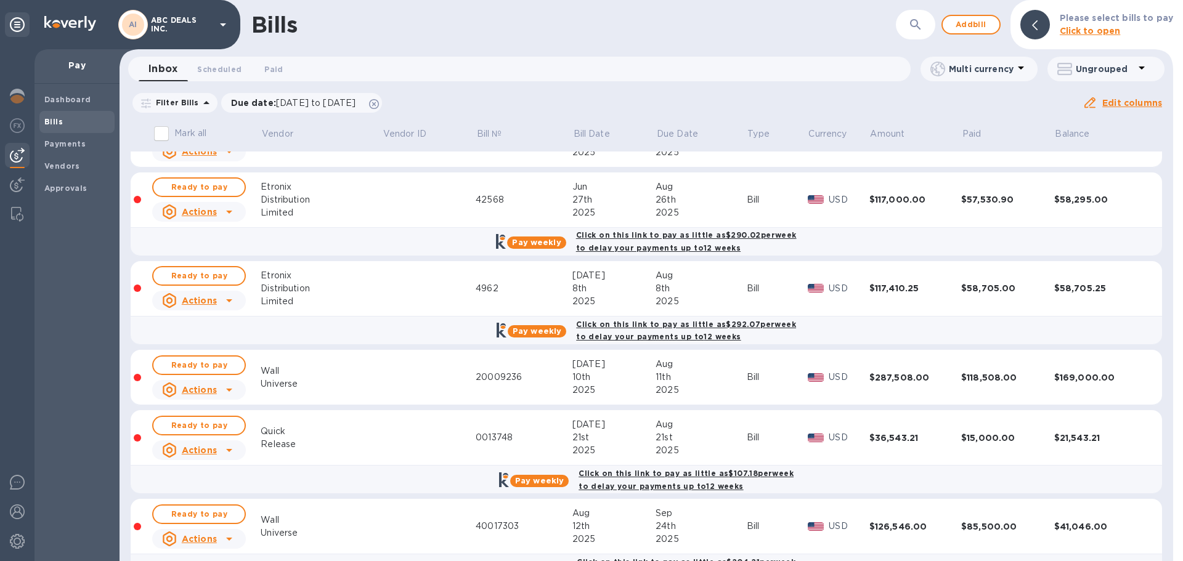
scroll to position [246, 0]
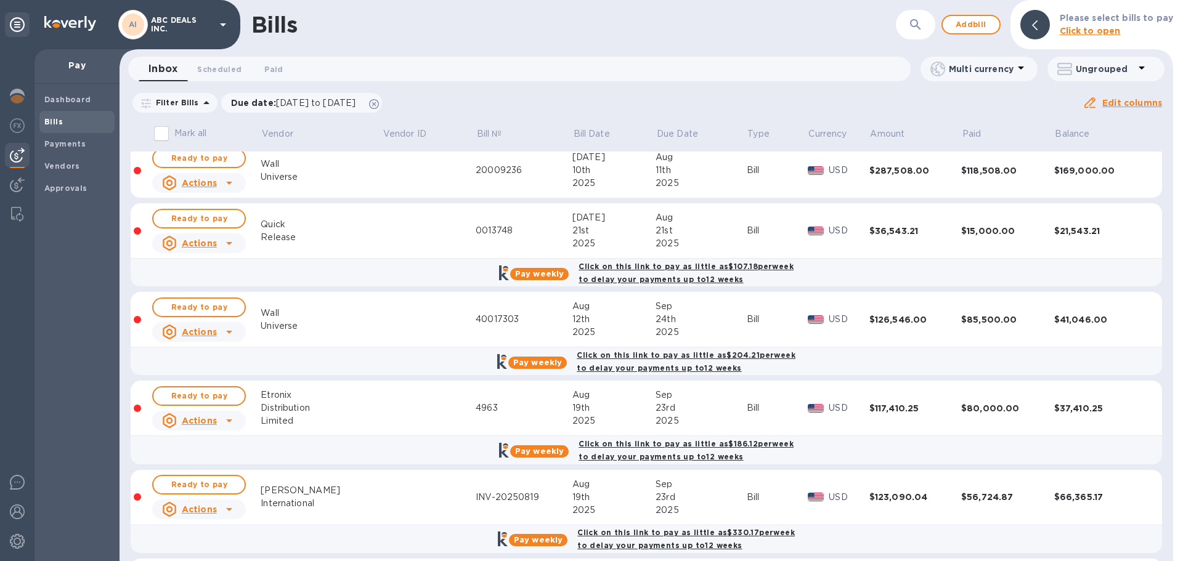
click at [286, 324] on div "Universe" at bounding box center [321, 326] width 121 height 13
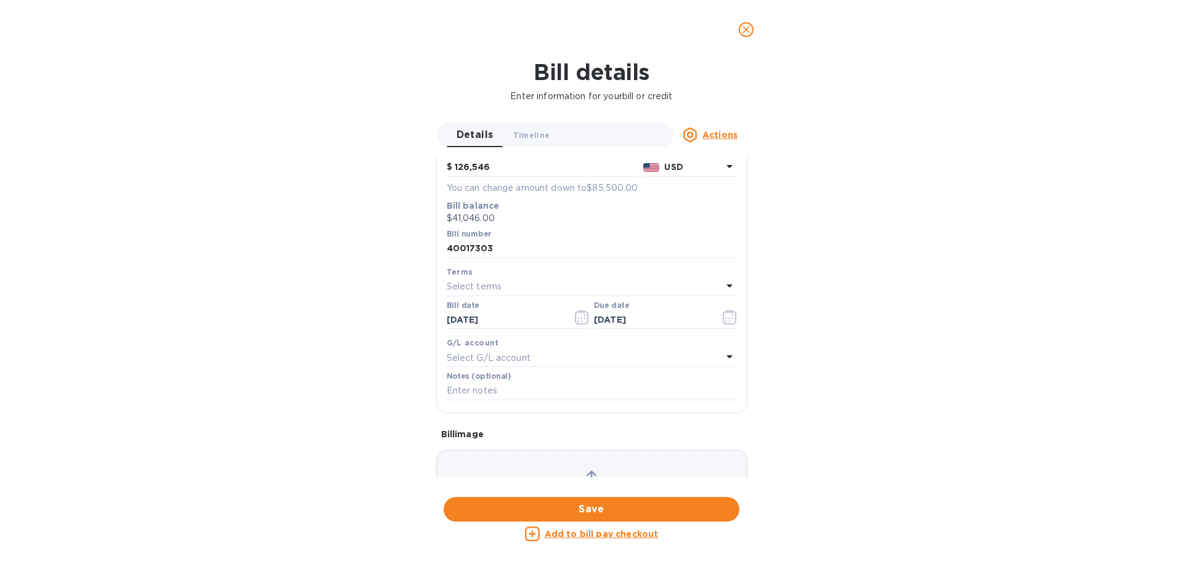
scroll to position [0, 0]
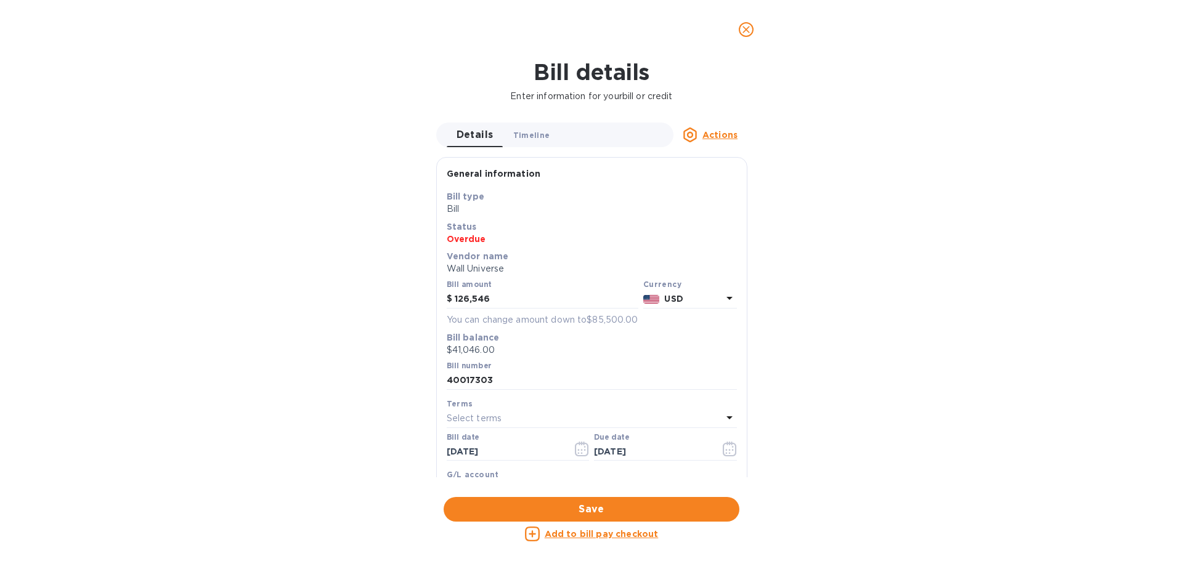
click at [531, 138] on span "Timeline 0" at bounding box center [531, 135] width 37 height 13
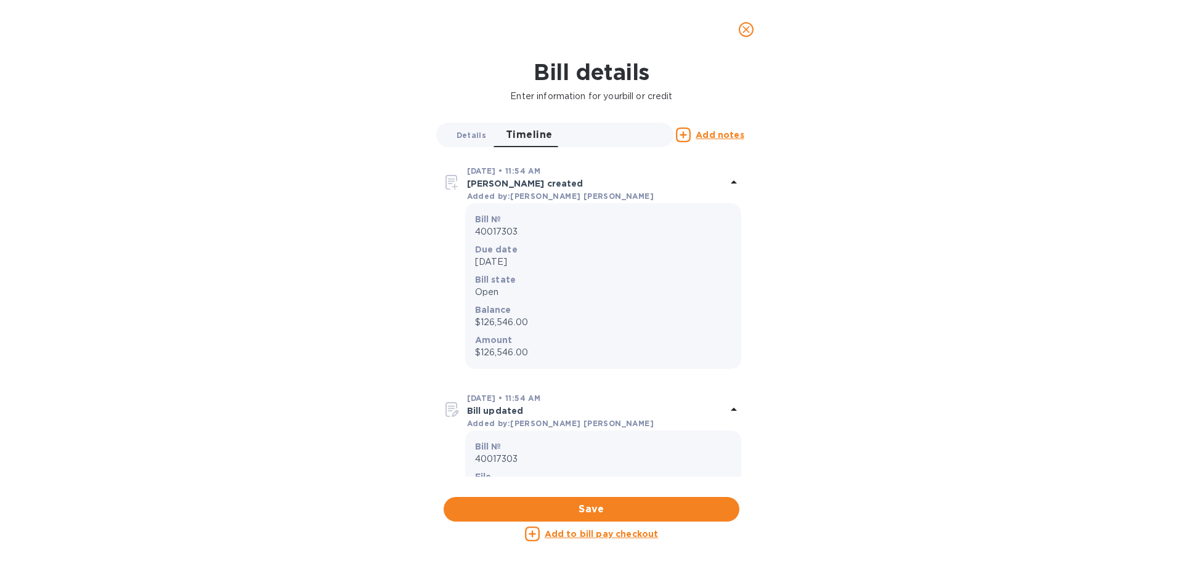
click at [481, 136] on span "Details 0" at bounding box center [472, 135] width 30 height 13
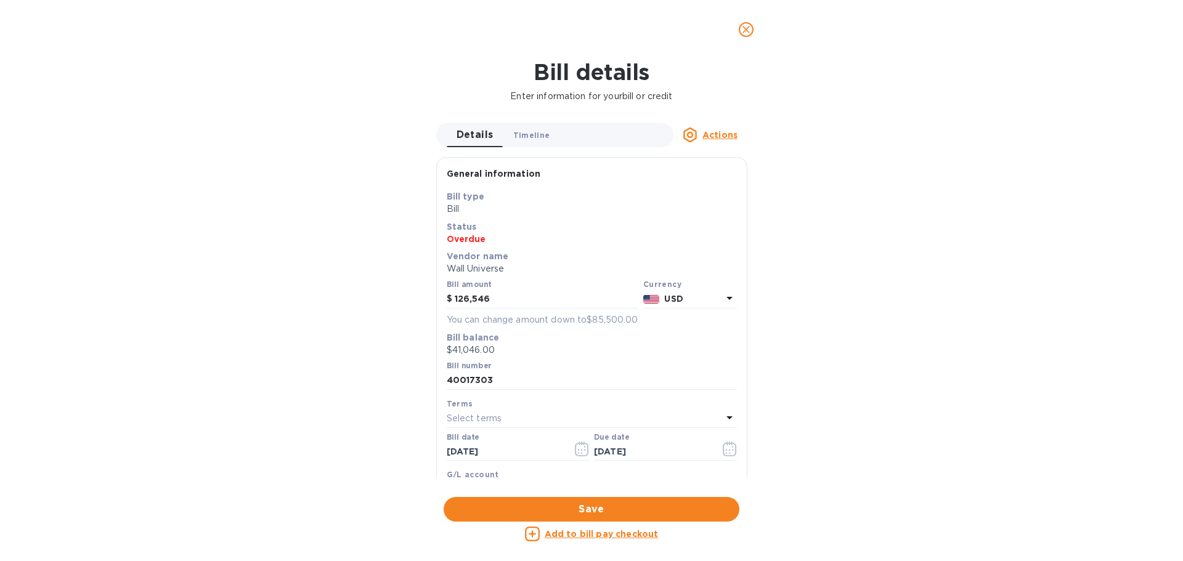
drag, startPoint x: 588, startPoint y: 127, endPoint x: 547, endPoint y: 134, distance: 41.2
click at [582, 129] on div "Details 0 Timeline 0" at bounding box center [560, 135] width 227 height 25
click at [547, 134] on button "Timeline 0" at bounding box center [531, 135] width 57 height 25
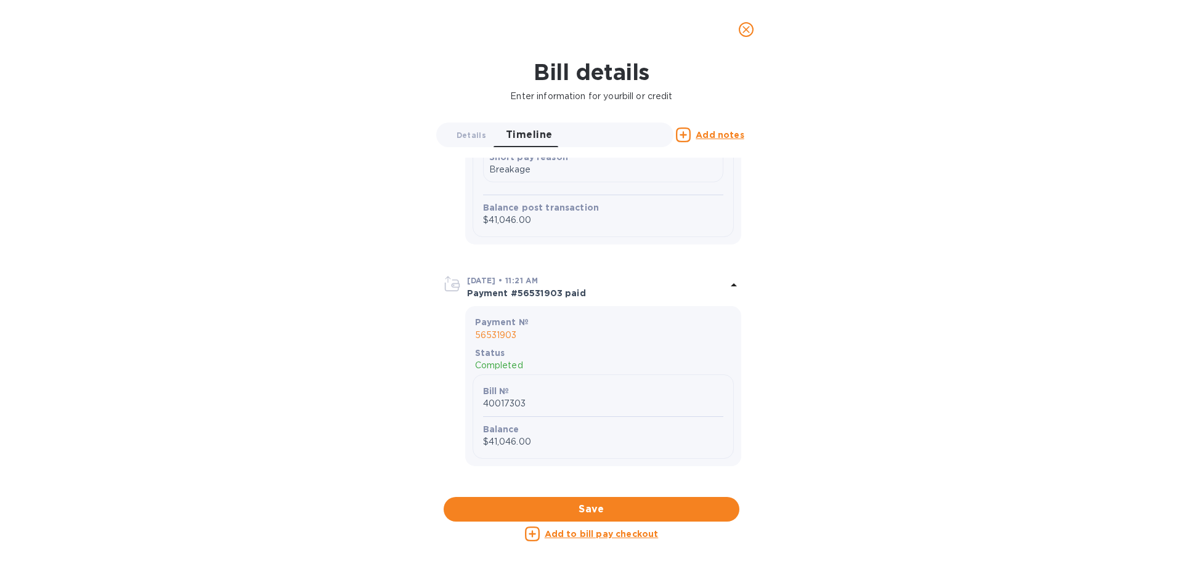
scroll to position [1478, 0]
click at [740, 31] on icon "close" at bounding box center [746, 29] width 12 height 12
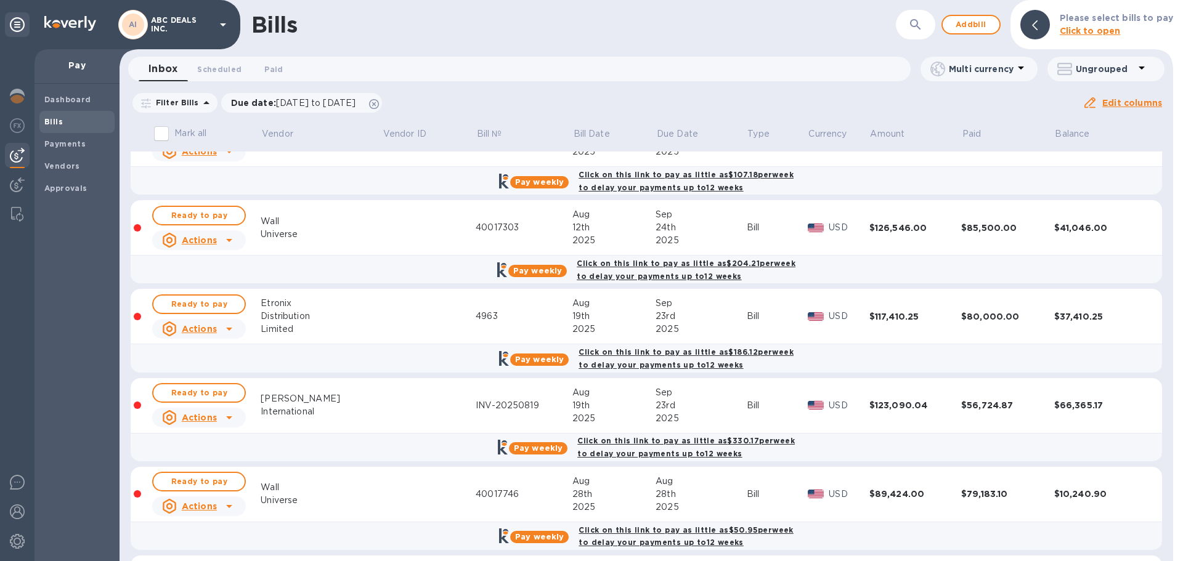
scroll to position [433, 0]
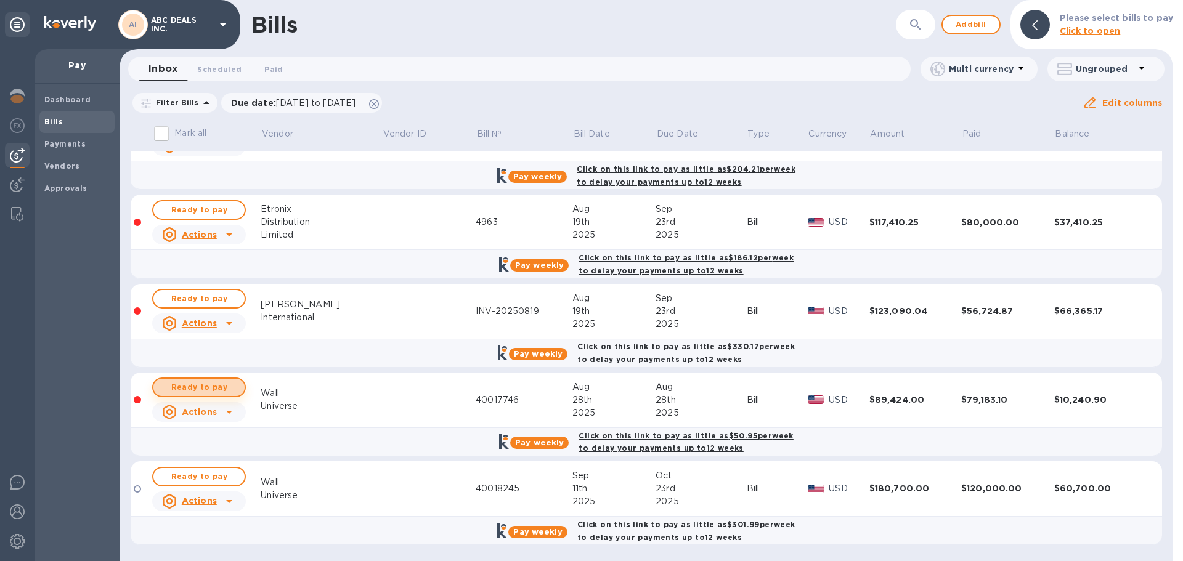
click at [224, 391] on span "Ready to pay" at bounding box center [198, 387] width 71 height 15
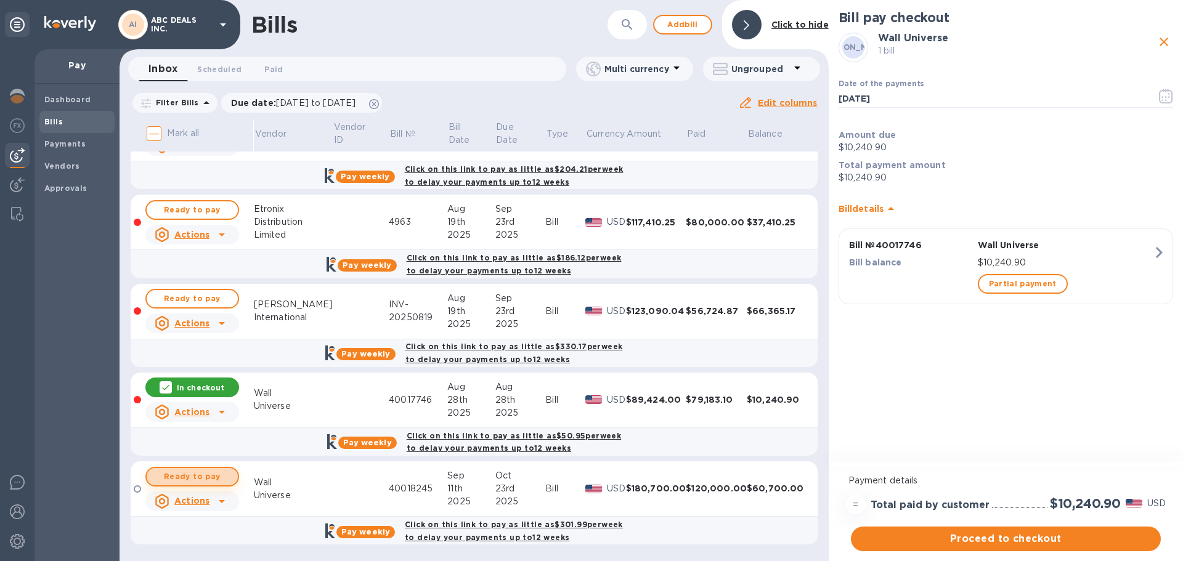
click at [223, 477] on span "Ready to pay" at bounding box center [192, 477] width 71 height 15
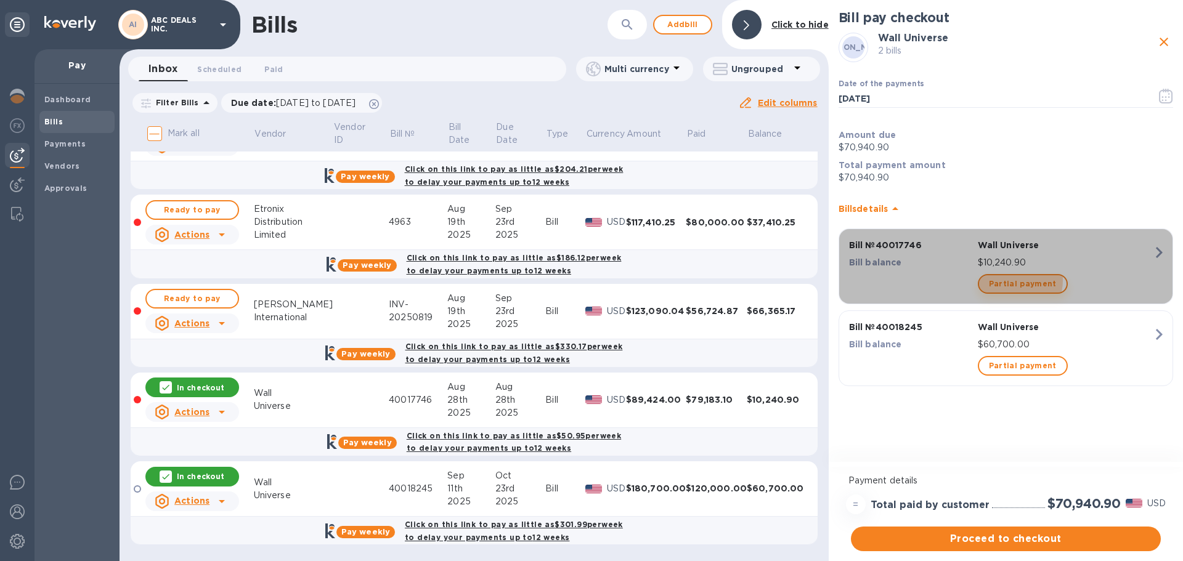
click at [1012, 280] on span "Partial payment" at bounding box center [1023, 284] width 68 height 15
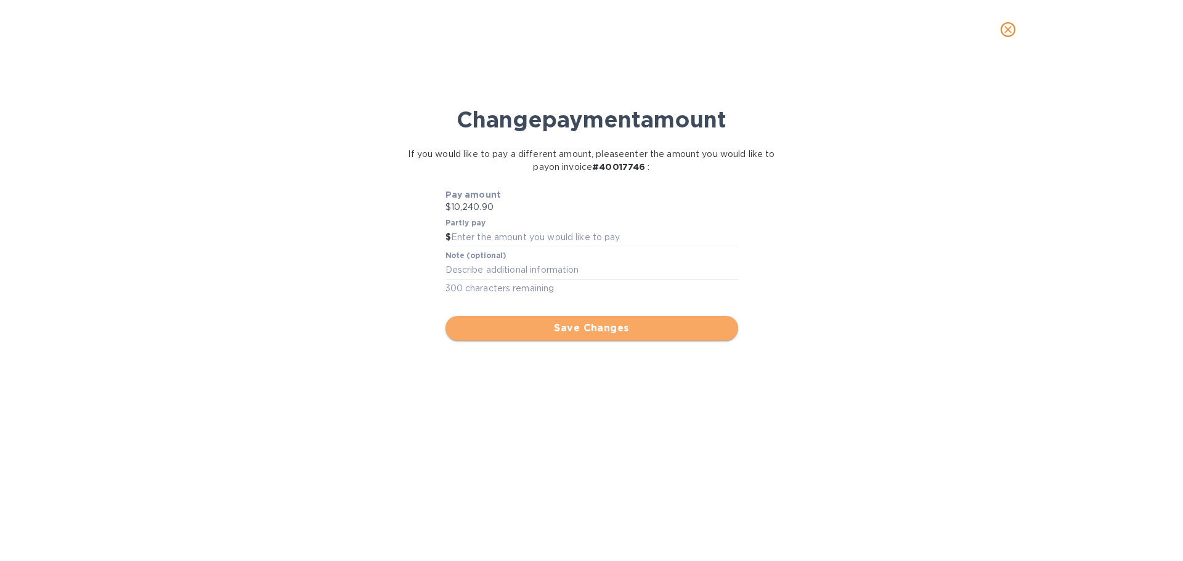
click at [549, 330] on span "Save Changes" at bounding box center [591, 328] width 273 height 15
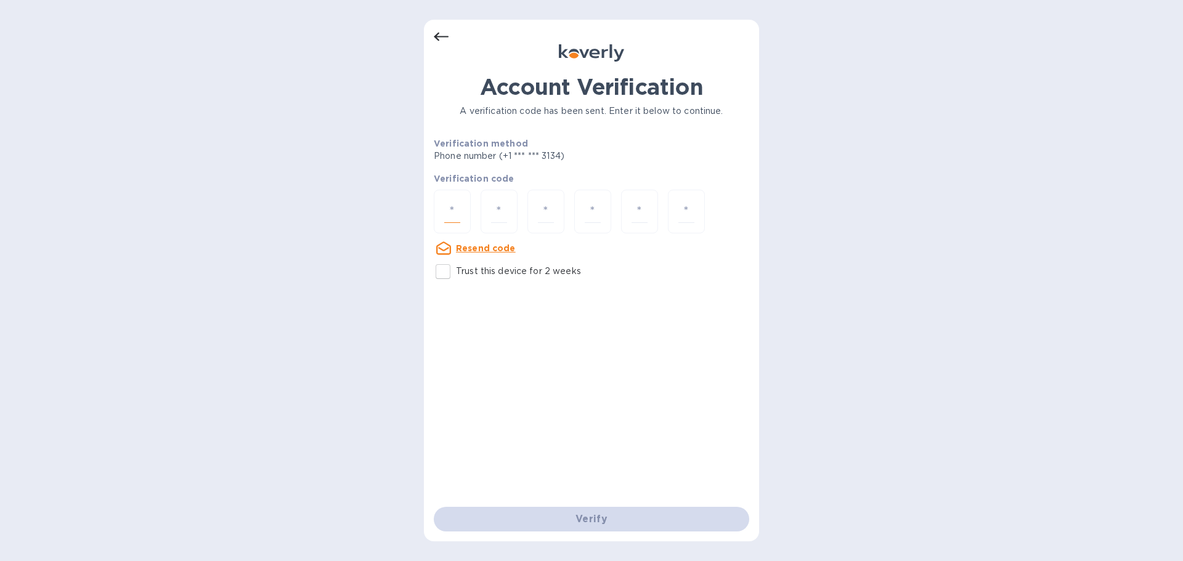
click at [452, 210] on input "number" at bounding box center [452, 211] width 16 height 23
type input "1"
type input "5"
type input "9"
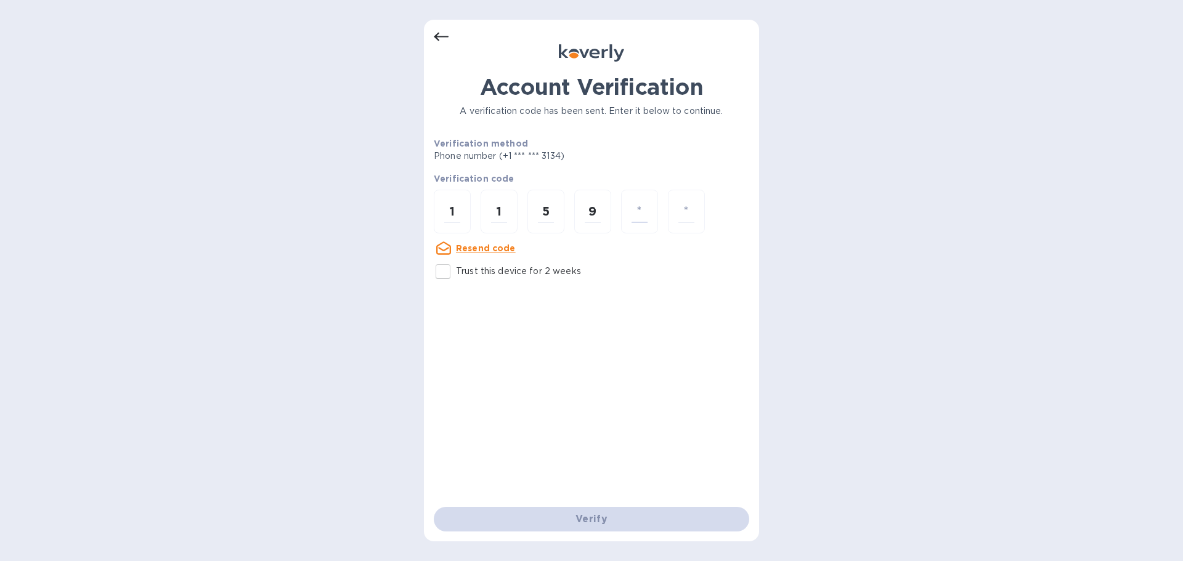
type input "5"
type input "3"
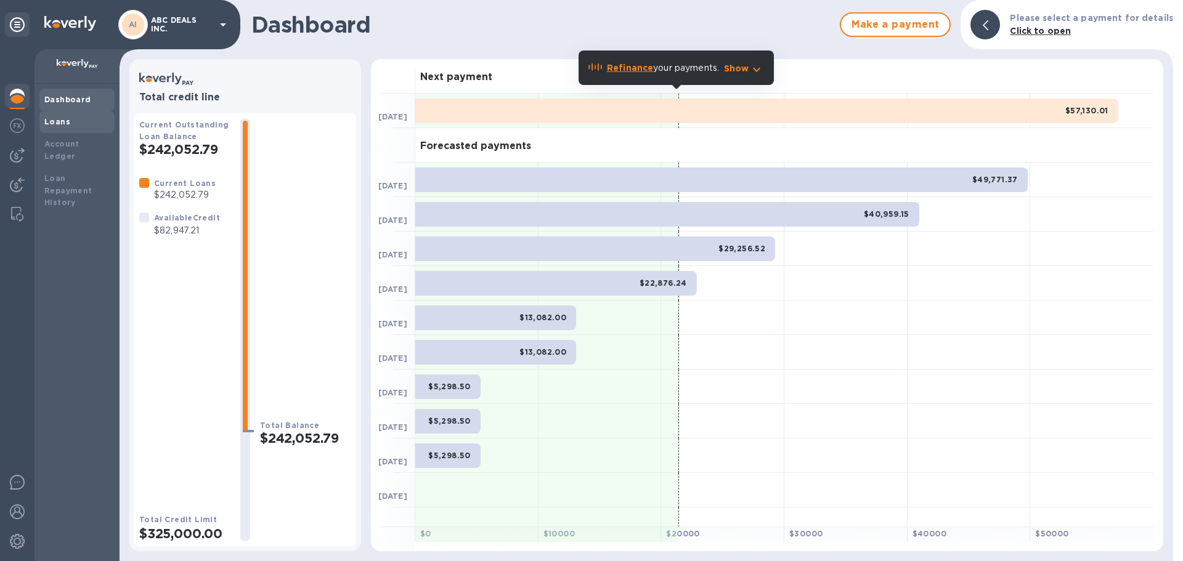
click at [76, 127] on div "Loans" at bounding box center [76, 122] width 65 height 12
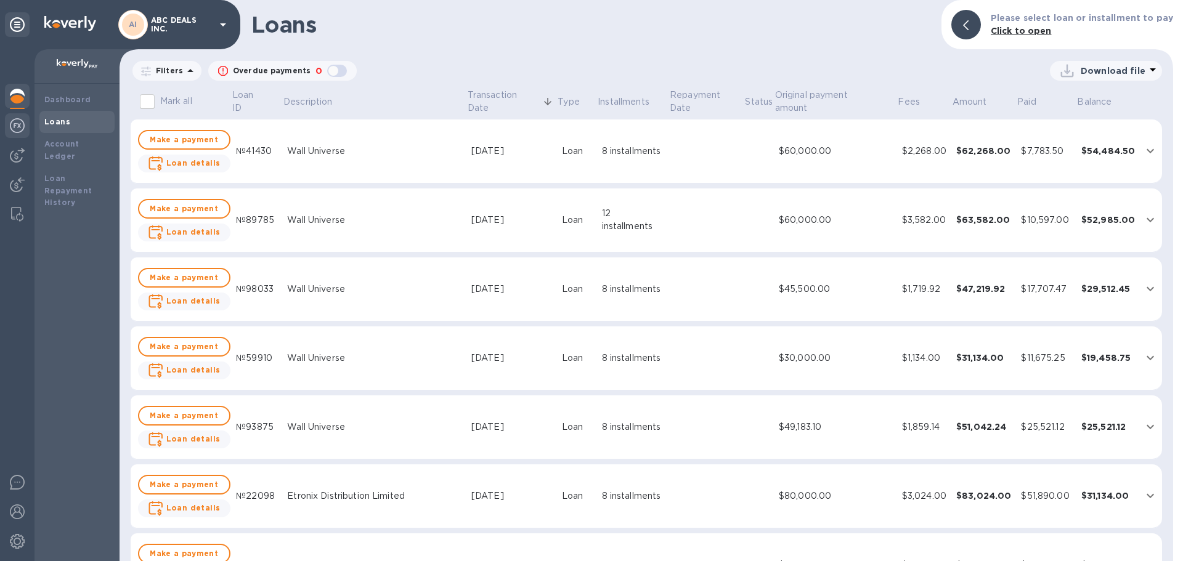
click at [19, 126] on img at bounding box center [17, 125] width 15 height 15
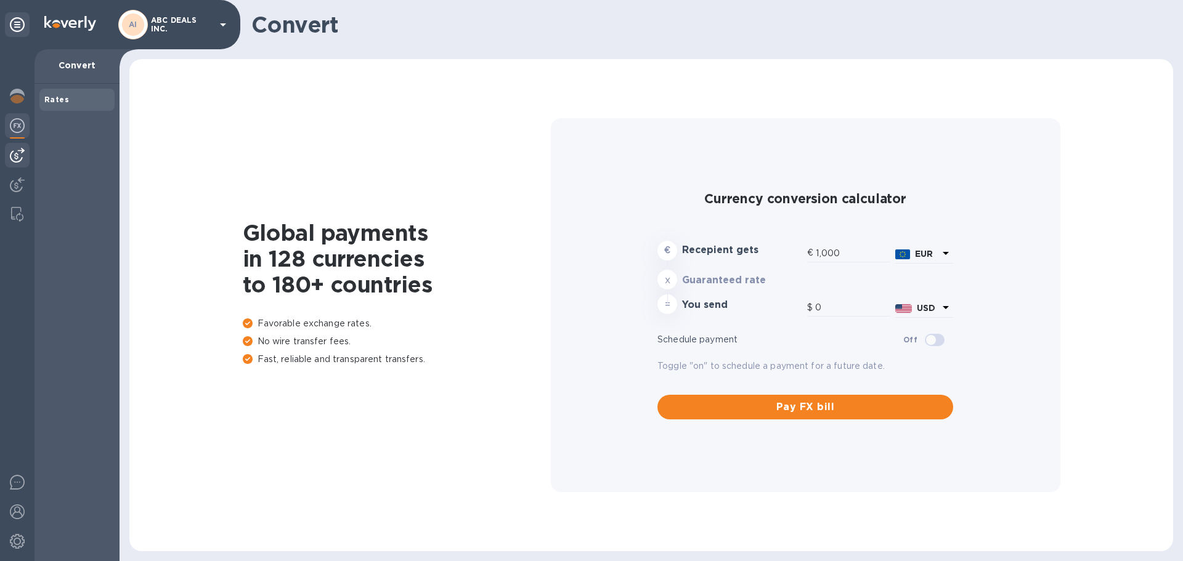
click at [17, 157] on img at bounding box center [17, 155] width 15 height 15
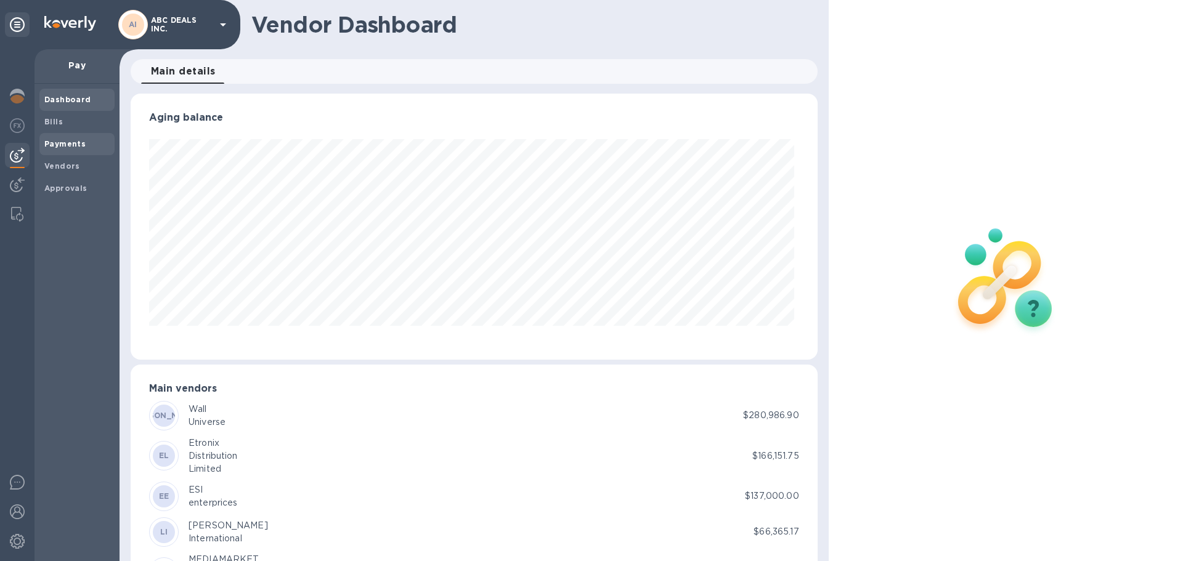
scroll to position [266, 681]
click at [52, 142] on b "Payments" at bounding box center [64, 143] width 41 height 9
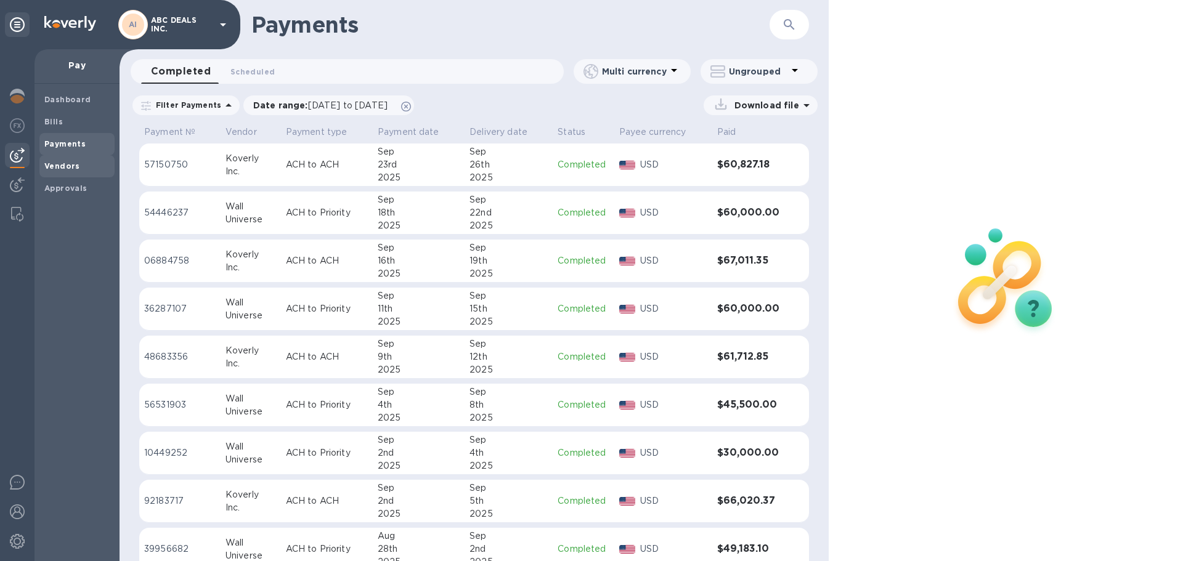
click at [56, 165] on b "Vendors" at bounding box center [62, 165] width 36 height 9
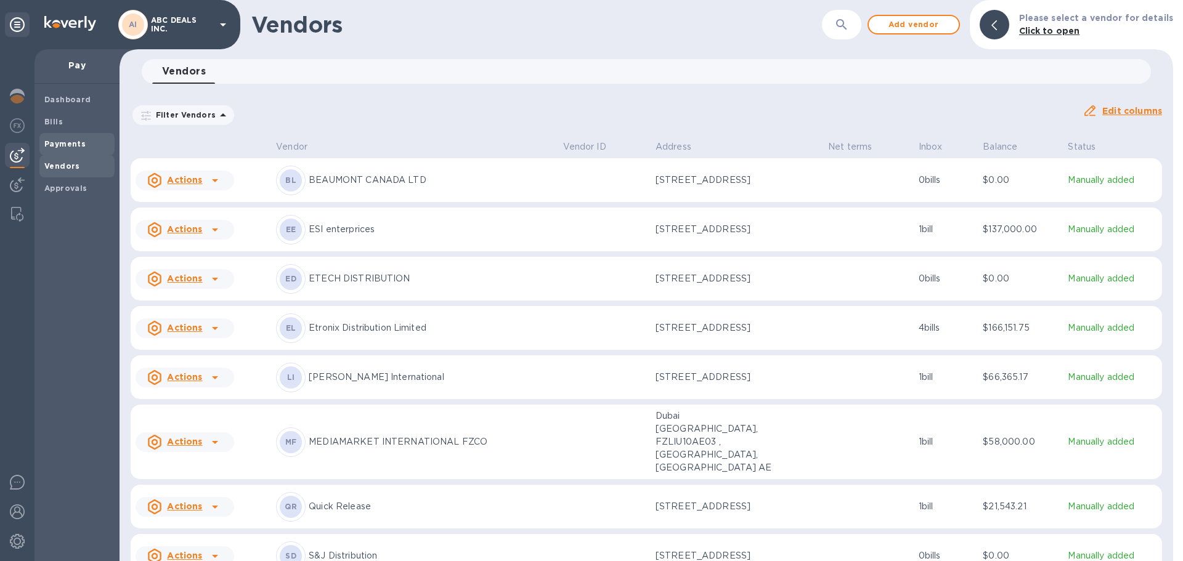
click at [59, 137] on div "Payments" at bounding box center [76, 144] width 75 height 22
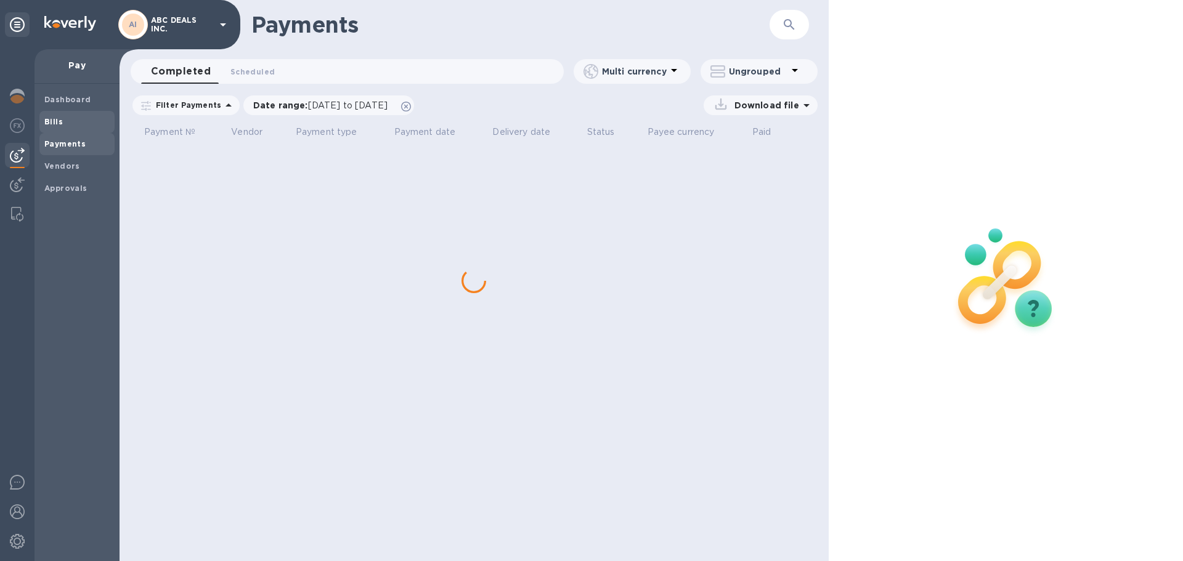
click at [57, 123] on b "Bills" at bounding box center [53, 121] width 18 height 9
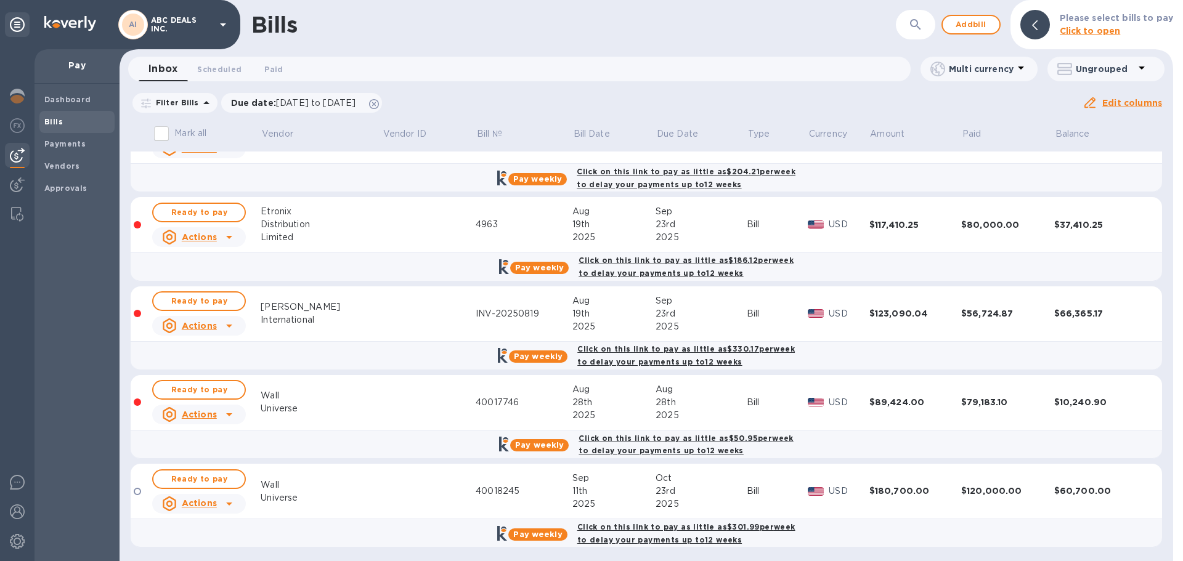
scroll to position [433, 0]
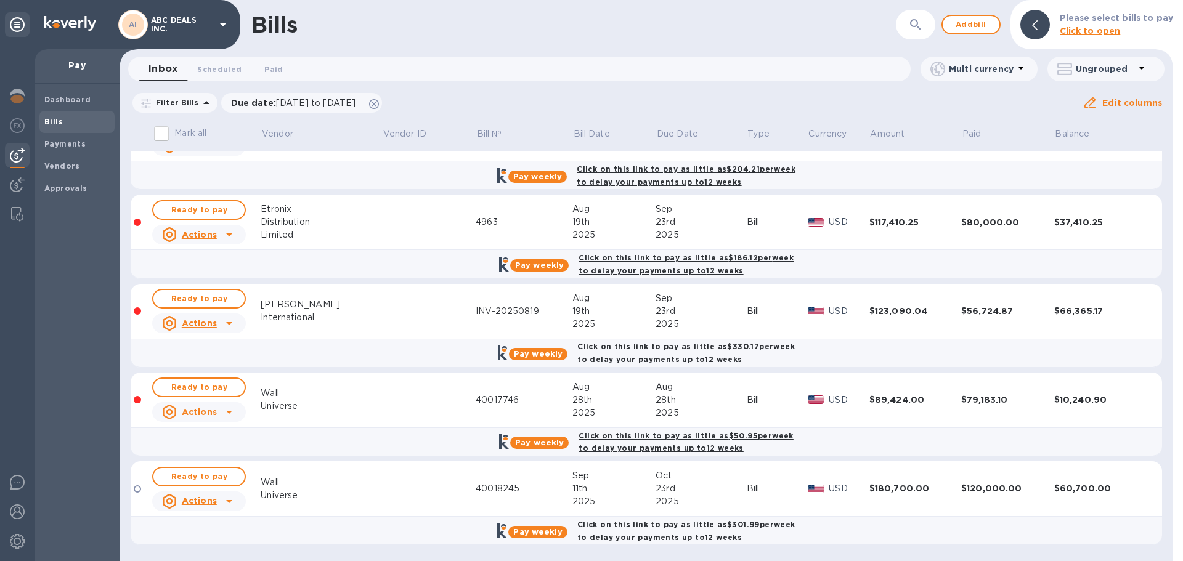
click at [233, 409] on icon at bounding box center [229, 412] width 15 height 15
click at [296, 416] on div at bounding box center [591, 280] width 1183 height 561
click at [292, 396] on div "Wall" at bounding box center [321, 393] width 121 height 13
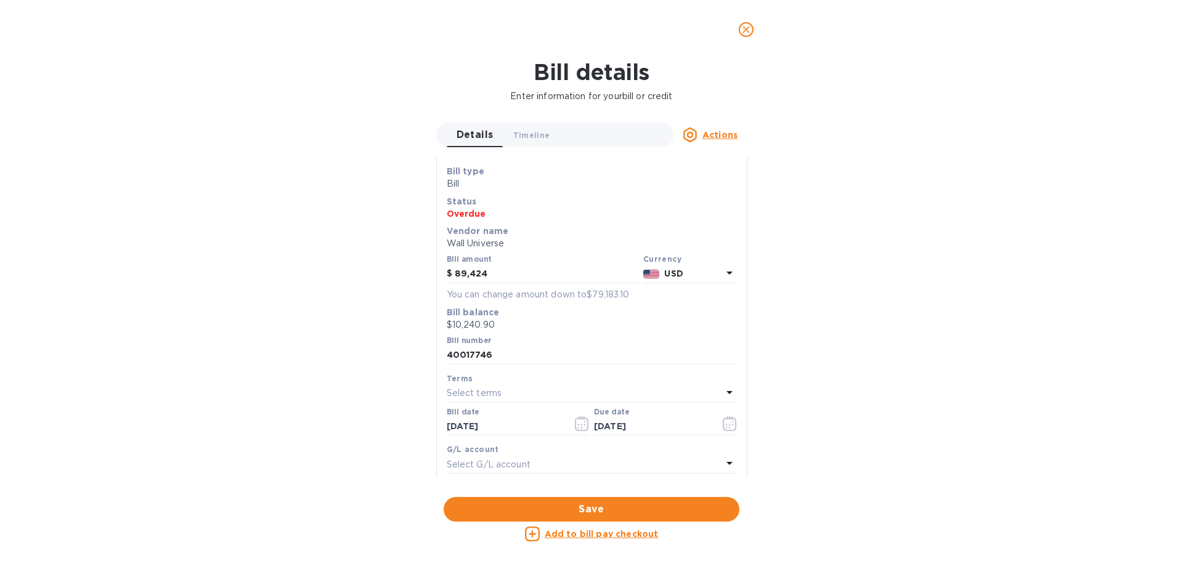
scroll to position [9, 0]
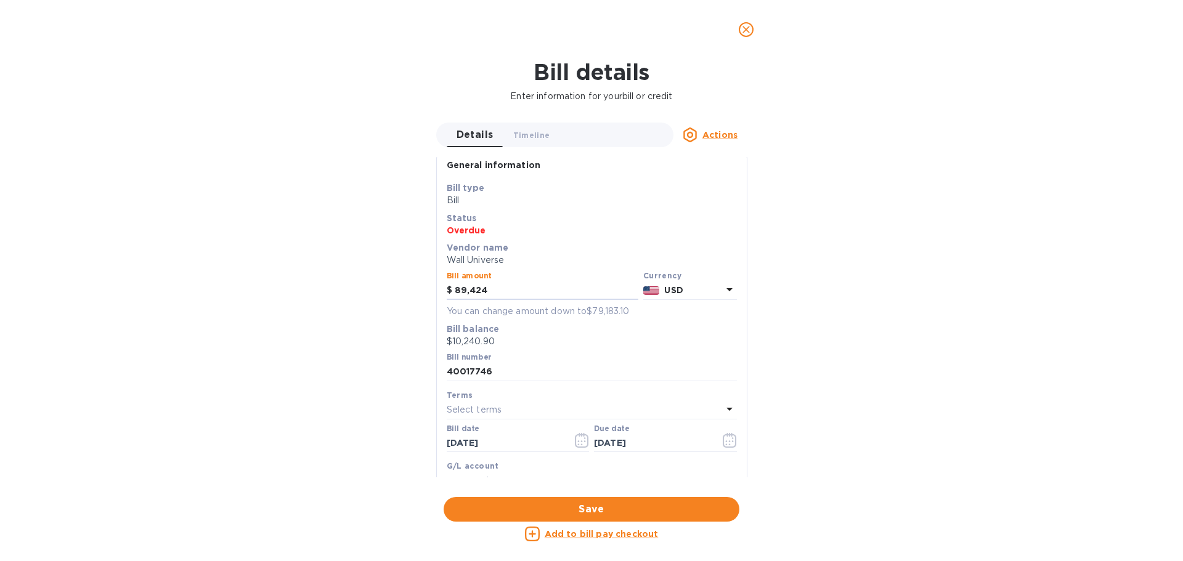
drag, startPoint x: 541, startPoint y: 292, endPoint x: 410, endPoint y: 295, distance: 130.6
click at [410, 295] on div "Bill details Enter information for your bill or credit Details 0 Timeline 0 Act…" at bounding box center [591, 310] width 1183 height 502
click at [534, 296] on input "89,424" at bounding box center [547, 291] width 184 height 18
drag, startPoint x: 534, startPoint y: 296, endPoint x: 388, endPoint y: 304, distance: 146.2
click at [388, 304] on div "Bill details Enter information for your bill or credit Details 0 Timeline 0 Act…" at bounding box center [591, 310] width 1183 height 502
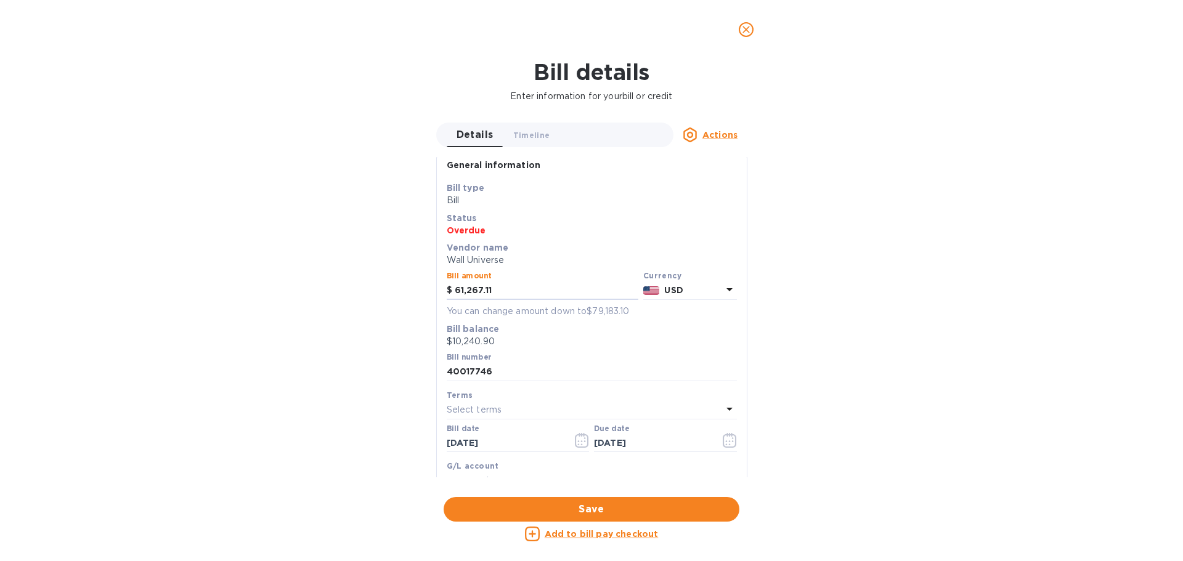
type input "61,267.11"
click at [388, 304] on div "Bill details Enter information for your bill or credit Details 0 Timeline 0 Act…" at bounding box center [591, 310] width 1183 height 502
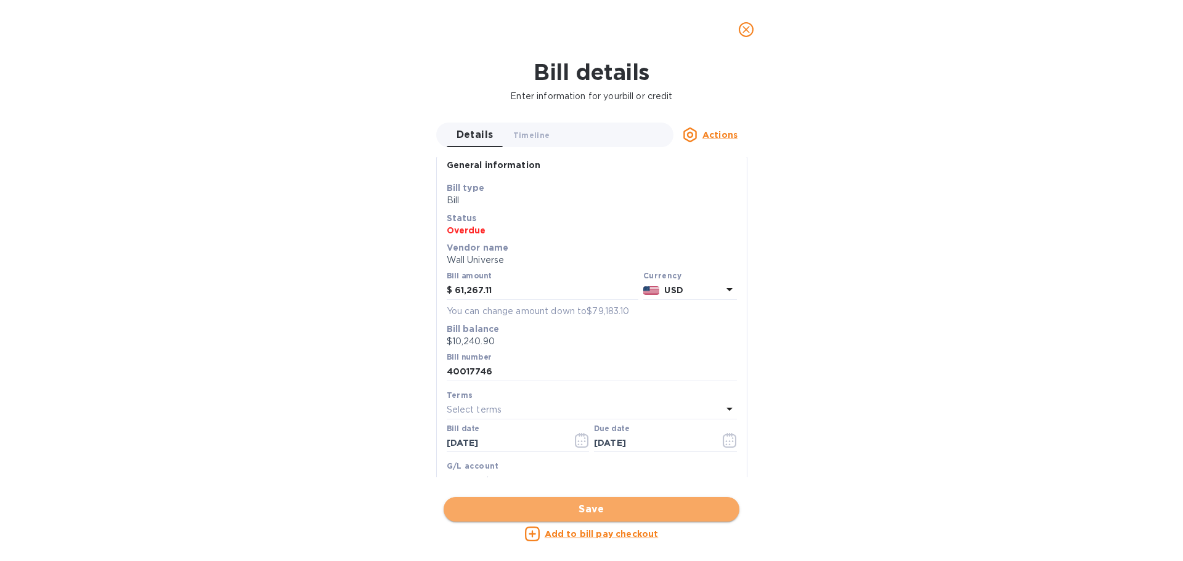
click at [600, 506] on span "Save" at bounding box center [591, 509] width 276 height 15
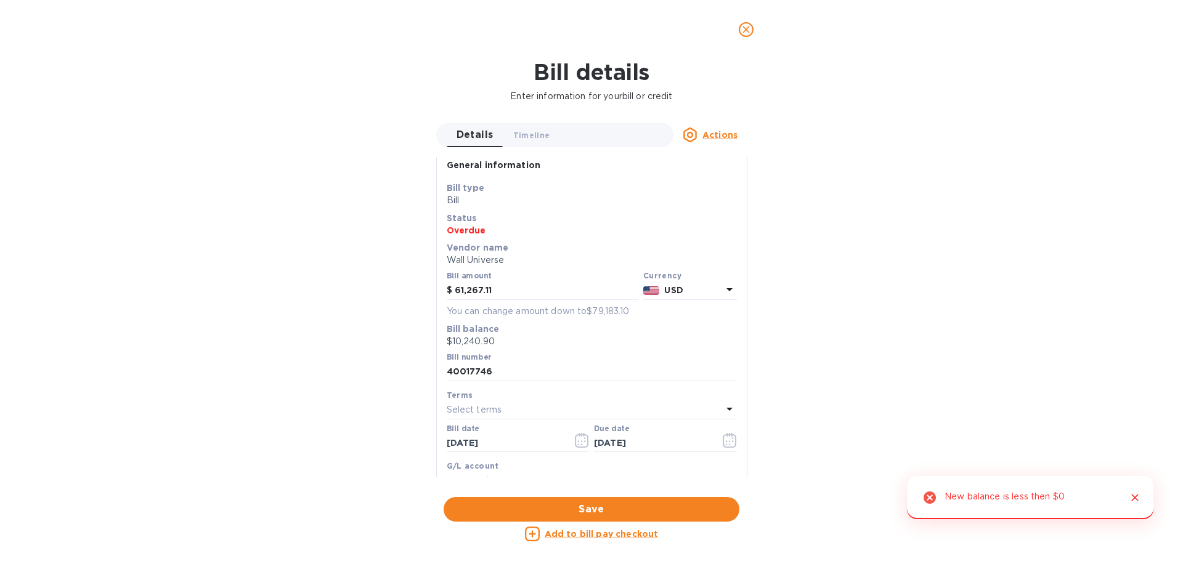
drag, startPoint x: 1138, startPoint y: 497, endPoint x: 850, endPoint y: 319, distance: 339.2
click at [1137, 497] on icon "Close" at bounding box center [1135, 498] width 12 height 12
click at [746, 28] on icon "close" at bounding box center [745, 29] width 7 height 7
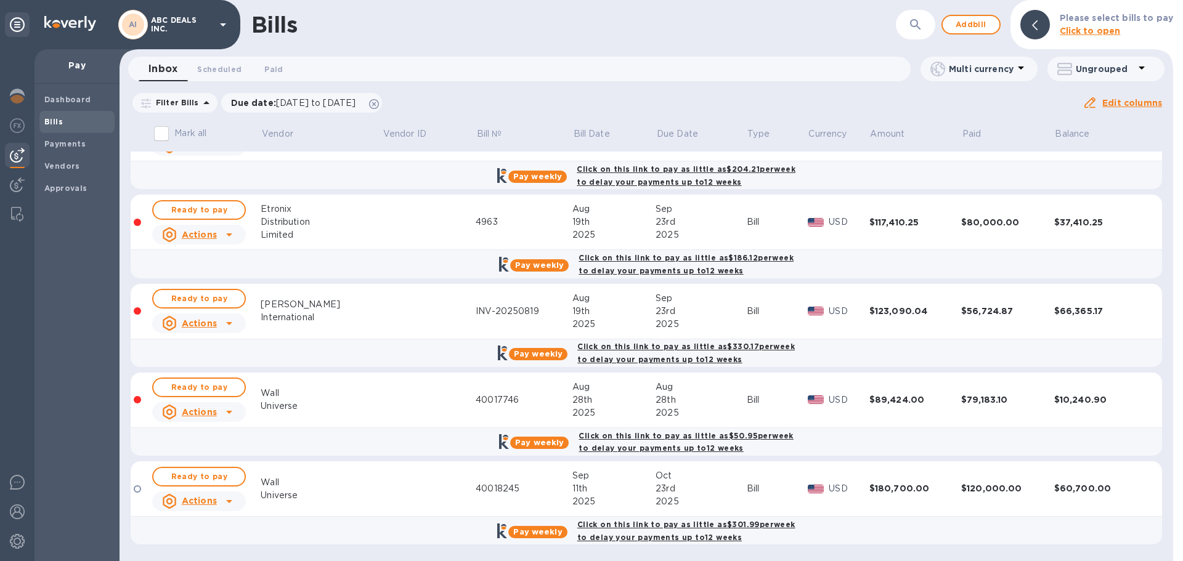
click at [49, 119] on b "Bills" at bounding box center [53, 121] width 18 height 9
click at [206, 476] on span "Ready to pay" at bounding box center [198, 477] width 71 height 15
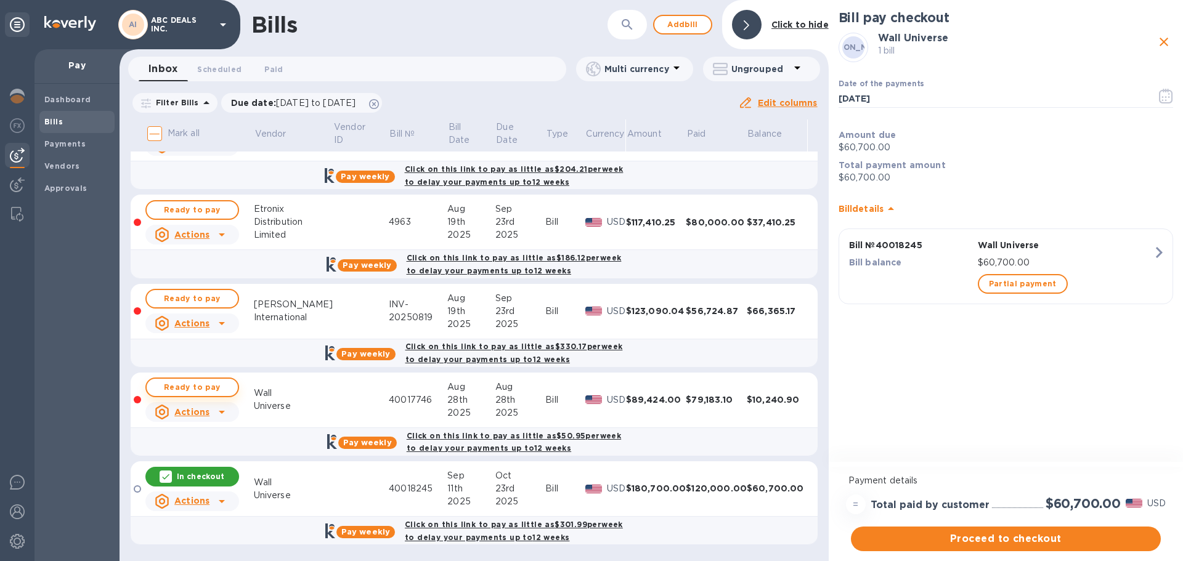
click at [201, 384] on span "Ready to pay" at bounding box center [192, 387] width 71 height 15
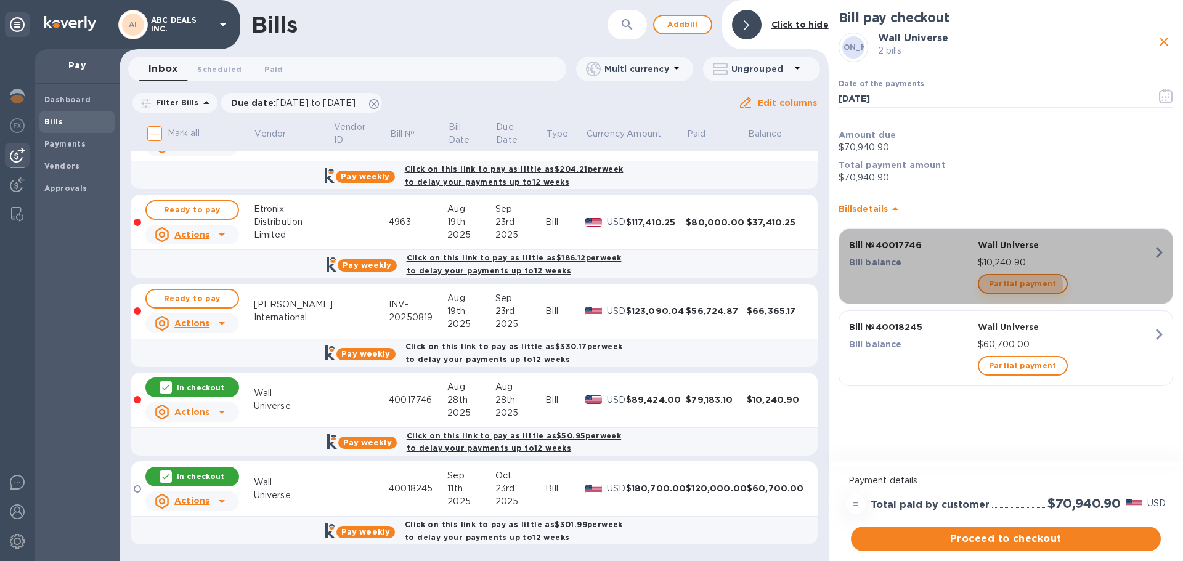
click at [1019, 286] on span "Partial payment" at bounding box center [1023, 284] width 68 height 15
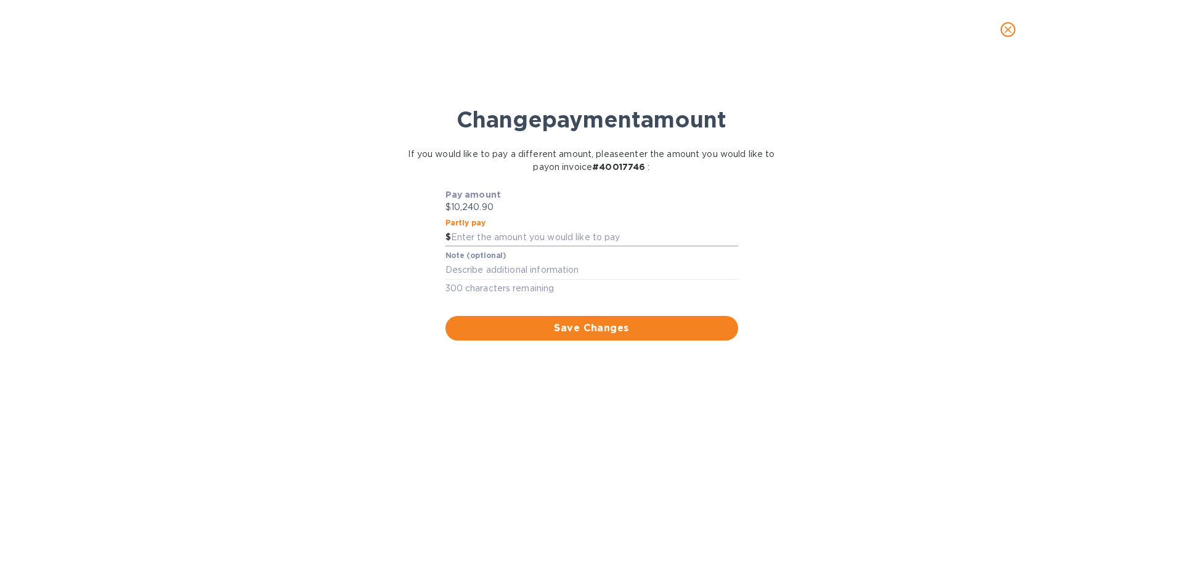
click at [529, 240] on input "text" at bounding box center [594, 238] width 287 height 18
type input "567.11"
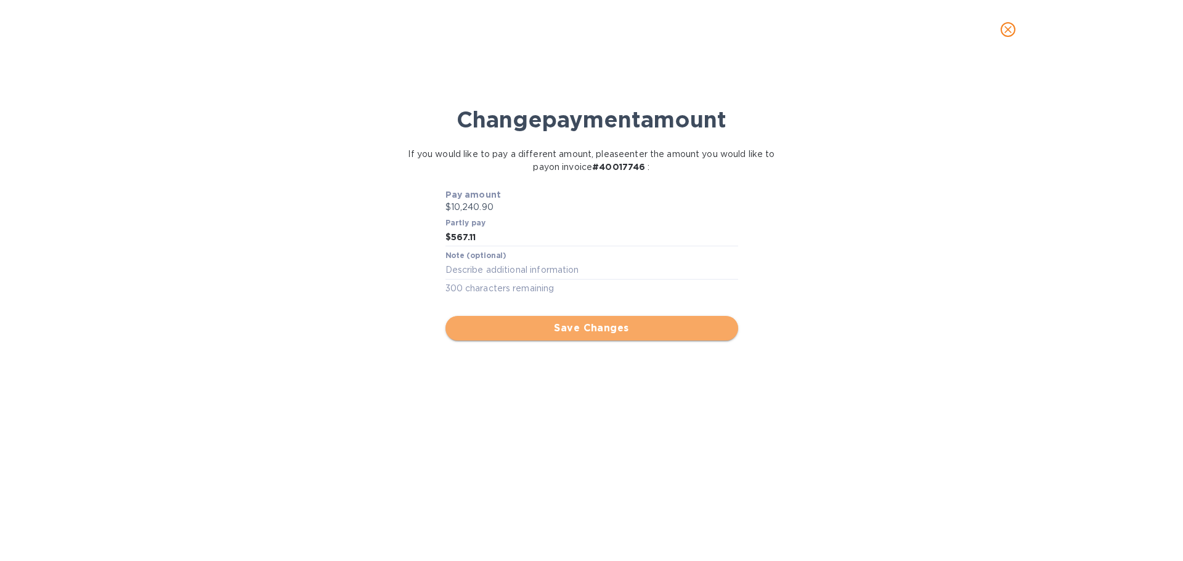
click at [558, 322] on span "Save Changes" at bounding box center [591, 328] width 273 height 15
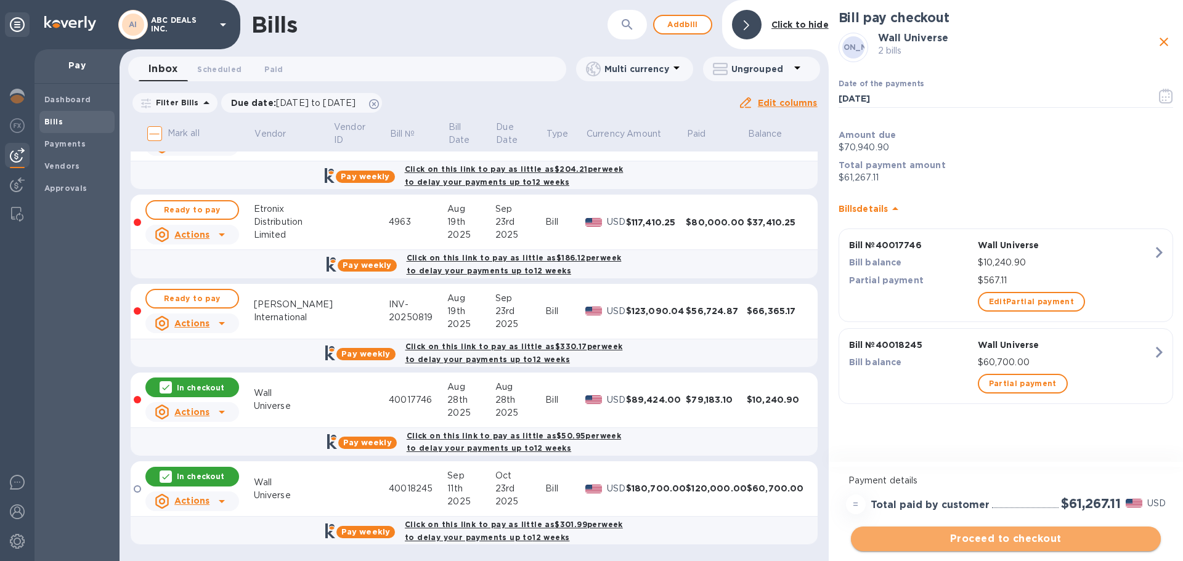
click at [1006, 533] on span "Proceed to checkout" at bounding box center [1006, 539] width 290 height 15
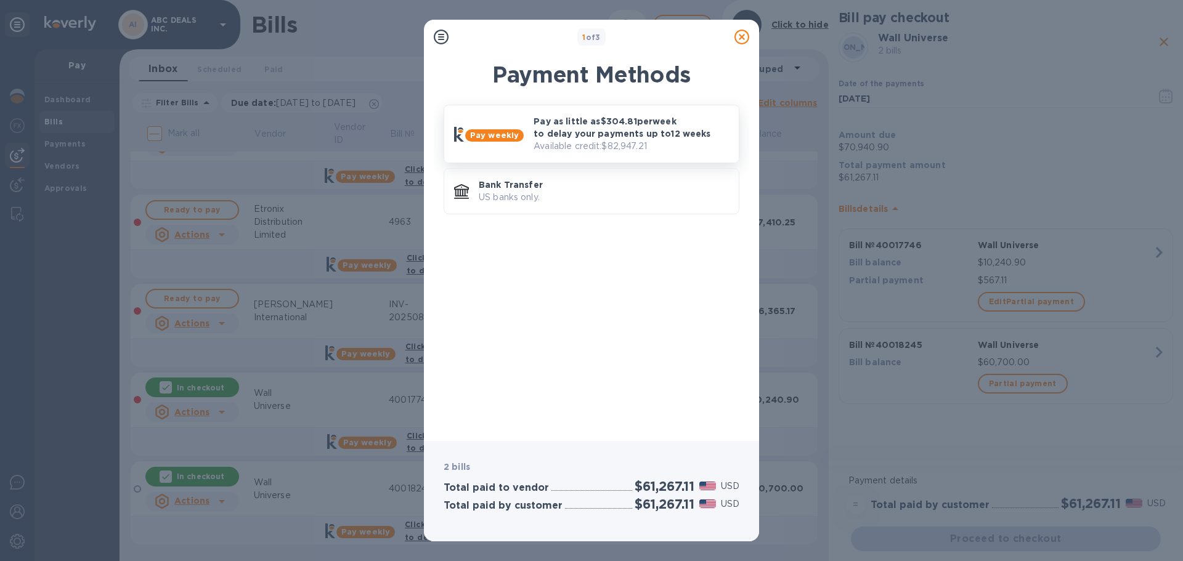
click at [551, 150] on p "Available credit: $82,947.21" at bounding box center [631, 146] width 195 height 13
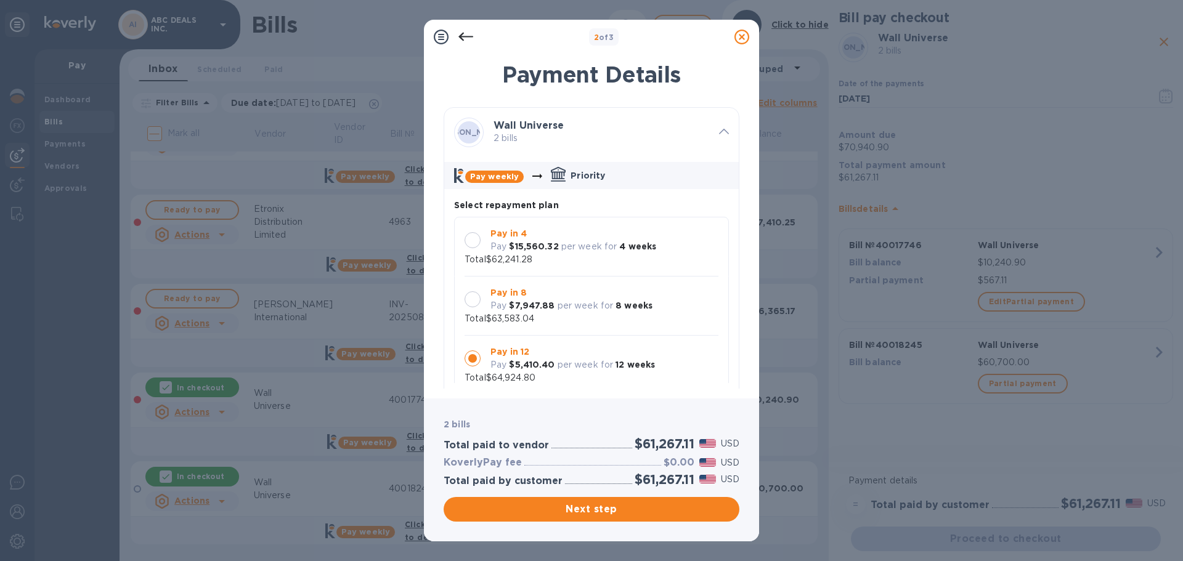
scroll to position [12, 0]
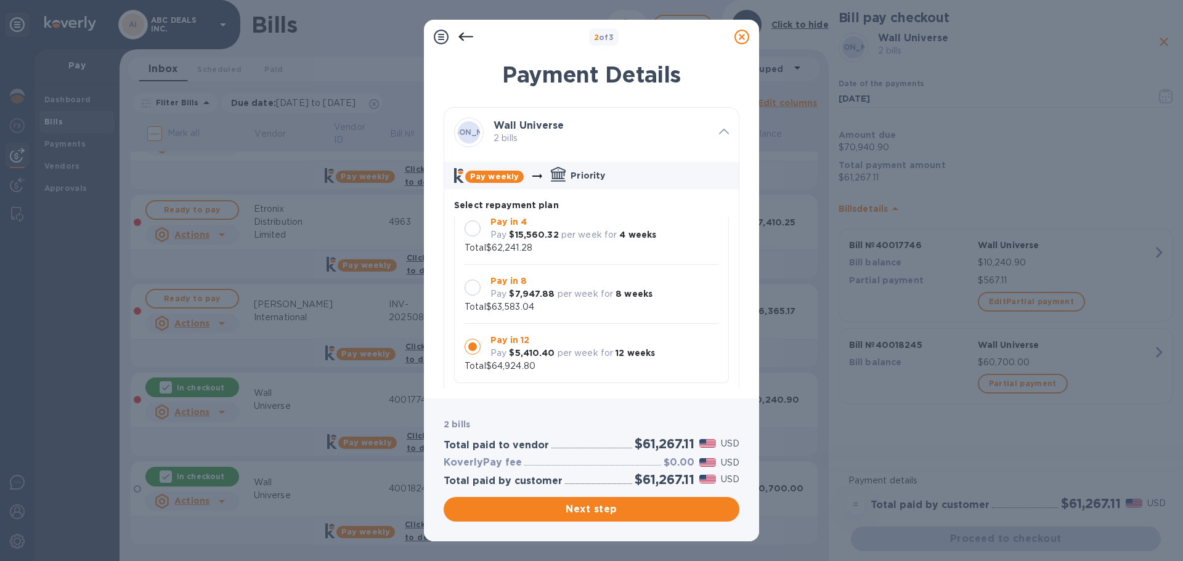
click at [563, 139] on p "2 bills" at bounding box center [602, 138] width 216 height 13
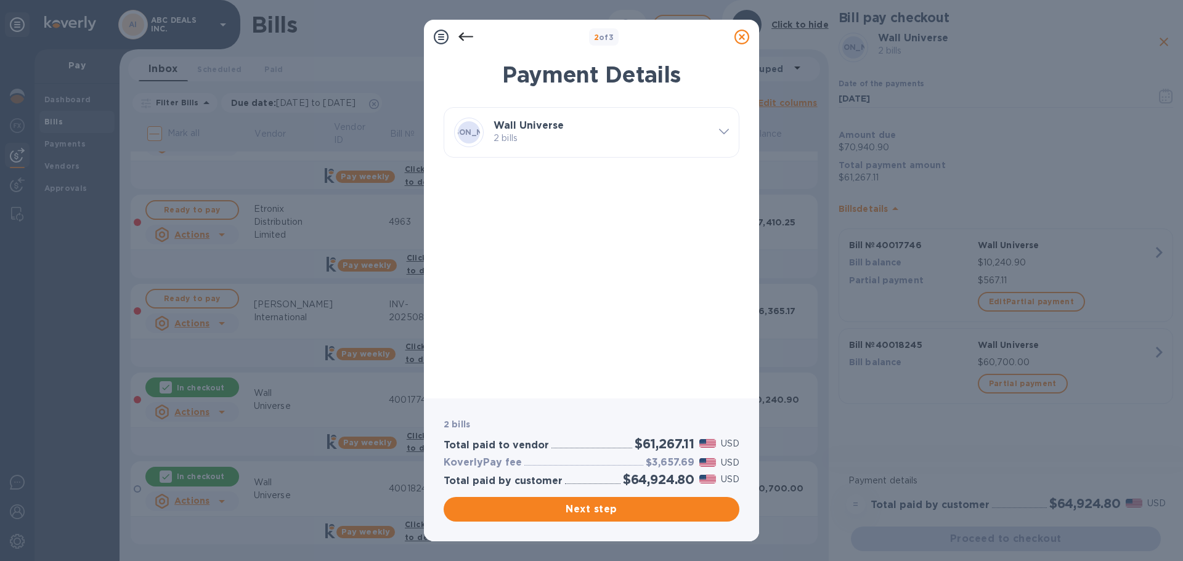
click at [563, 139] on p "2 bills" at bounding box center [602, 138] width 216 height 13
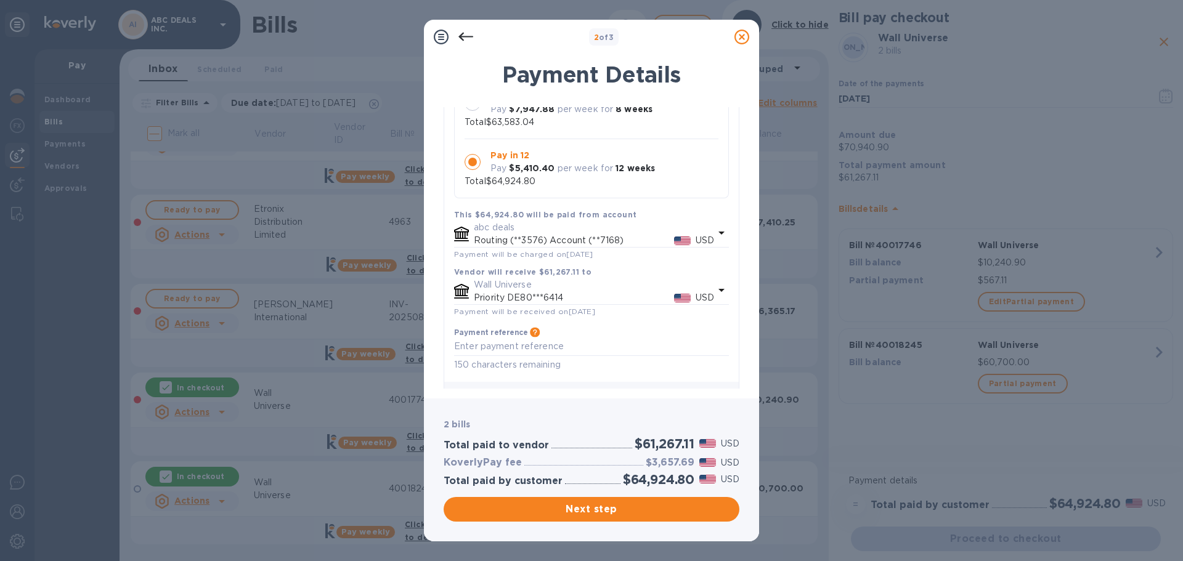
scroll to position [0, 0]
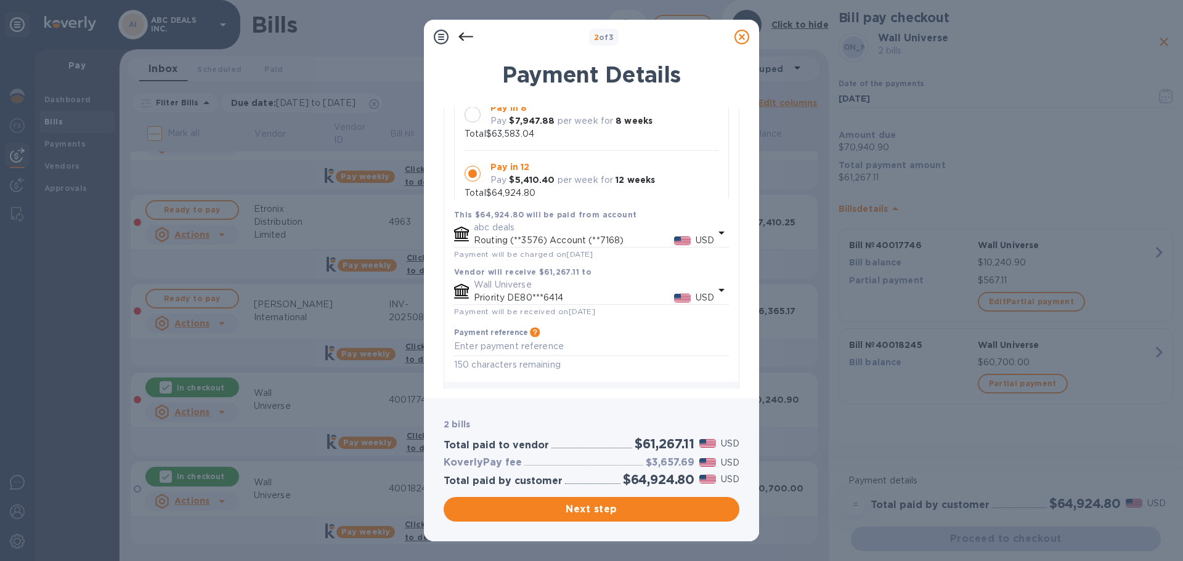
click at [569, 136] on div "Pay in 8 Pay $7,947.88 per week for 8 weeks Total $63,583.04" at bounding box center [592, 121] width 254 height 39
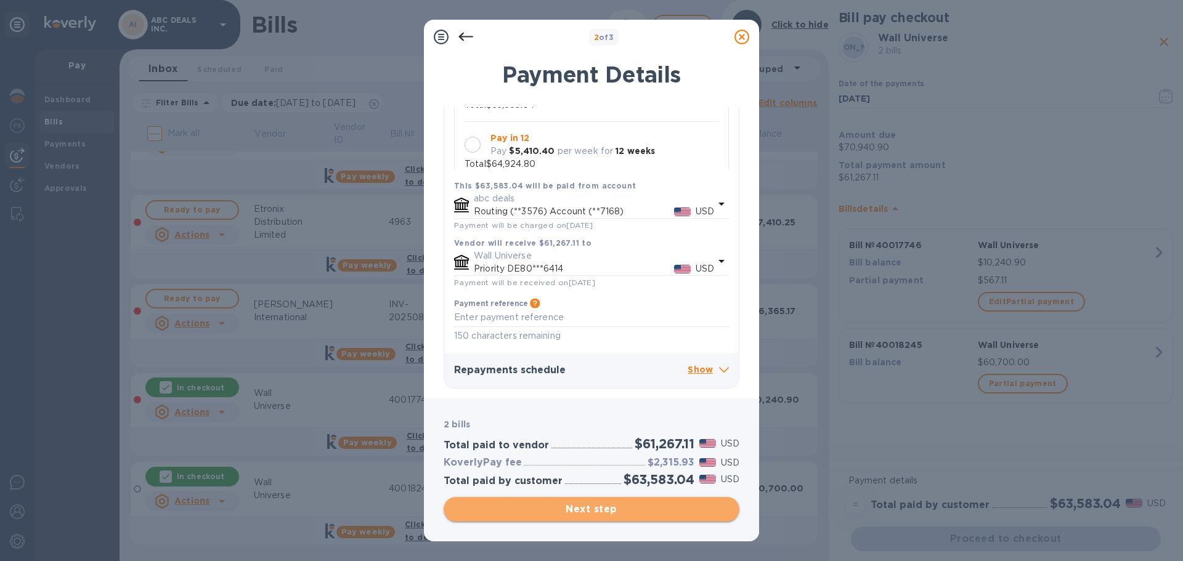
click at [623, 506] on span "Next step" at bounding box center [591, 509] width 276 height 15
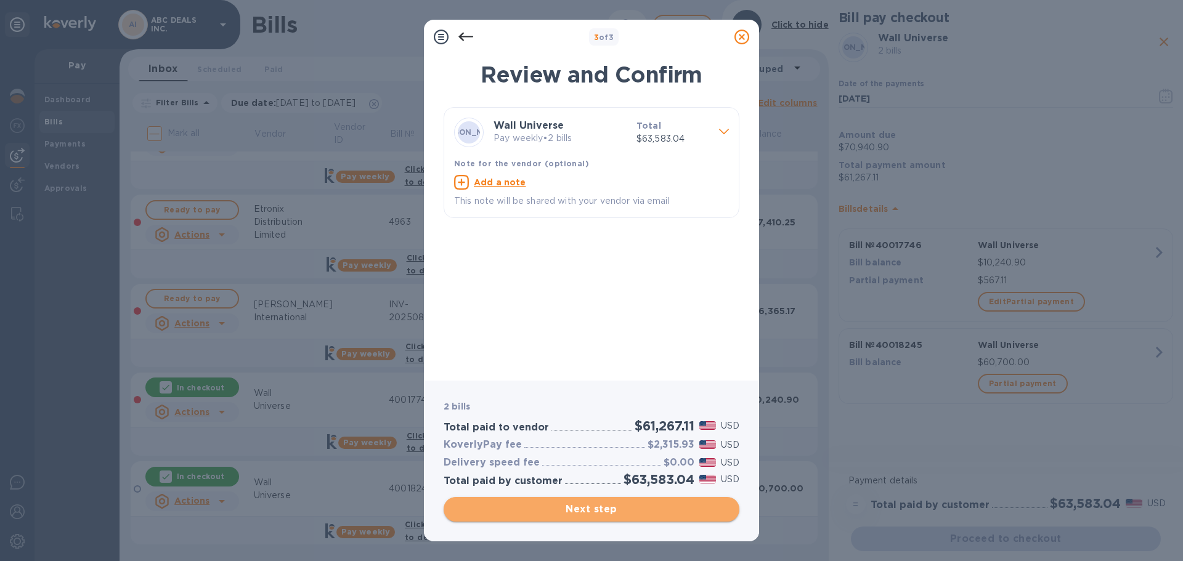
click at [572, 510] on span "Next step" at bounding box center [591, 509] width 276 height 15
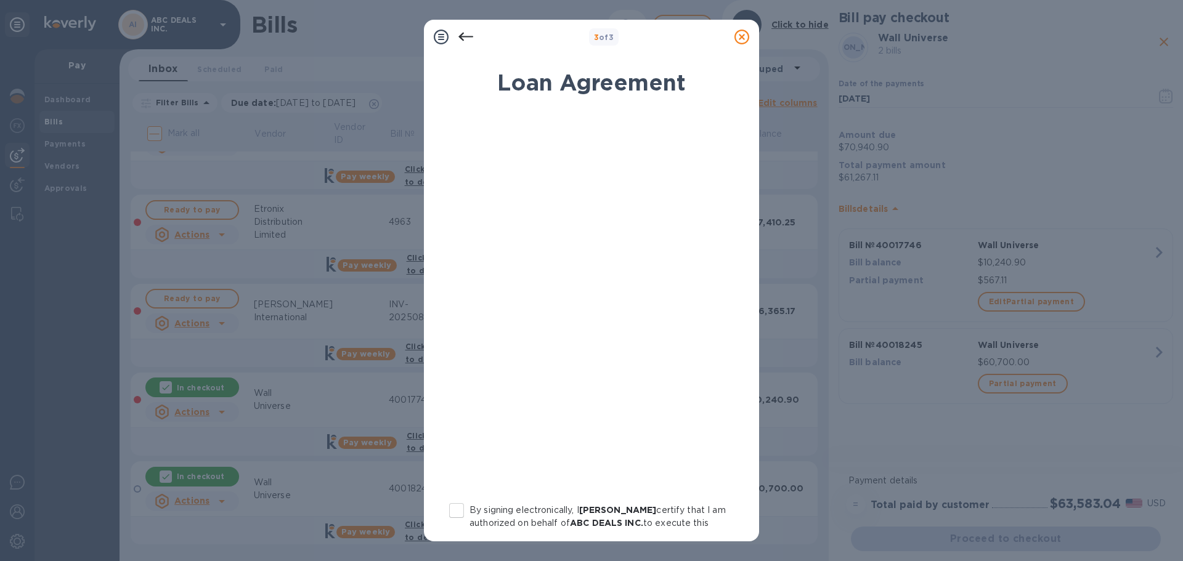
scroll to position [128, 0]
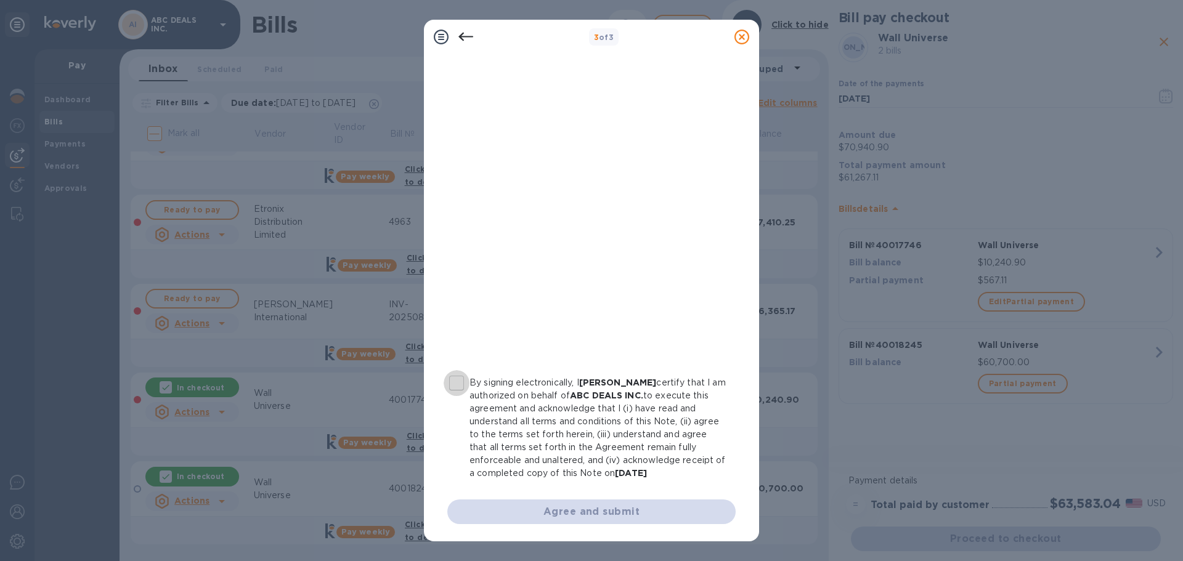
click at [455, 388] on input "By signing electronically, I [PERSON_NAME] certify that I am authorized on beha…" at bounding box center [457, 383] width 26 height 26
checkbox input "true"
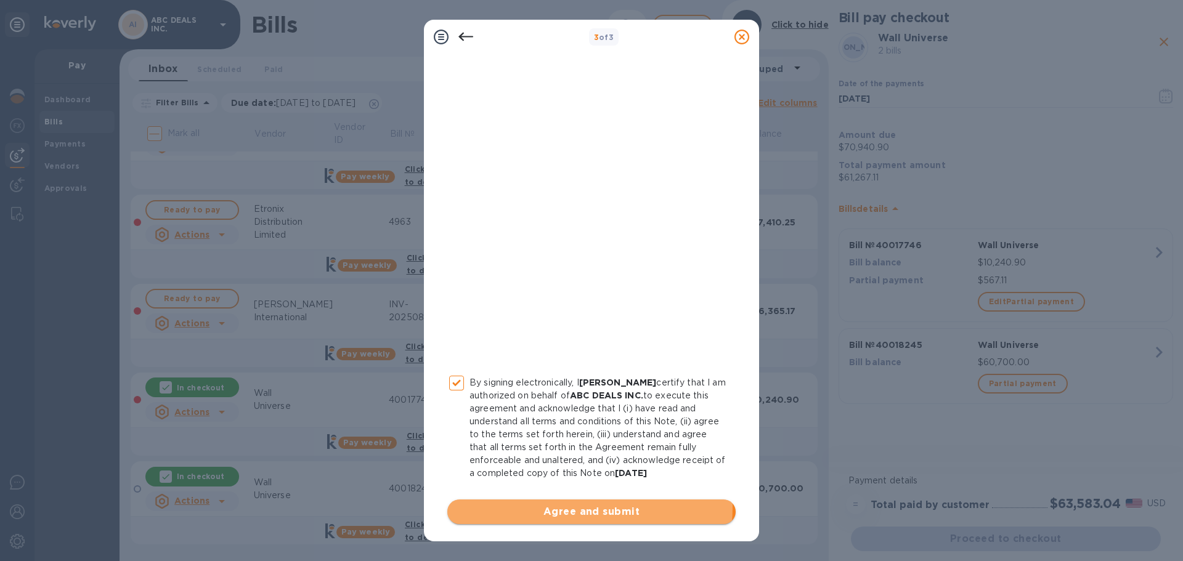
click at [566, 507] on span "Agree and submit" at bounding box center [591, 512] width 269 height 15
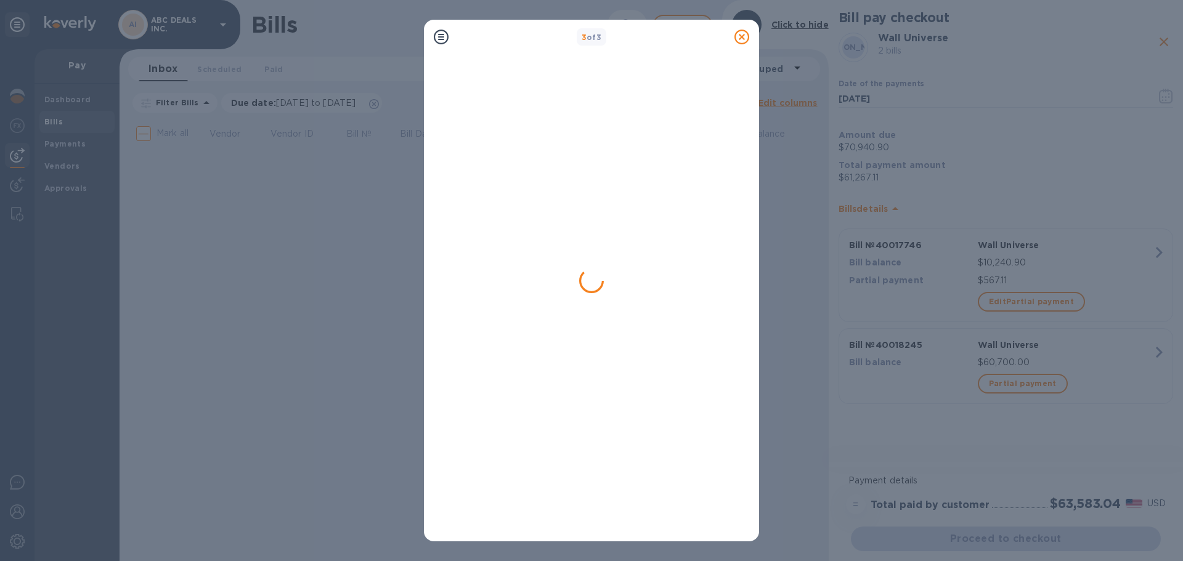
scroll to position [0, 0]
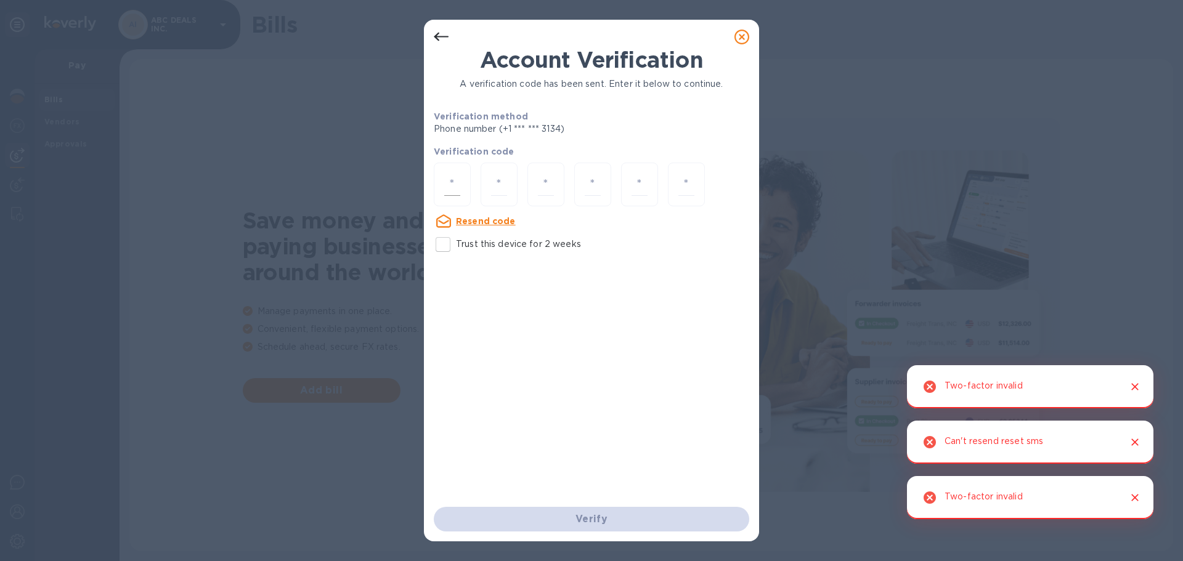
click at [459, 190] on input "number" at bounding box center [452, 184] width 16 height 23
type input "3"
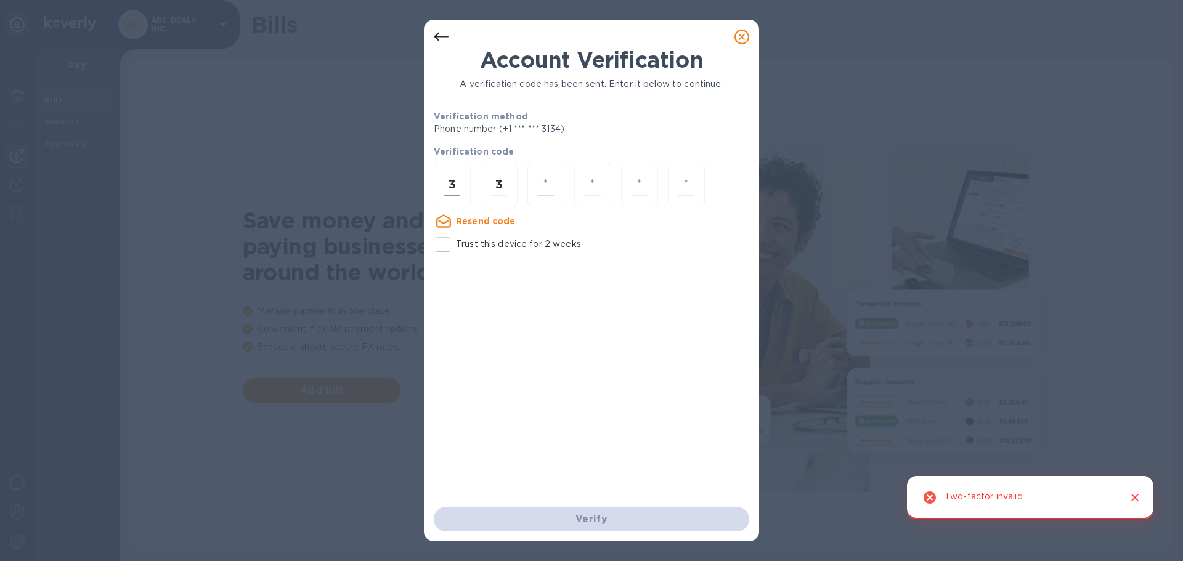
type input "4"
type input "1"
type input "7"
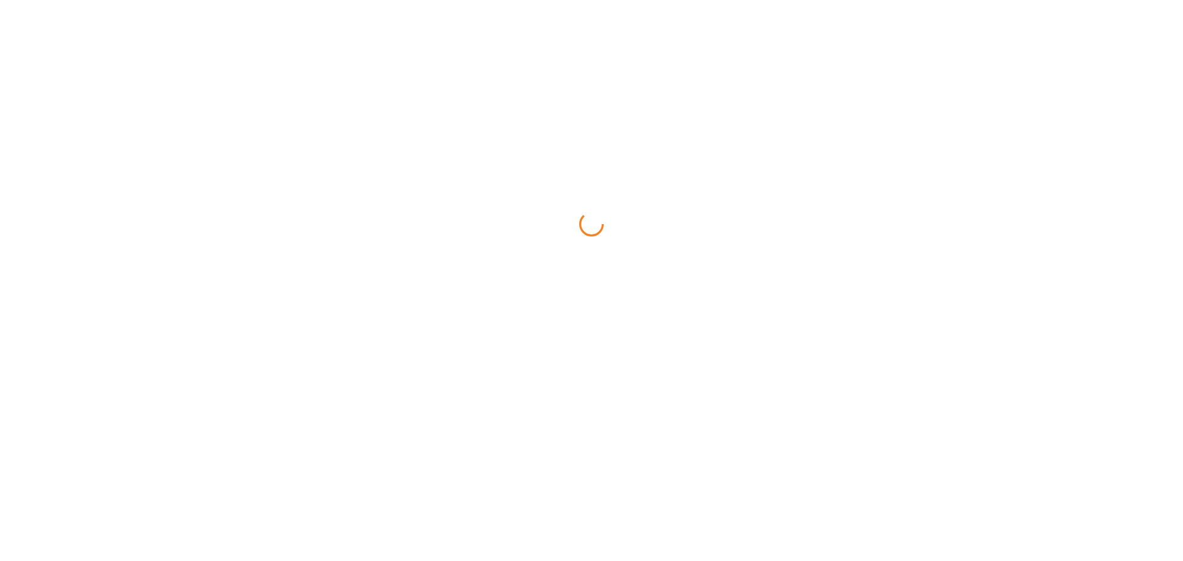
click at [634, 0] on html at bounding box center [591, 0] width 1183 height 0
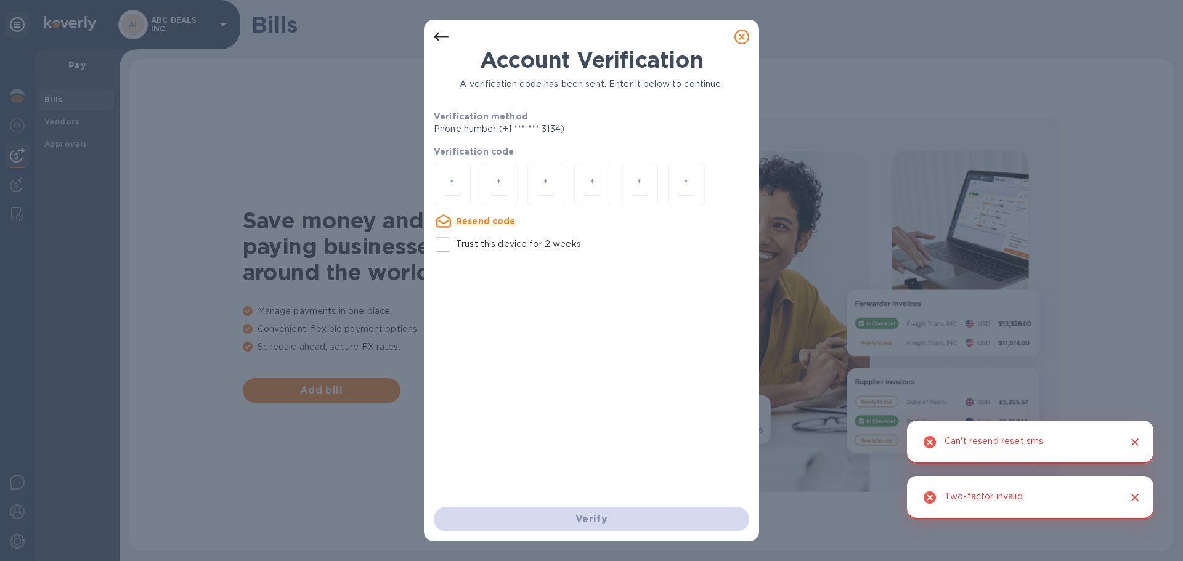
click at [1135, 439] on icon "Close" at bounding box center [1135, 442] width 12 height 12
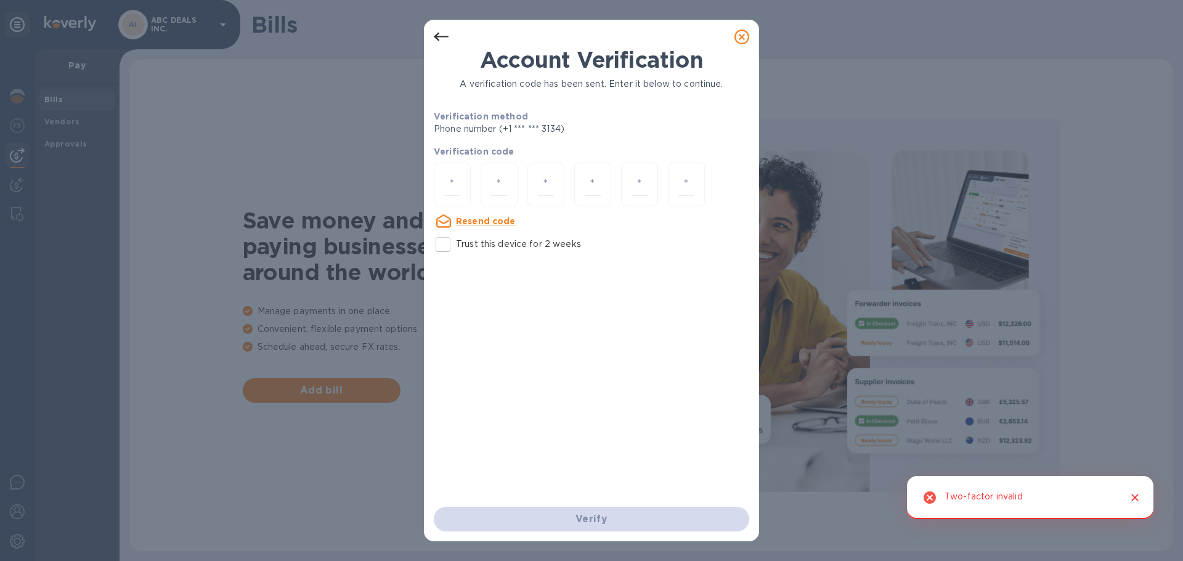
drag, startPoint x: 1133, startPoint y: 500, endPoint x: 1037, endPoint y: 458, distance: 104.9
click at [1133, 500] on icon "Close" at bounding box center [1134, 497] width 7 height 7
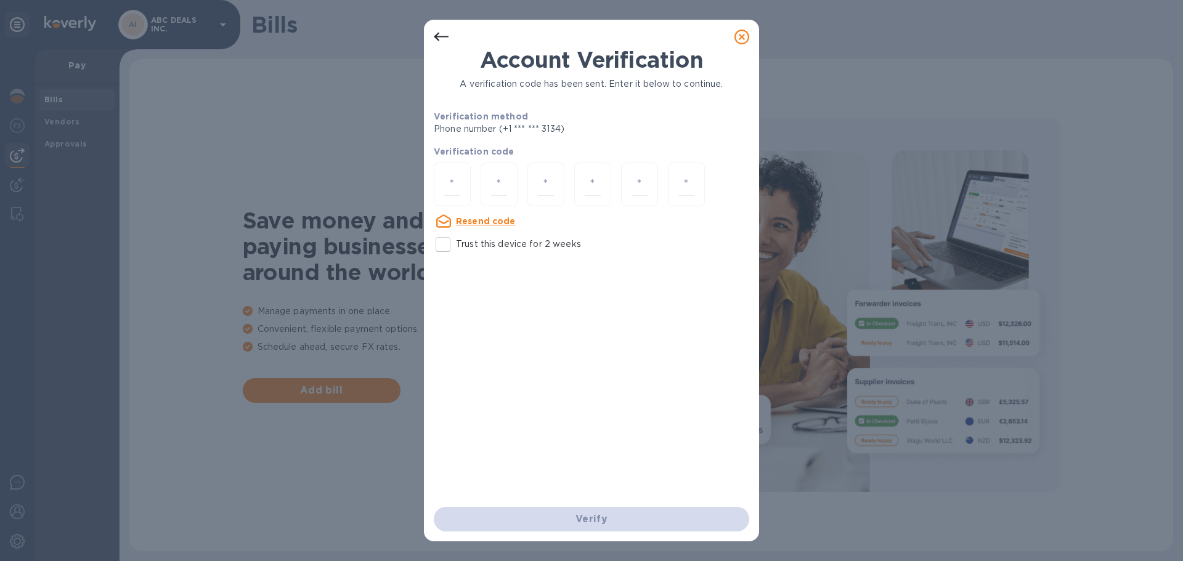
click at [739, 36] on icon at bounding box center [741, 37] width 15 height 15
